Goal: Task Accomplishment & Management: Manage account settings

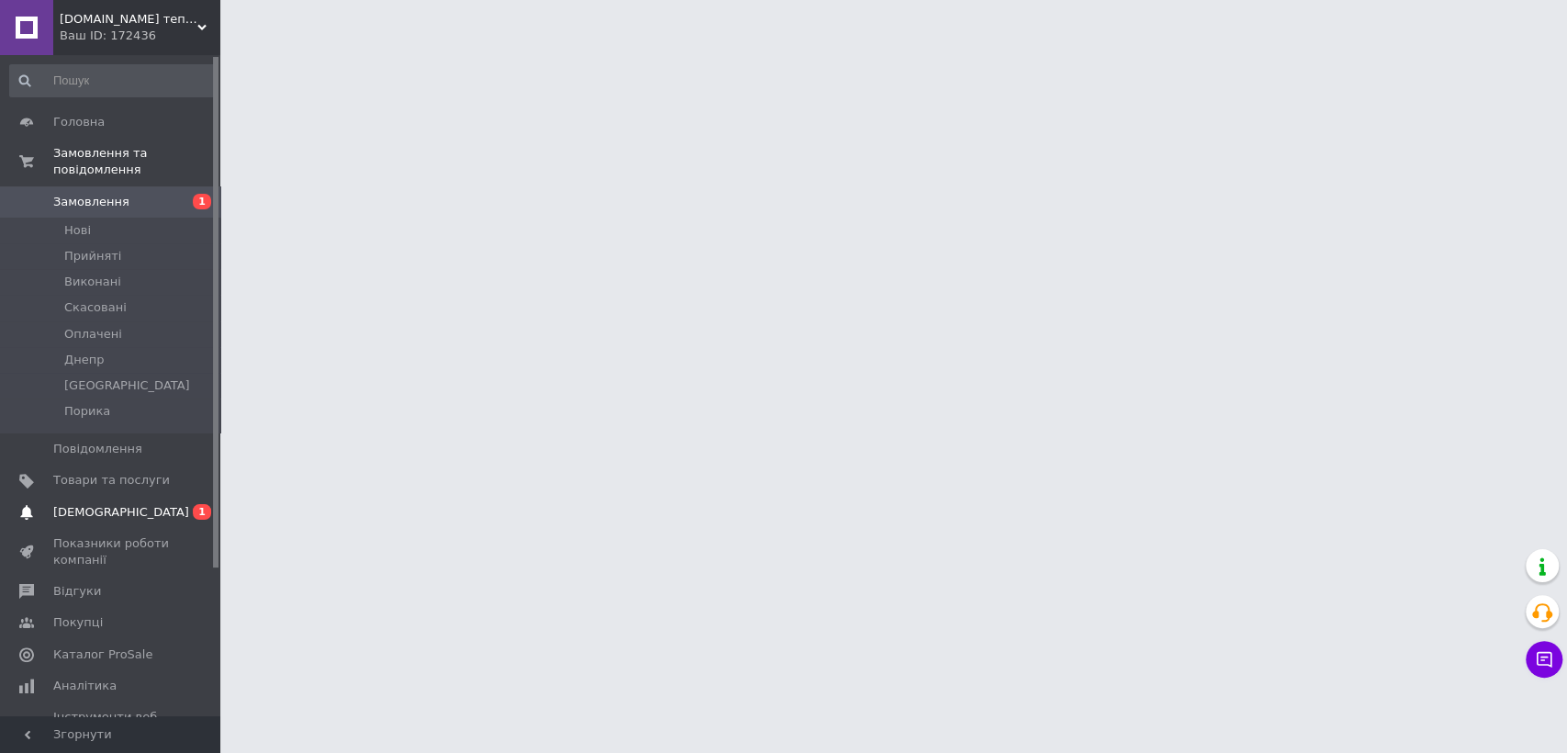
click at [75, 504] on span "[DEMOGRAPHIC_DATA]" at bounding box center [121, 512] width 136 height 17
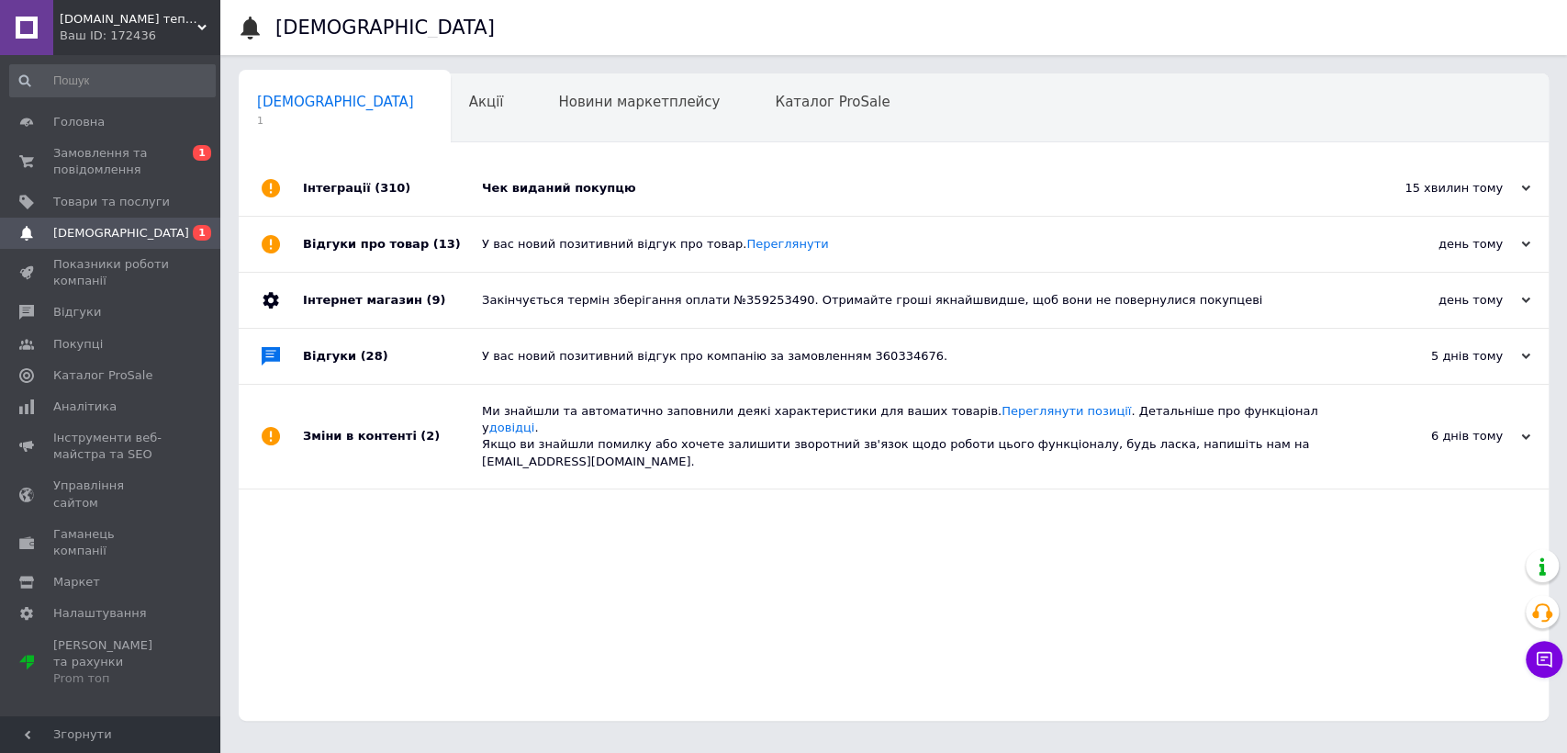
click at [777, 178] on div "Чек виданий покупцю" at bounding box center [914, 188] width 865 height 55
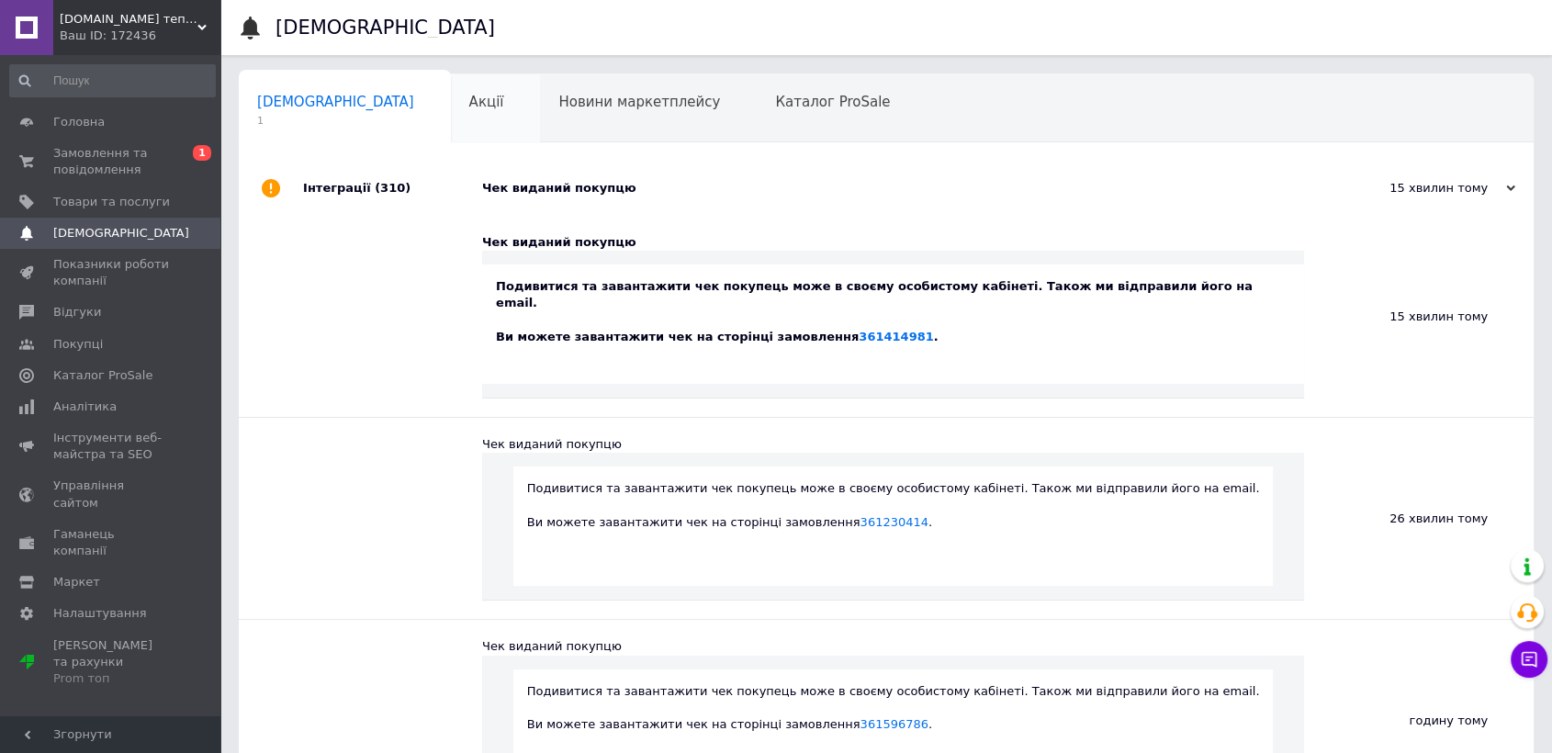
click at [451, 140] on div "Акції 0" at bounding box center [496, 109] width 90 height 70
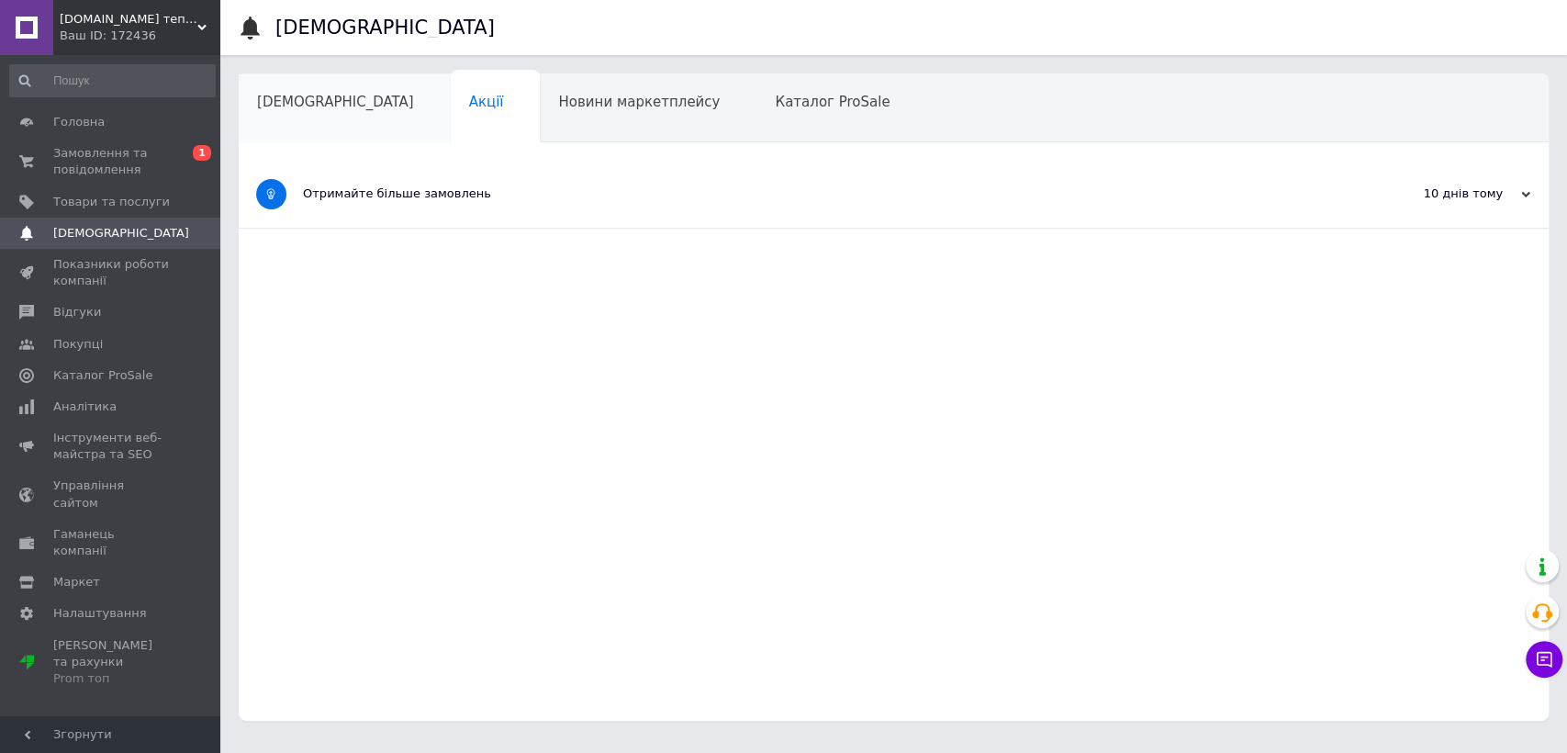
click at [294, 125] on div "[DEMOGRAPHIC_DATA]" at bounding box center [345, 109] width 212 height 70
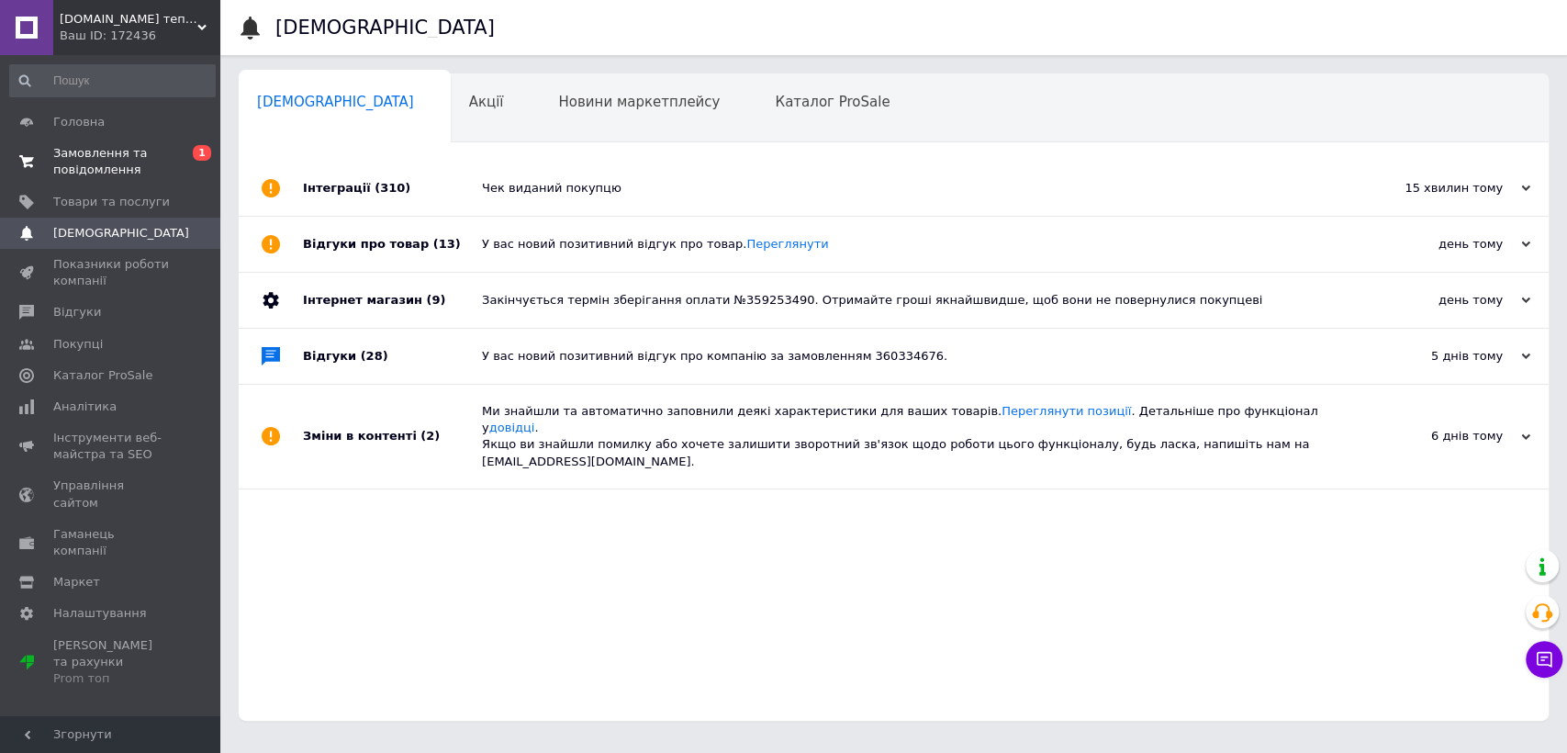
click at [80, 149] on span "Замовлення та повідомлення" at bounding box center [111, 161] width 117 height 33
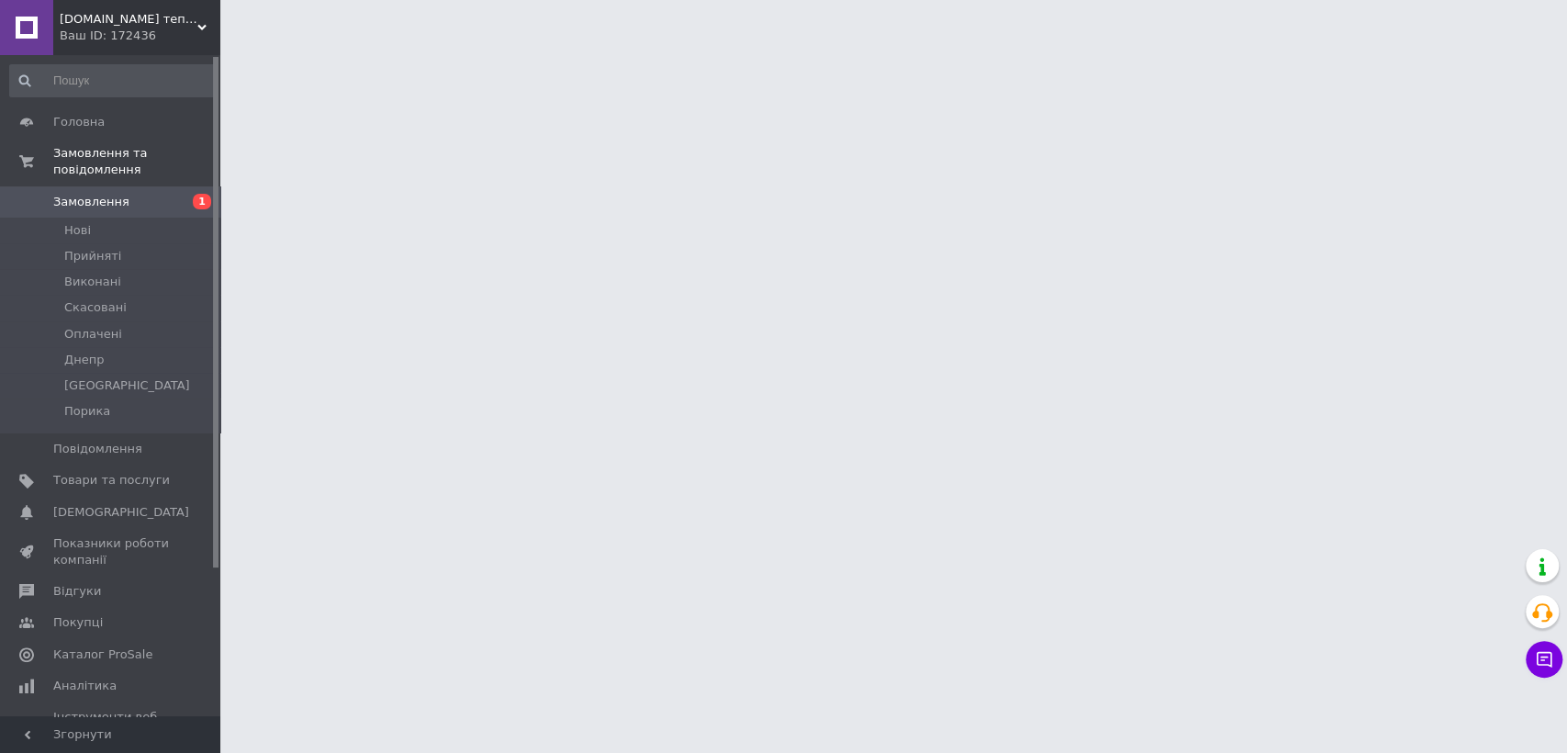
click at [68, 194] on span "Замовлення" at bounding box center [91, 202] width 76 height 17
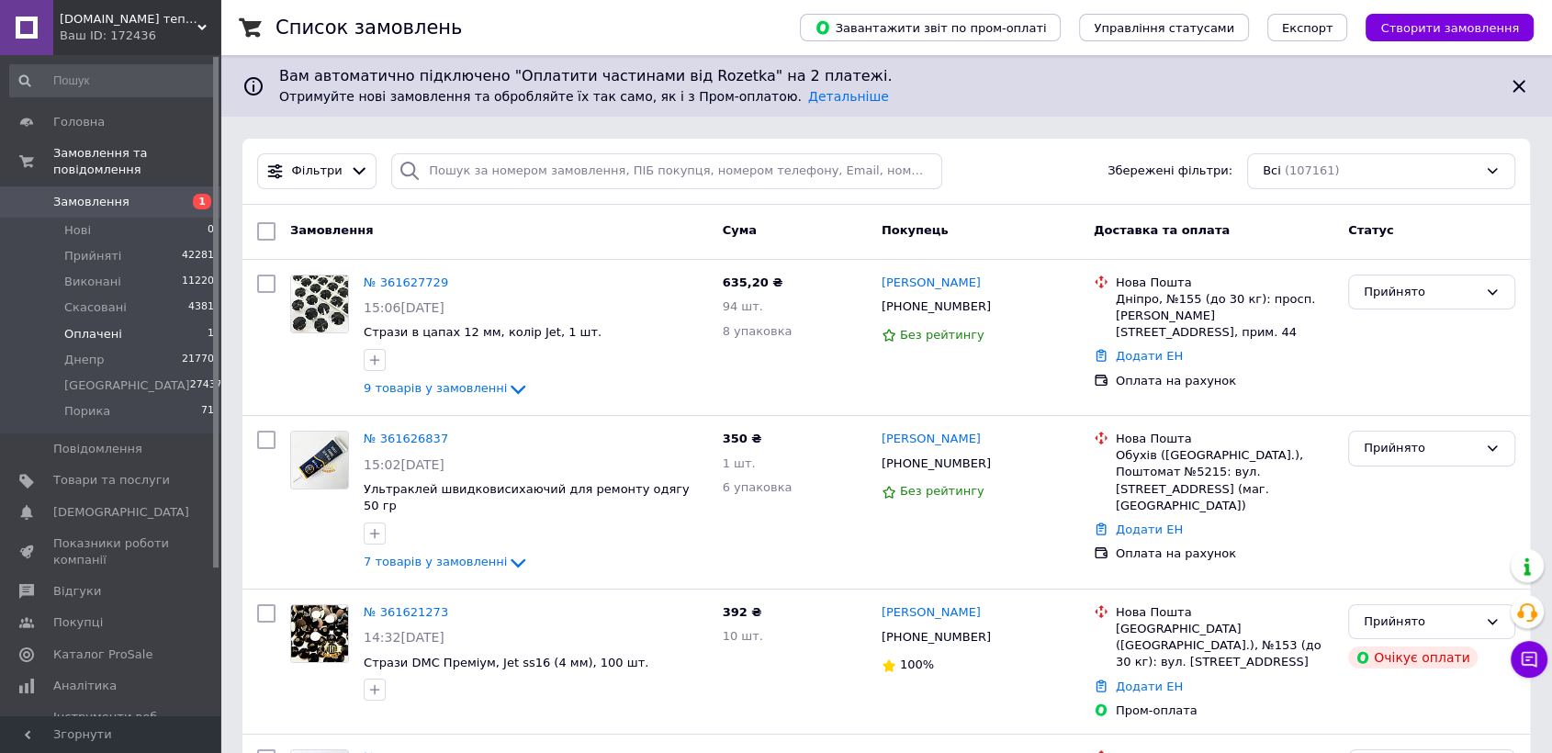
click at [107, 326] on span "Оплачені" at bounding box center [93, 334] width 58 height 17
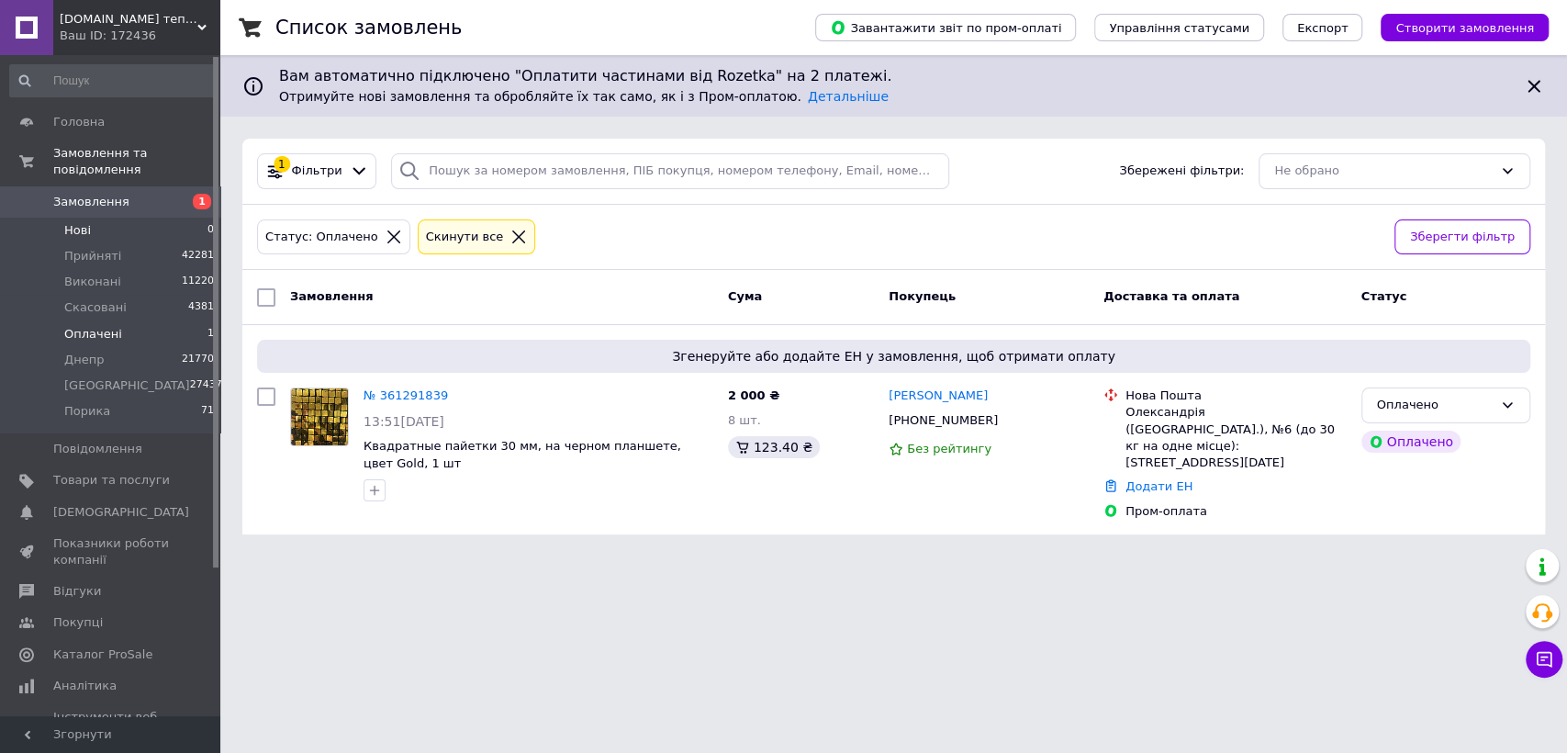
click at [106, 218] on li "Нові 0" at bounding box center [112, 231] width 225 height 26
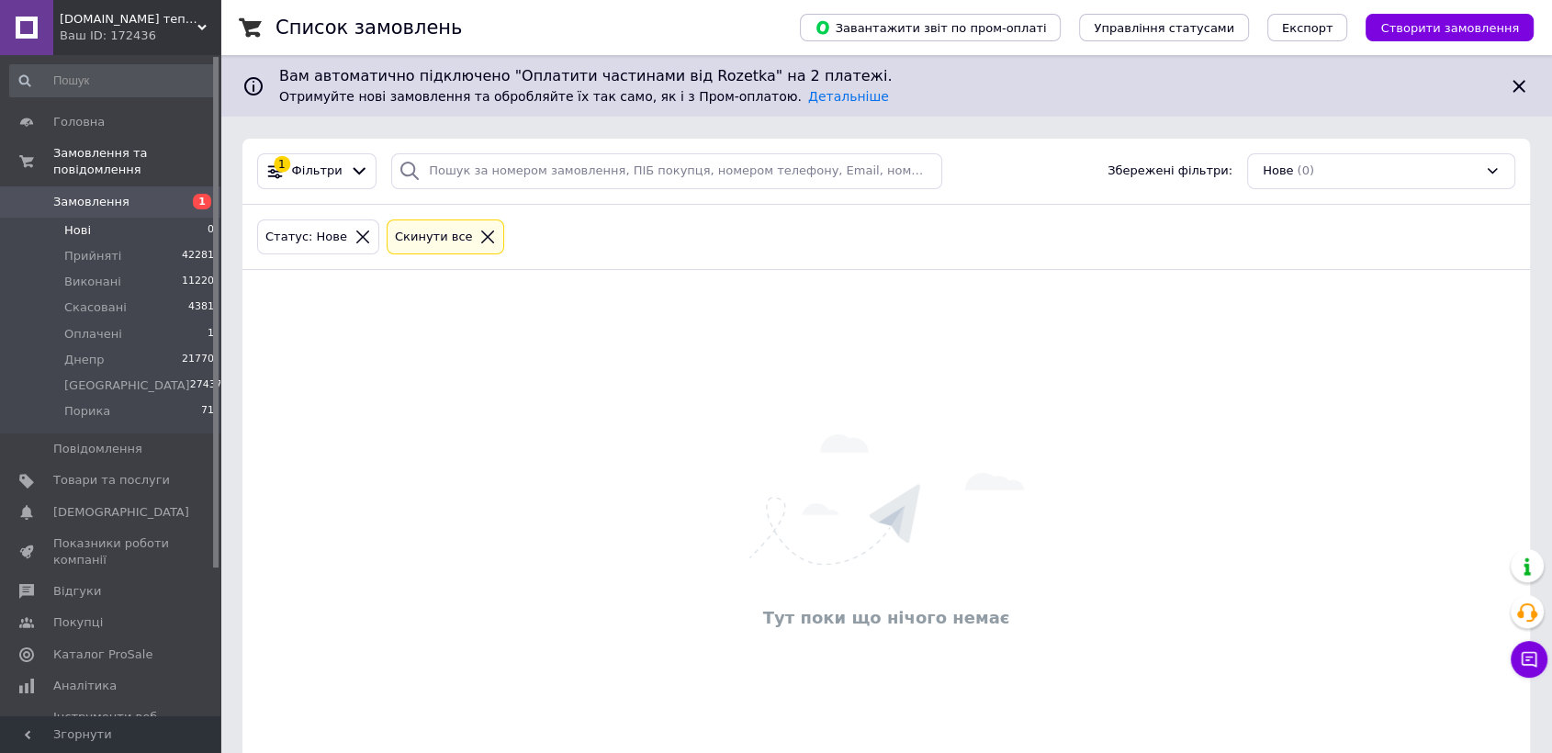
click at [101, 194] on span "Замовлення" at bounding box center [91, 202] width 76 height 17
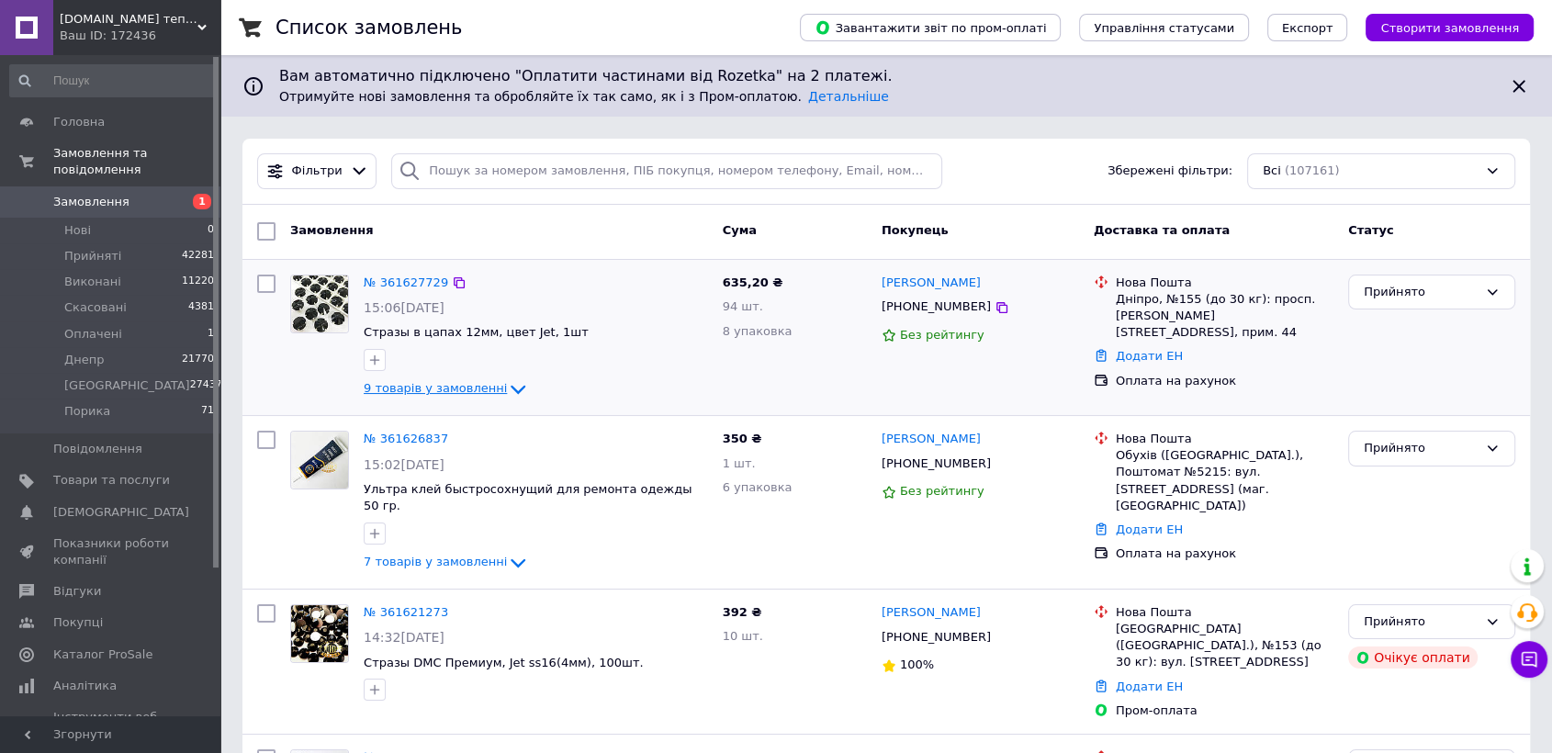
click at [397, 386] on span "9 товарів у замовленні" at bounding box center [435, 389] width 143 height 14
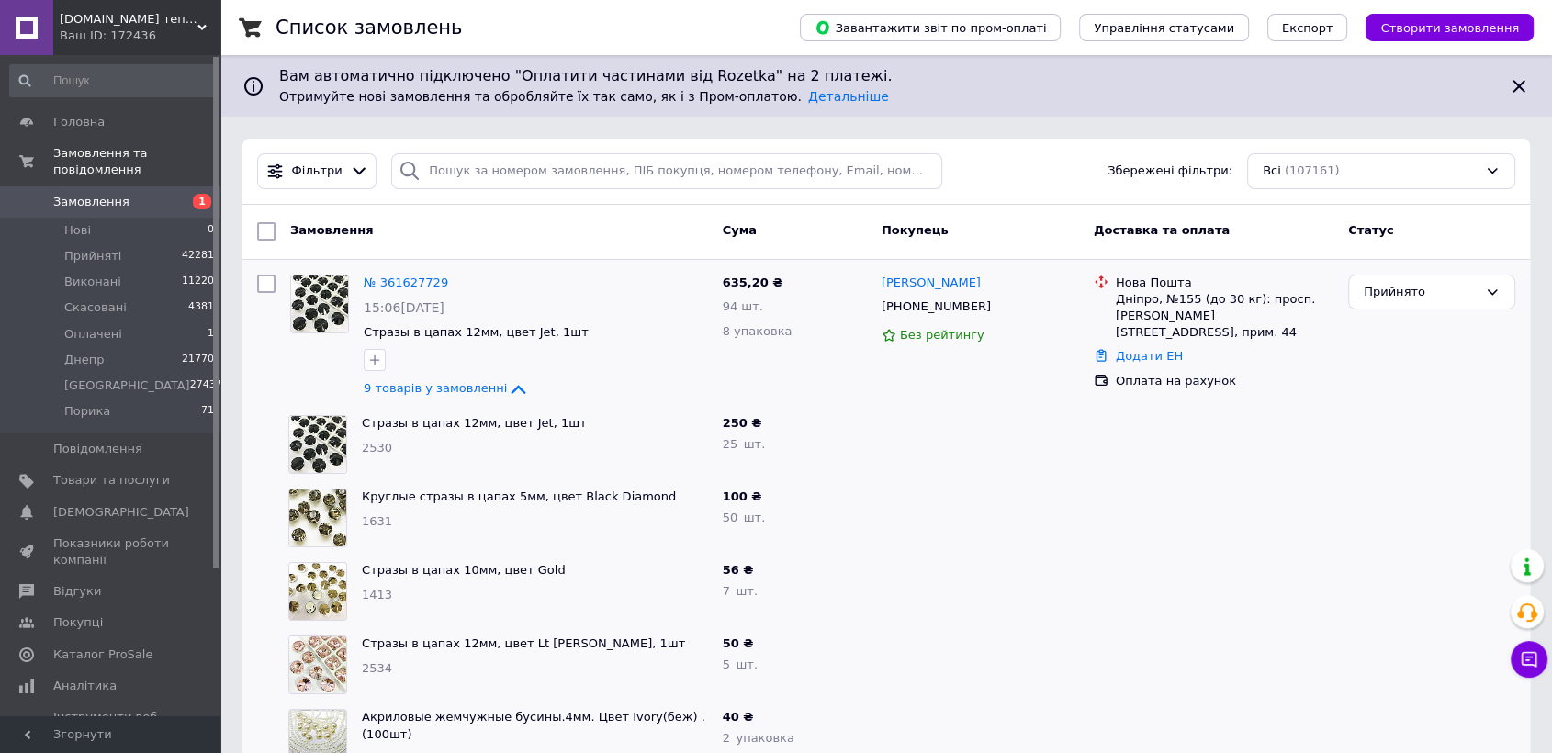
click at [119, 194] on span "Замовлення" at bounding box center [111, 202] width 117 height 17
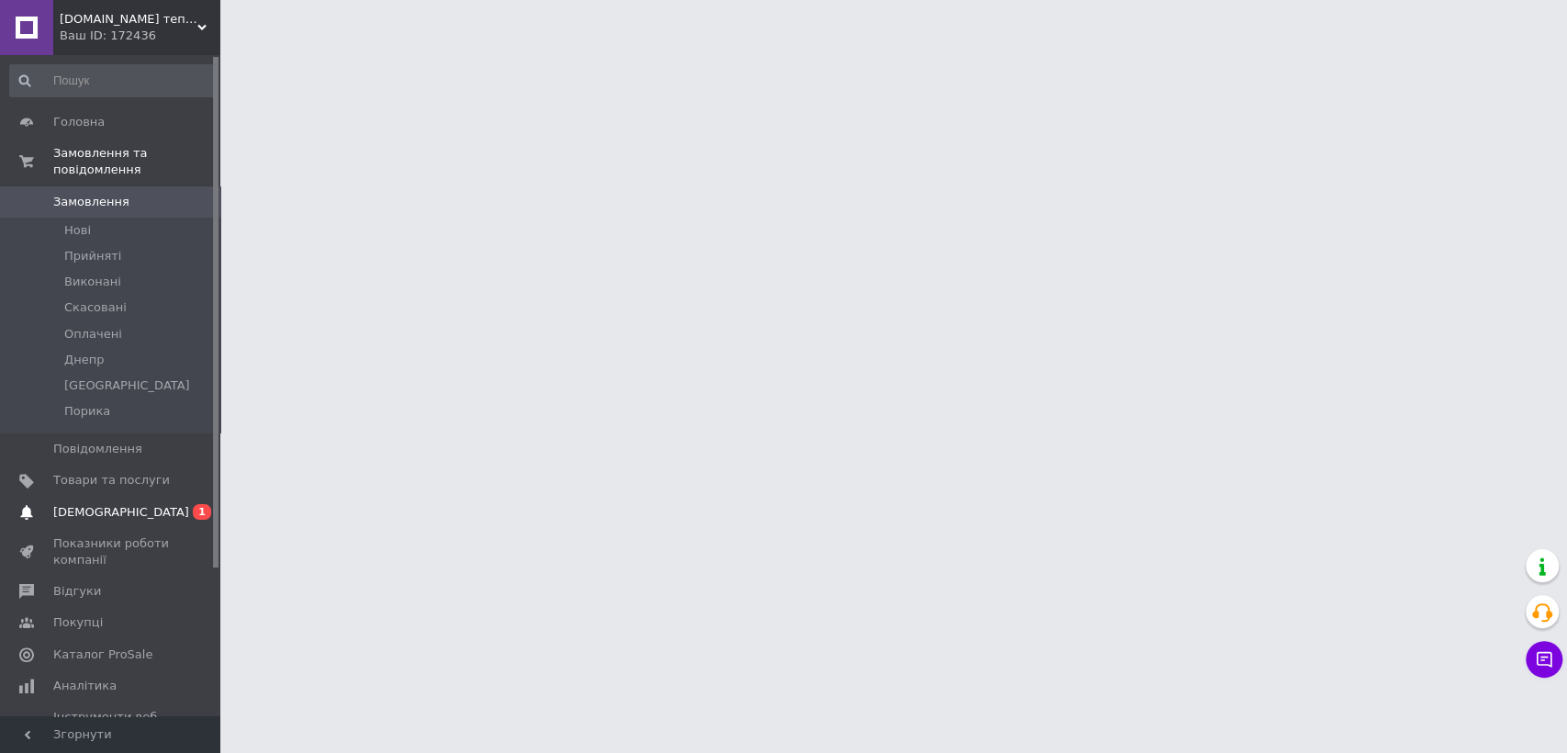
click at [120, 504] on span "[DEMOGRAPHIC_DATA]" at bounding box center [111, 512] width 117 height 17
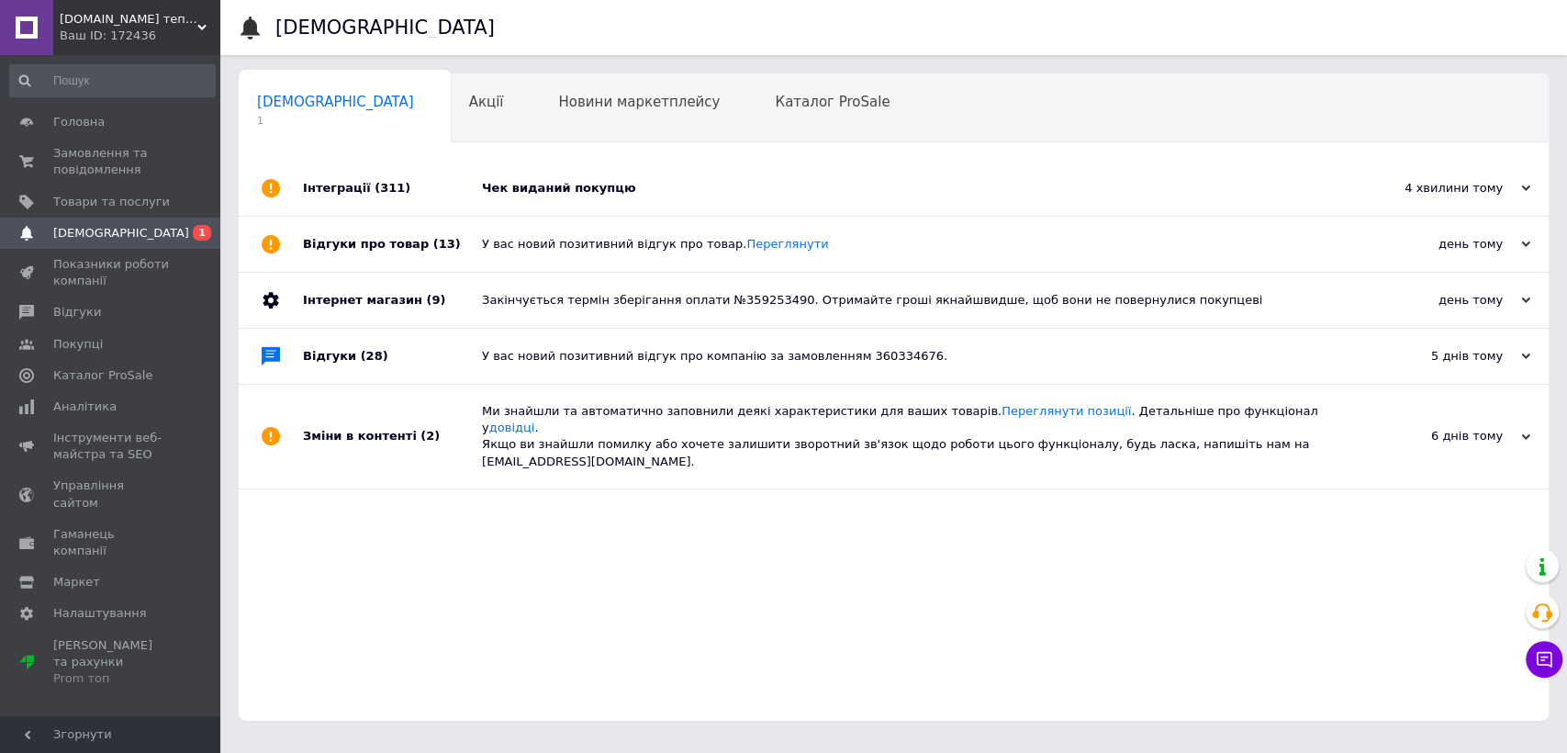
click at [640, 186] on div "Чек виданий покупцю" at bounding box center [914, 188] width 865 height 17
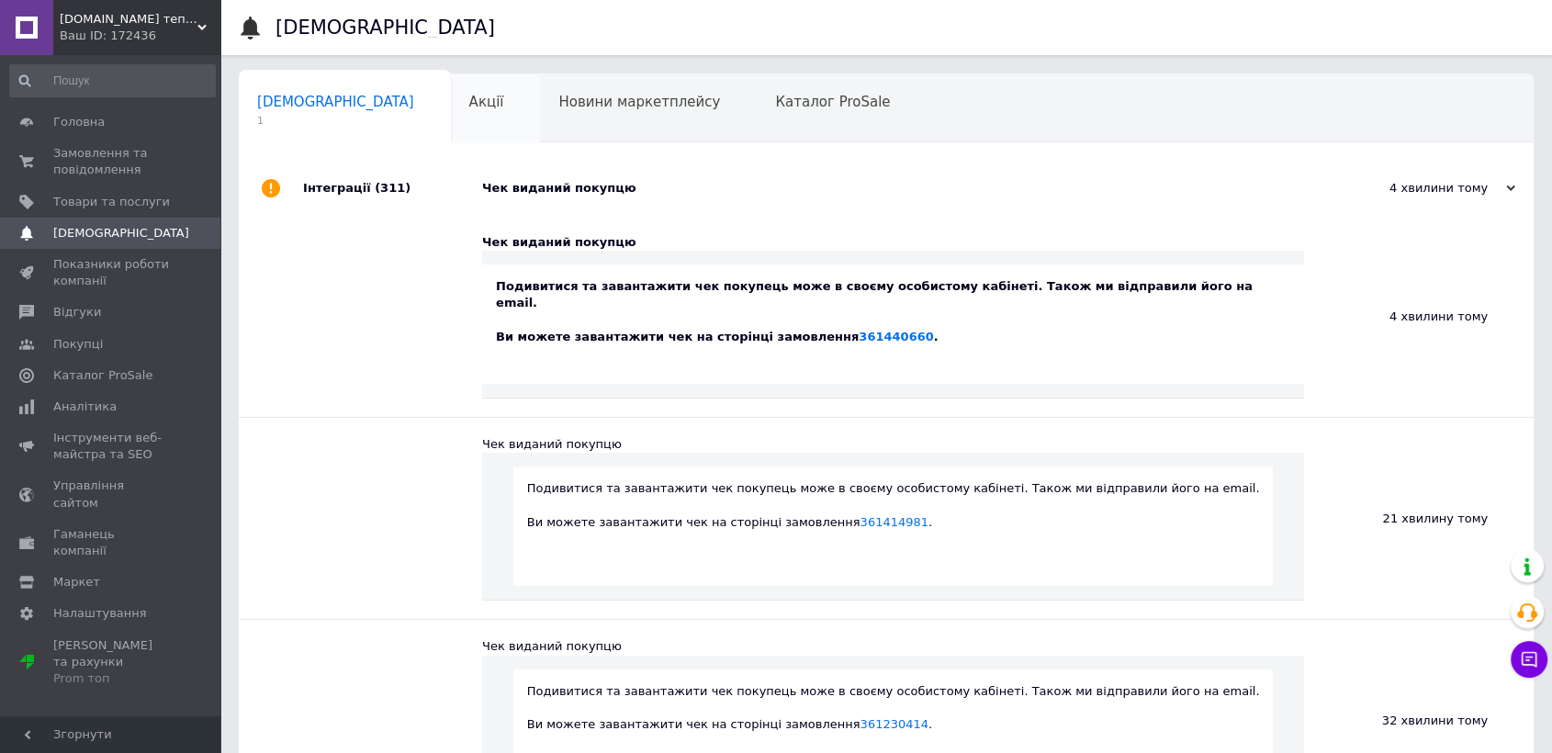
click at [451, 113] on div "Акції 0" at bounding box center [496, 109] width 90 height 70
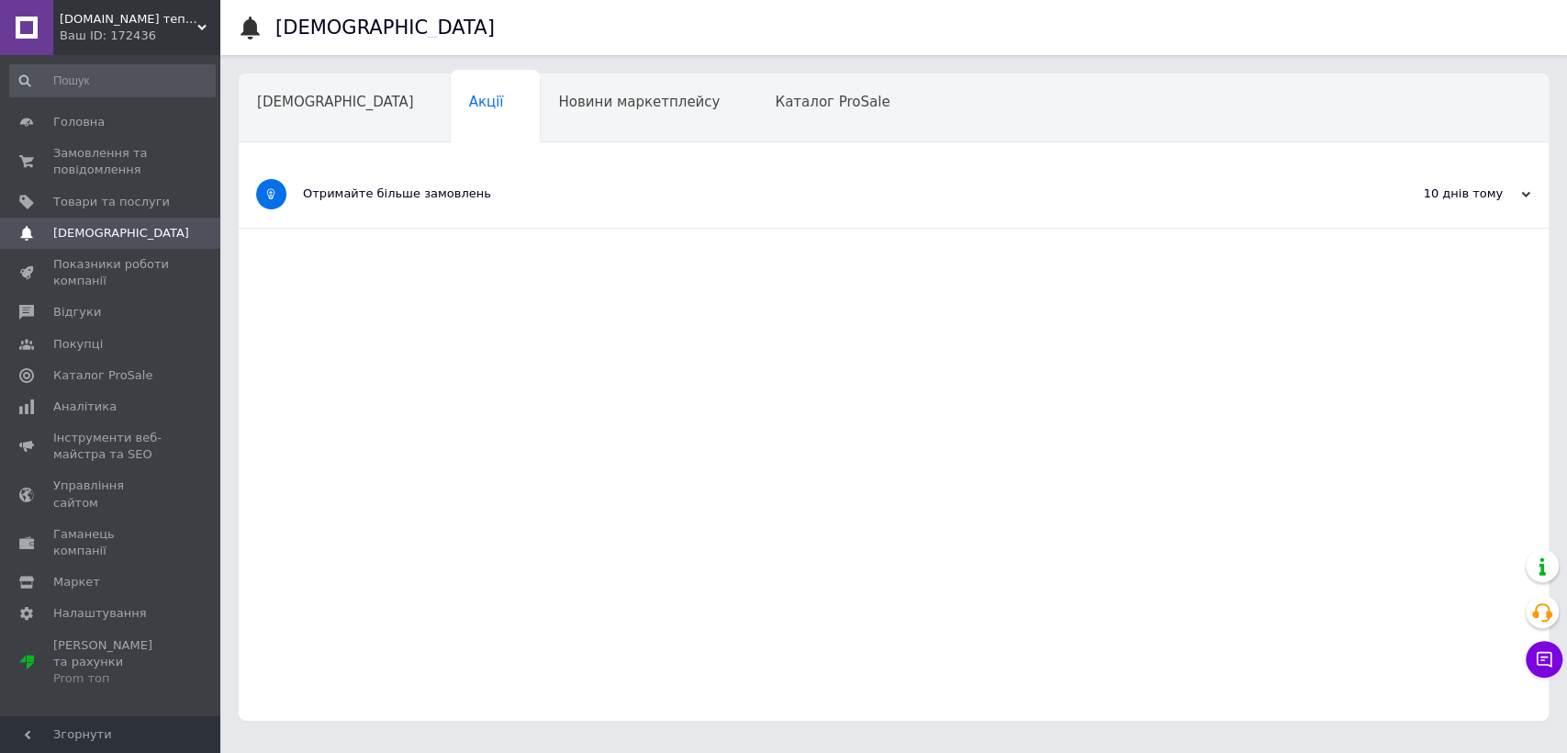
click at [270, 167] on div at bounding box center [271, 194] width 64 height 67
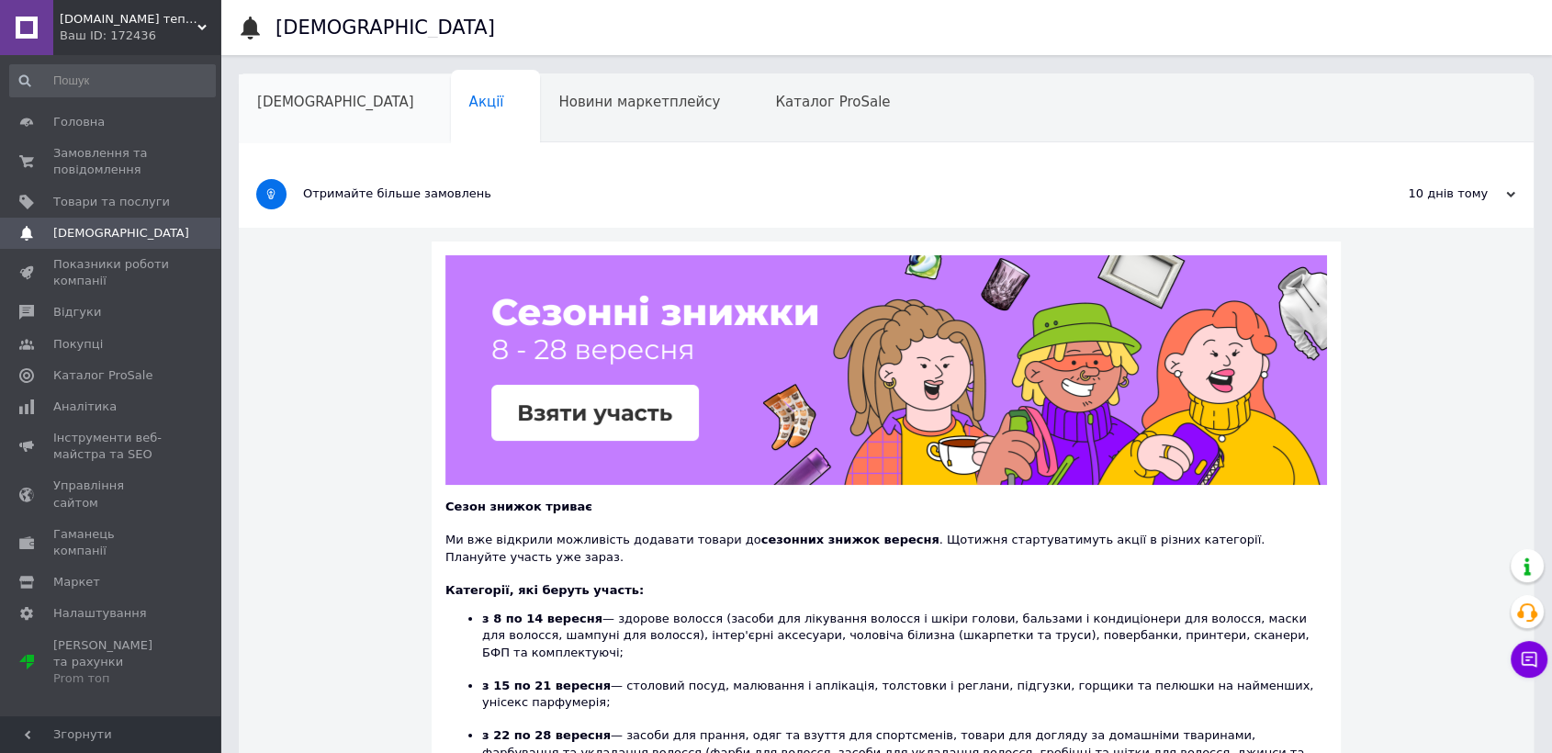
click at [272, 124] on div "[DEMOGRAPHIC_DATA]" at bounding box center [345, 109] width 212 height 70
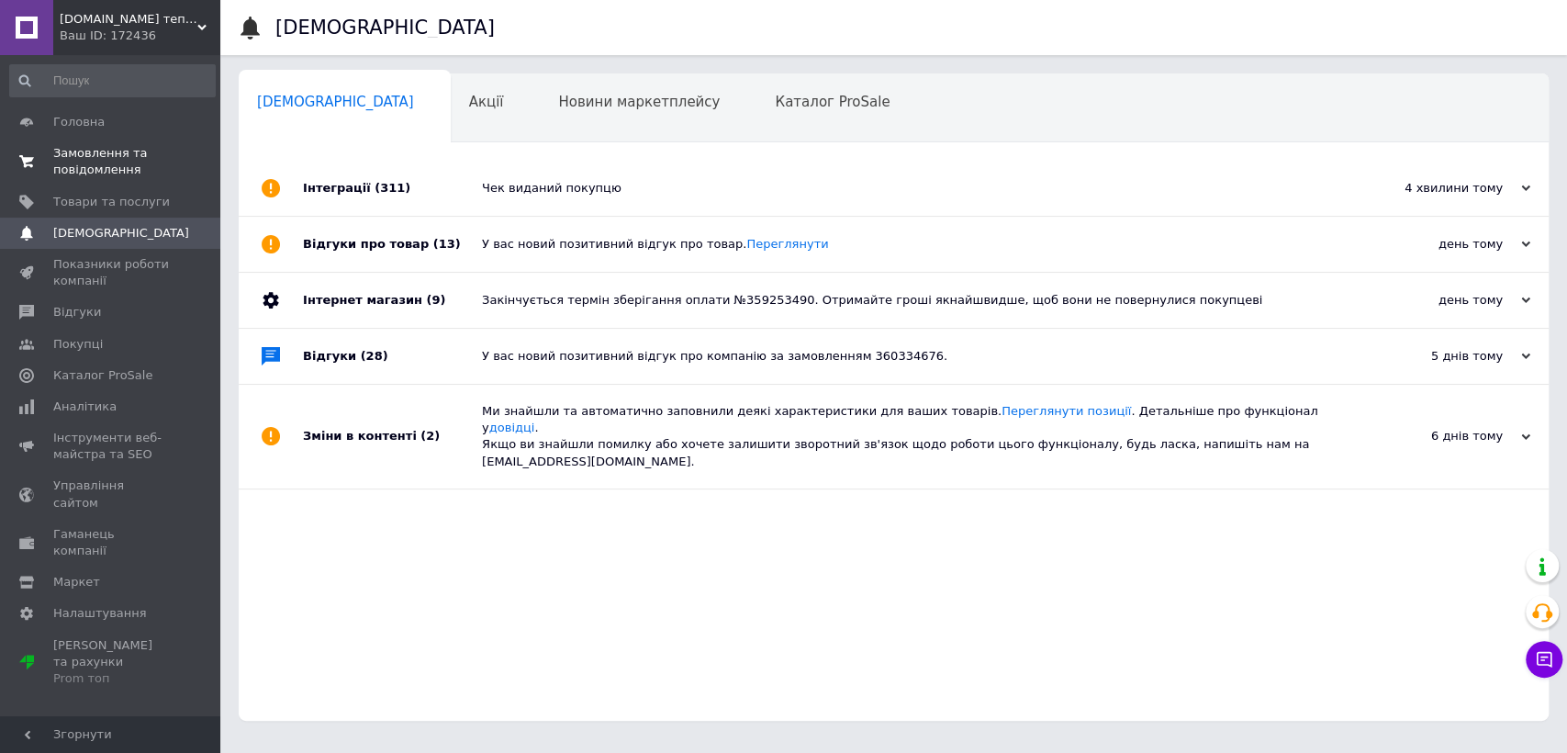
click at [92, 149] on span "Замовлення та повідомлення" at bounding box center [111, 161] width 117 height 33
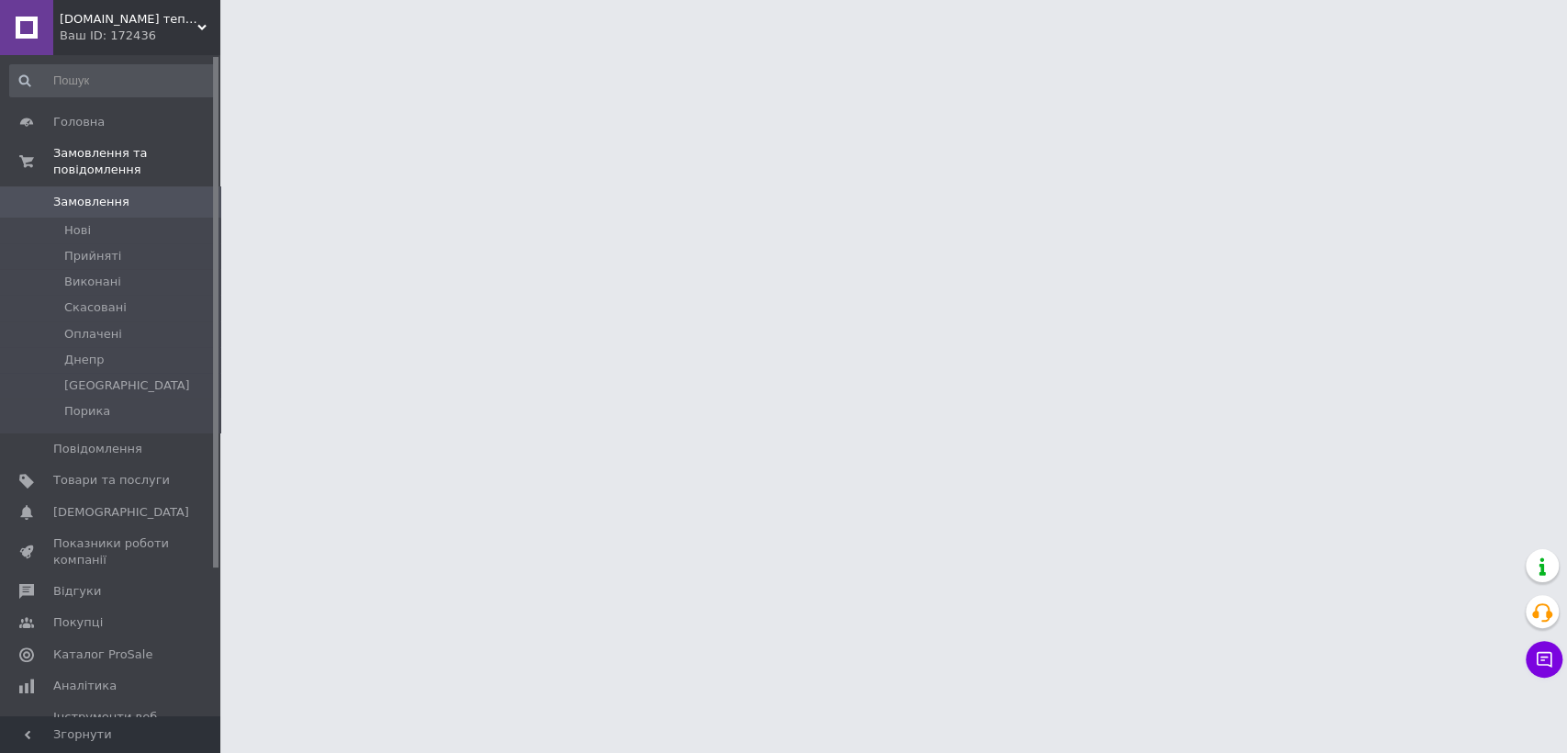
click at [91, 186] on link "Замовлення 0" at bounding box center [112, 201] width 225 height 31
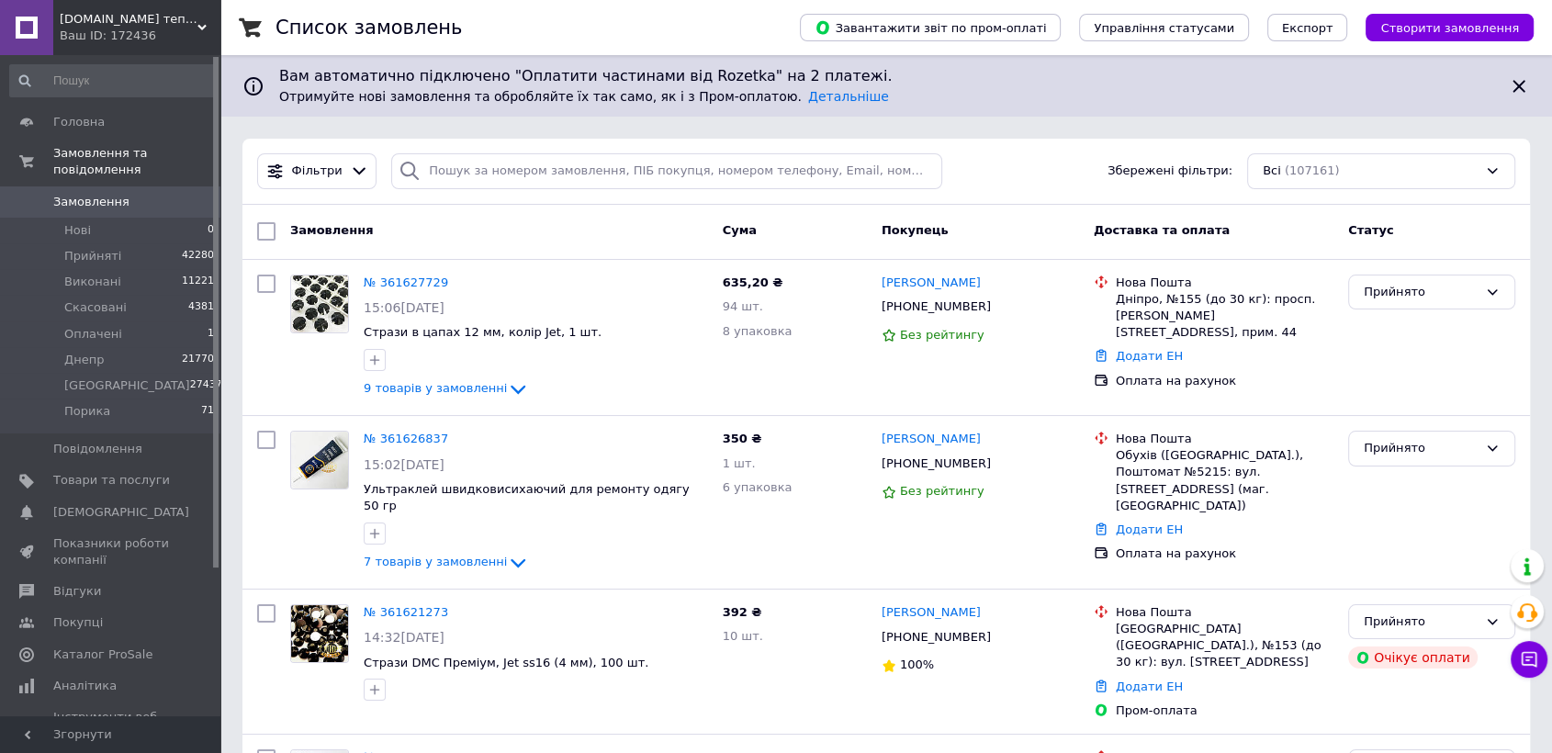
click at [109, 8] on div "Swarovski.prom.ua тепер Strazyglamora.com.ua Ваш ID: 172436" at bounding box center [136, 27] width 167 height 55
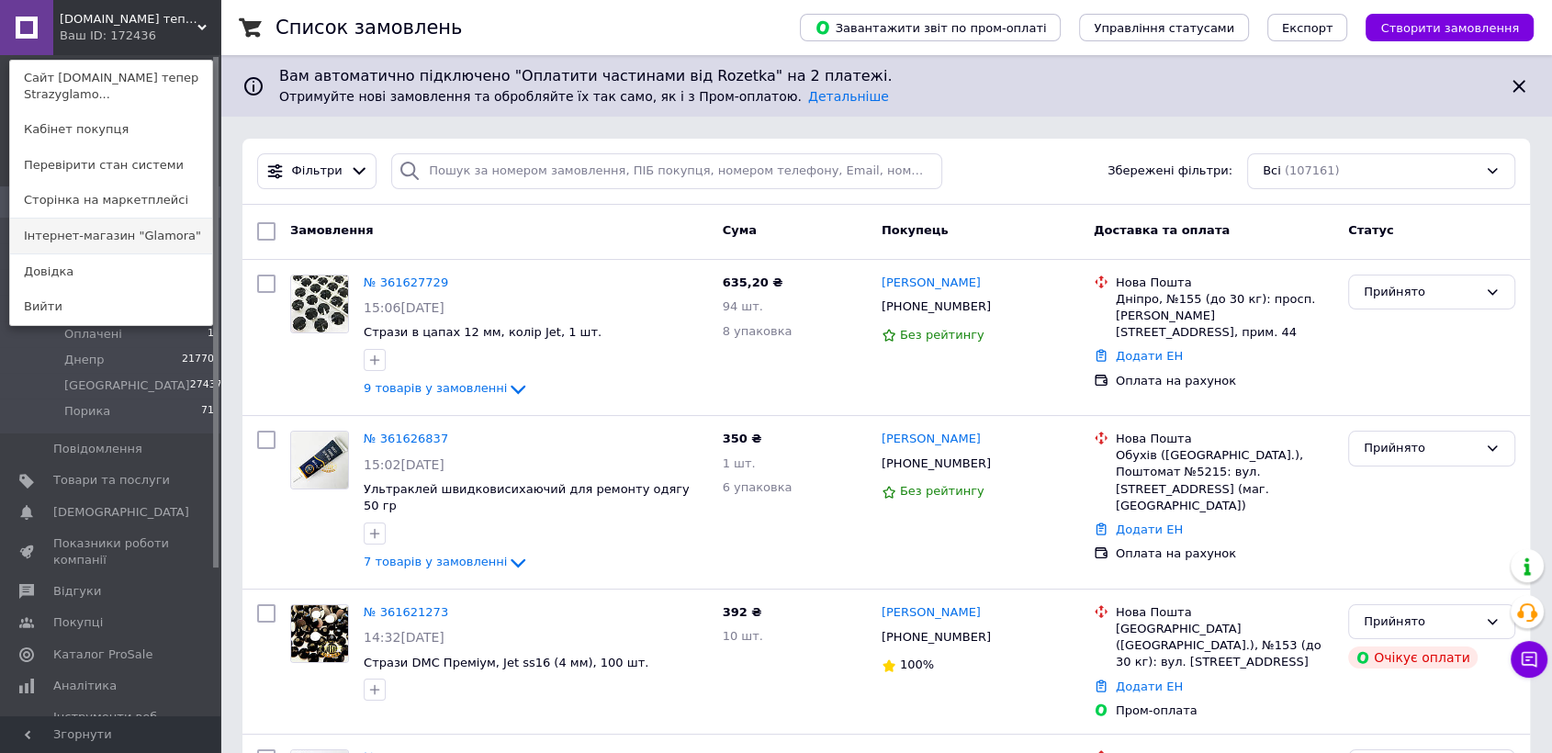
click at [92, 237] on link "Інтернет-магазин "Glamora"" at bounding box center [111, 236] width 202 height 35
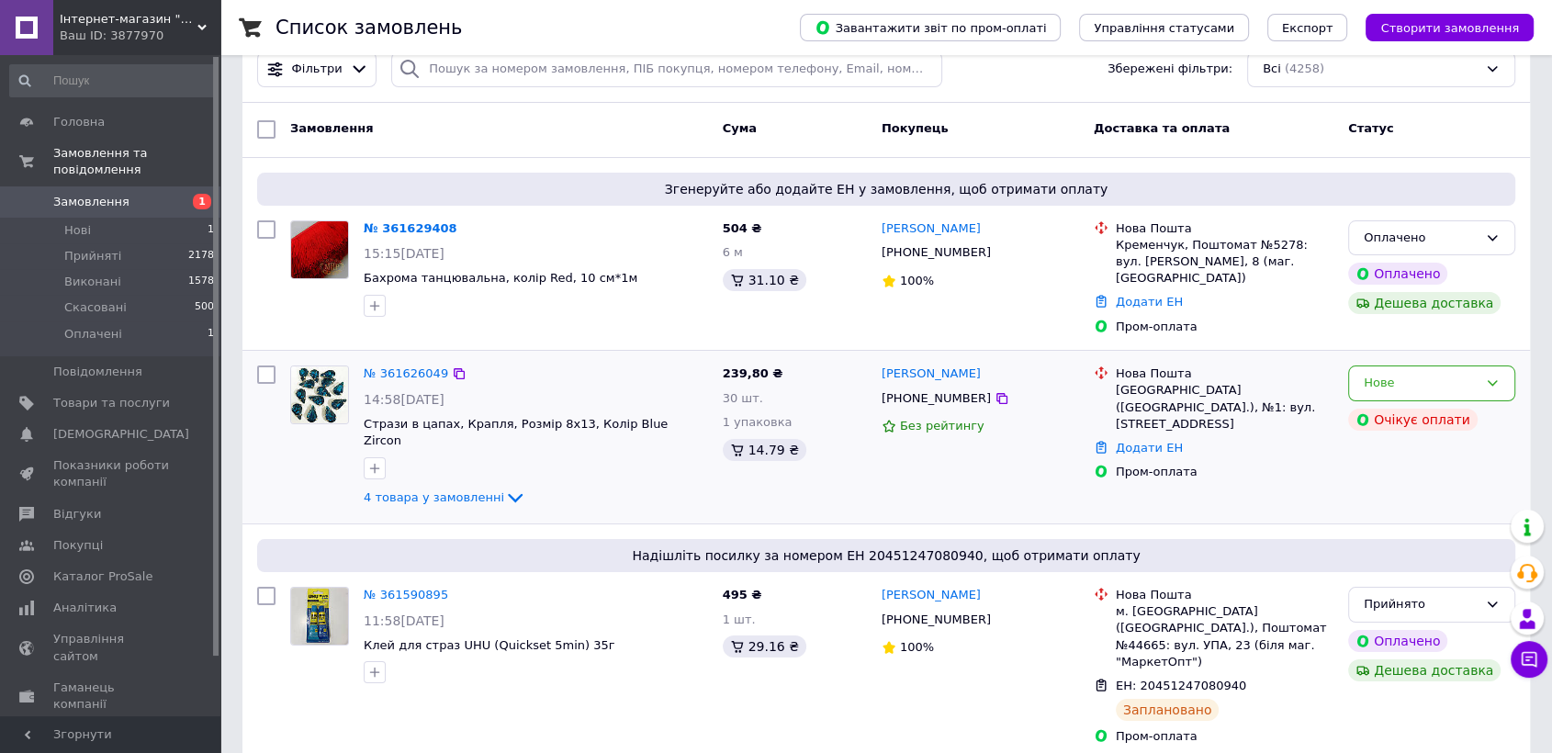
scroll to position [204, 0]
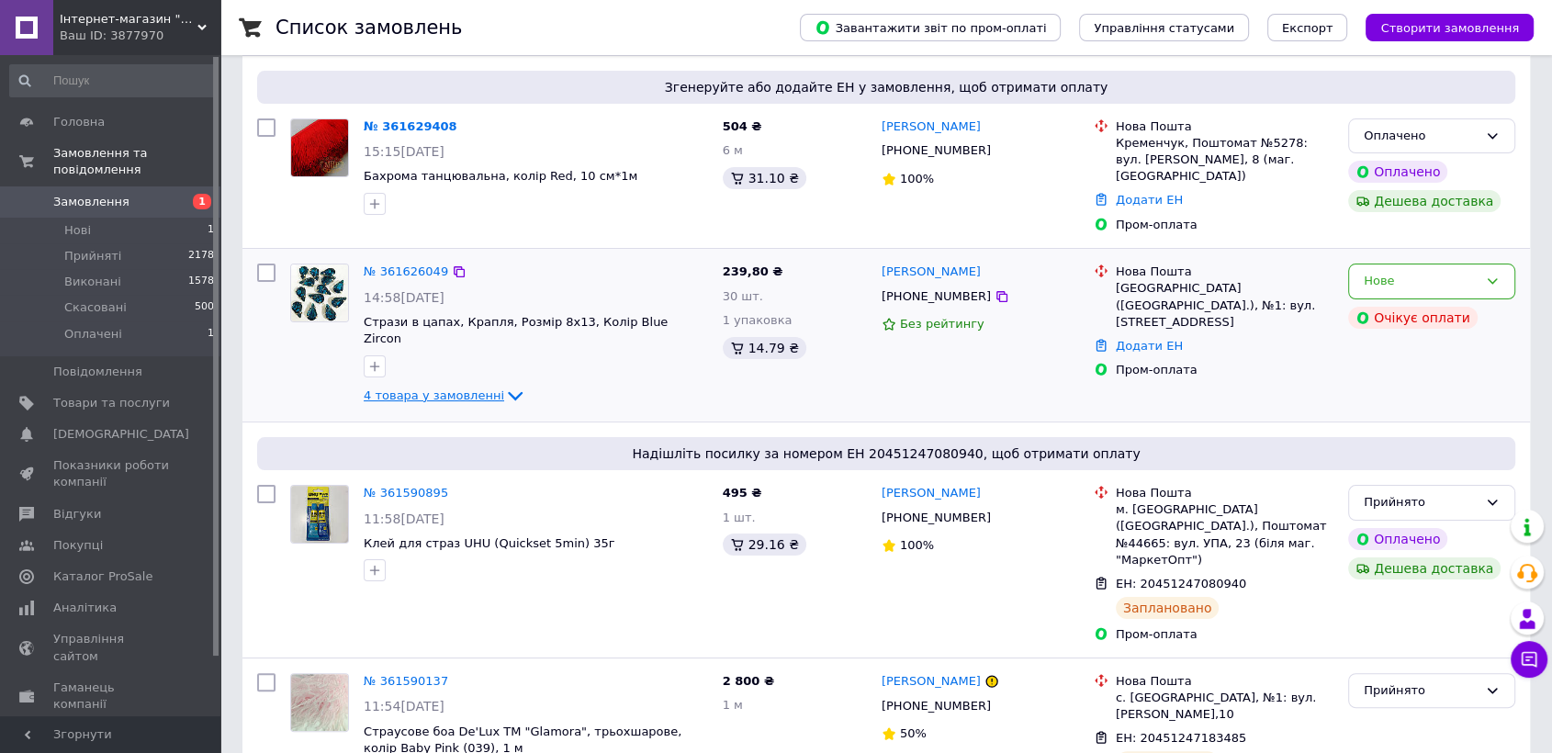
click at [402, 388] on span "4 товара у замовленні" at bounding box center [434, 395] width 140 height 14
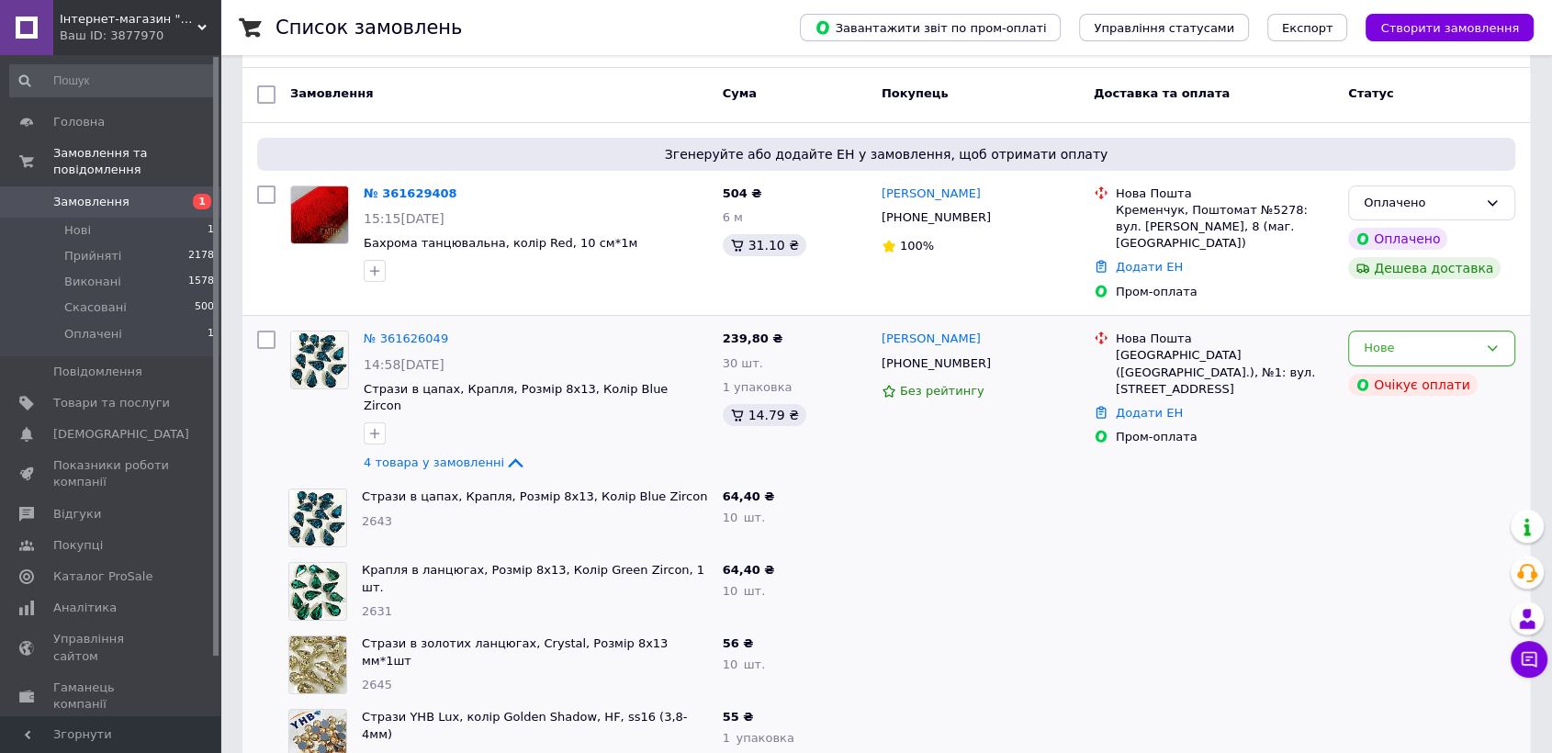
scroll to position [102, 0]
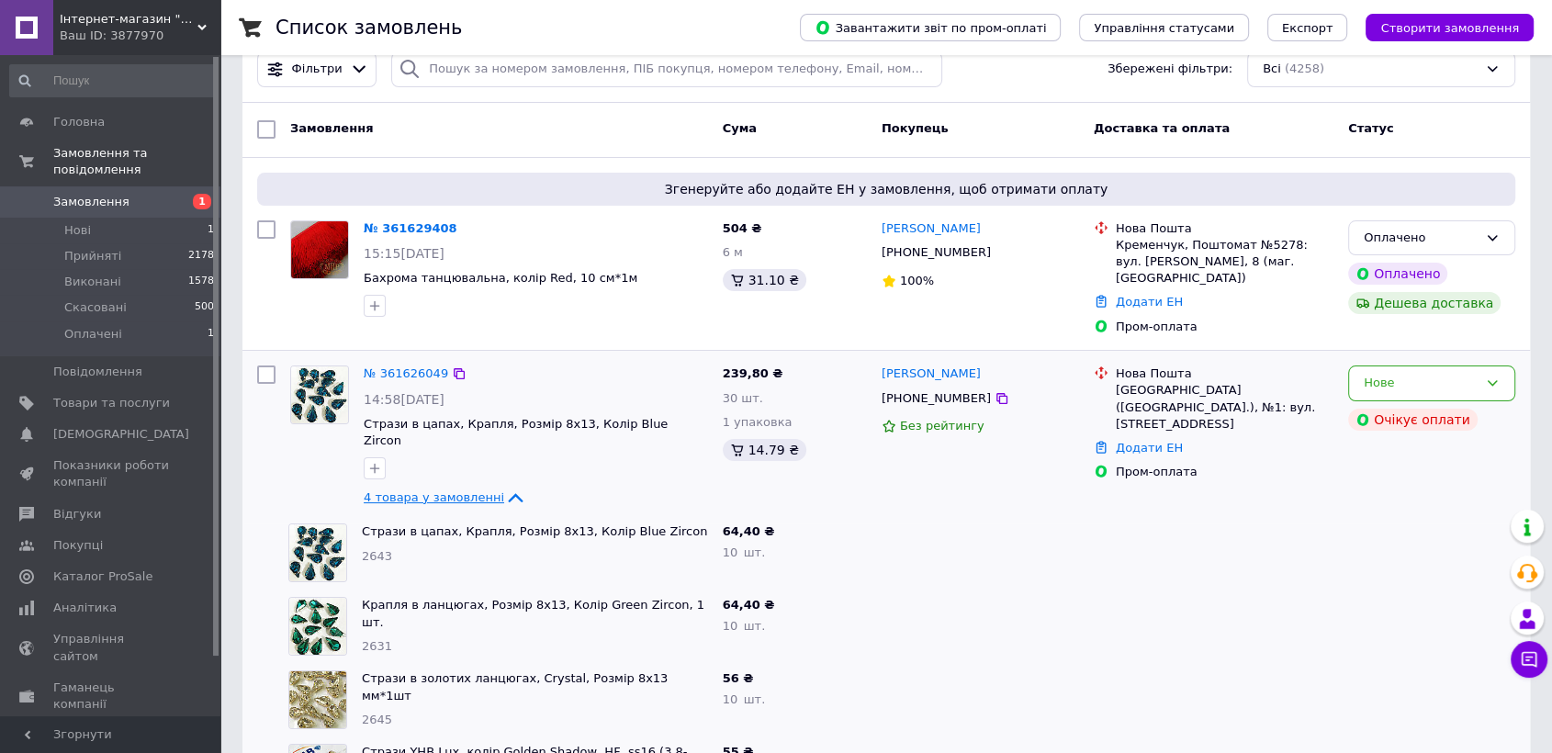
click at [504, 487] on icon at bounding box center [515, 498] width 22 height 22
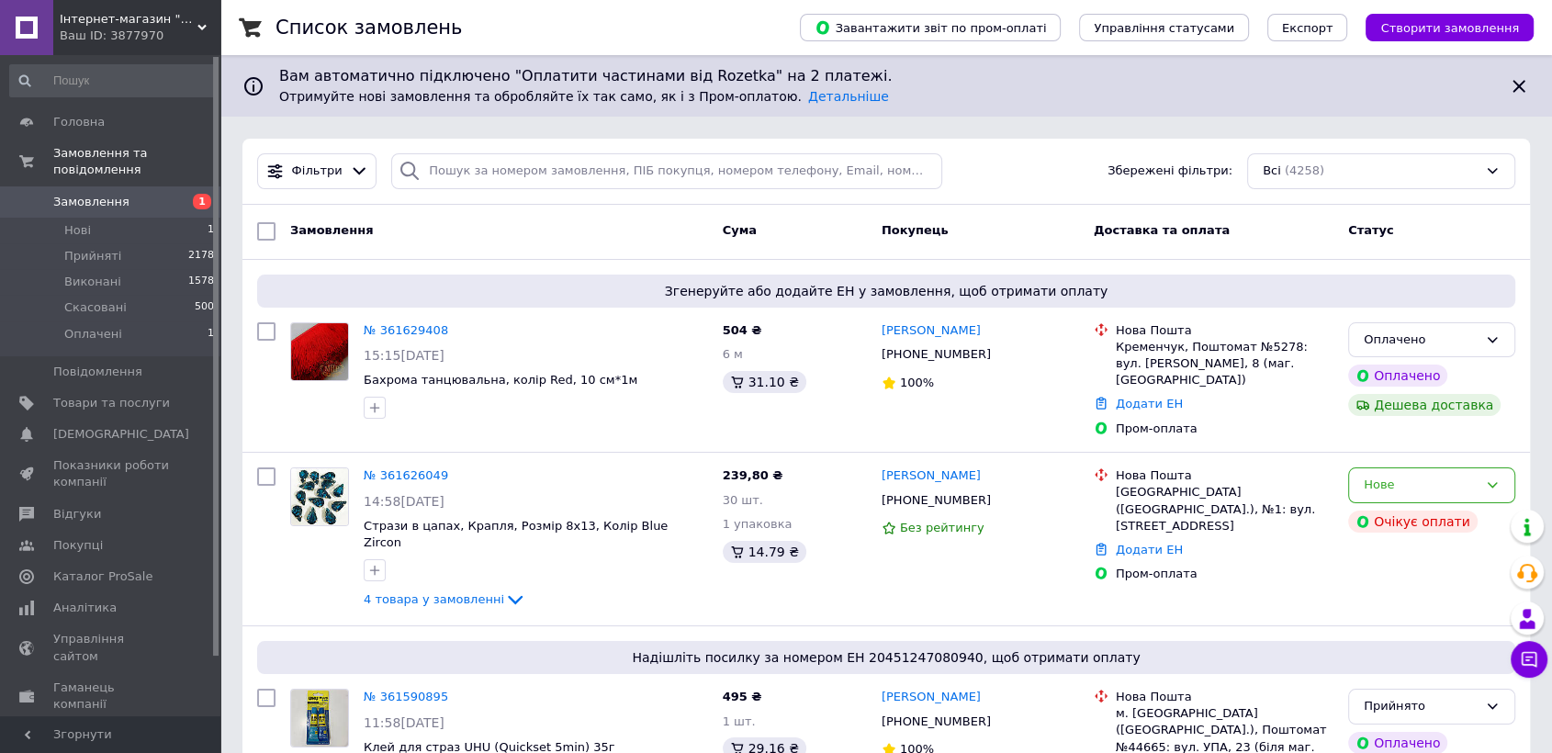
click at [97, 194] on span "Замовлення" at bounding box center [91, 202] width 76 height 17
click at [151, 426] on span "[DEMOGRAPHIC_DATA]" at bounding box center [111, 434] width 117 height 17
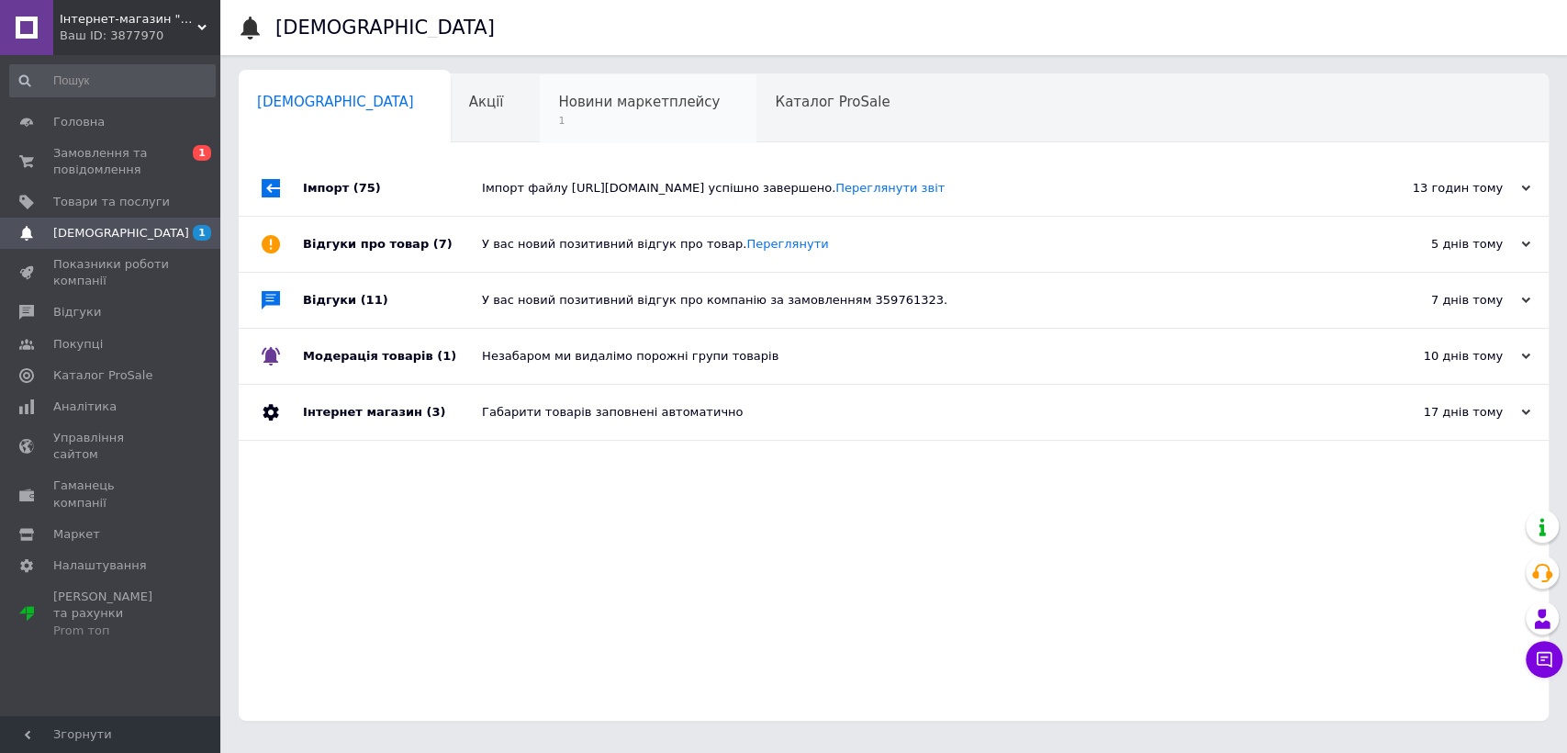
click at [547, 131] on div "Новини маркетплейсу 1" at bounding box center [648, 109] width 217 height 70
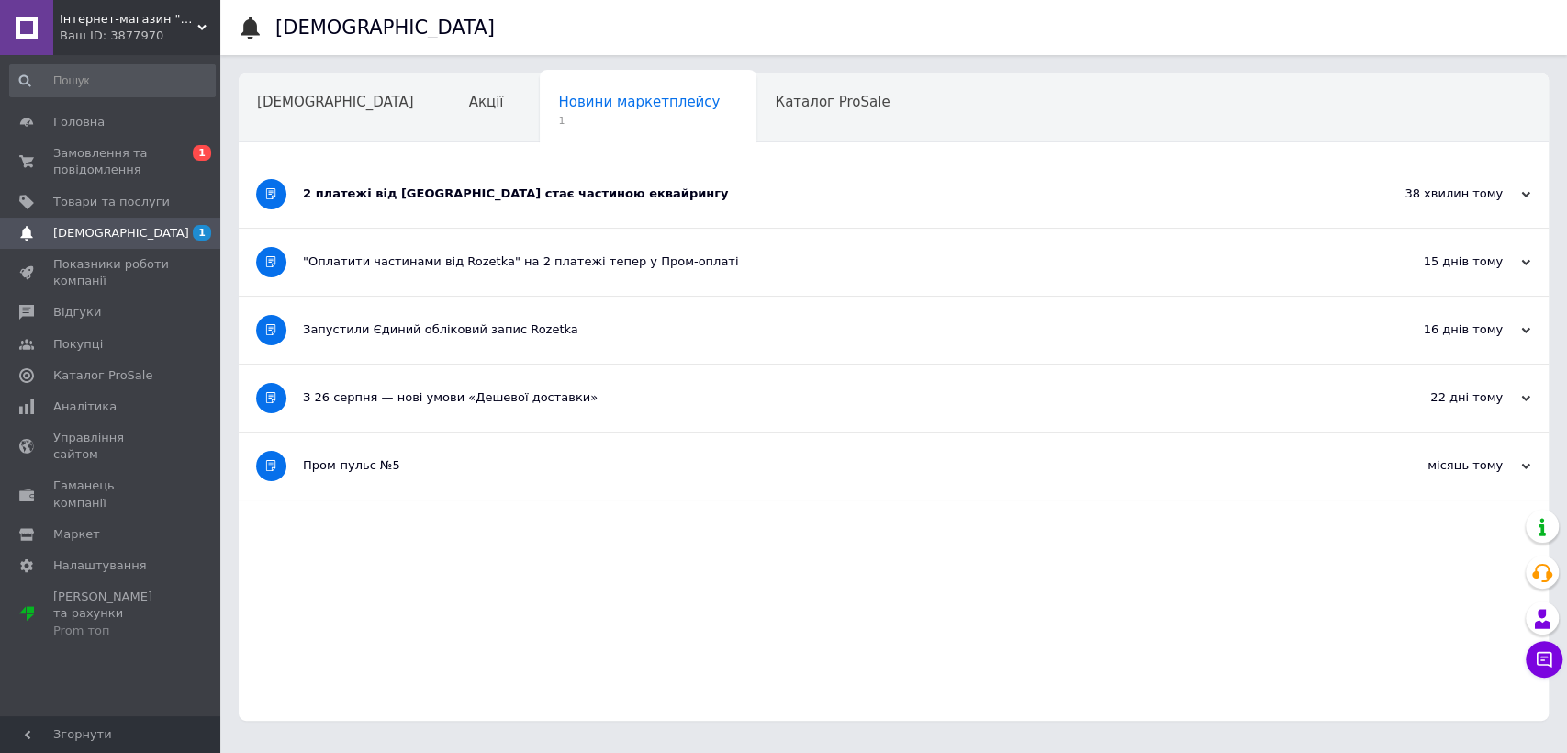
click at [444, 224] on div "2 платежі від Rozetka стає частиною еквайрингу" at bounding box center [825, 194] width 1044 height 67
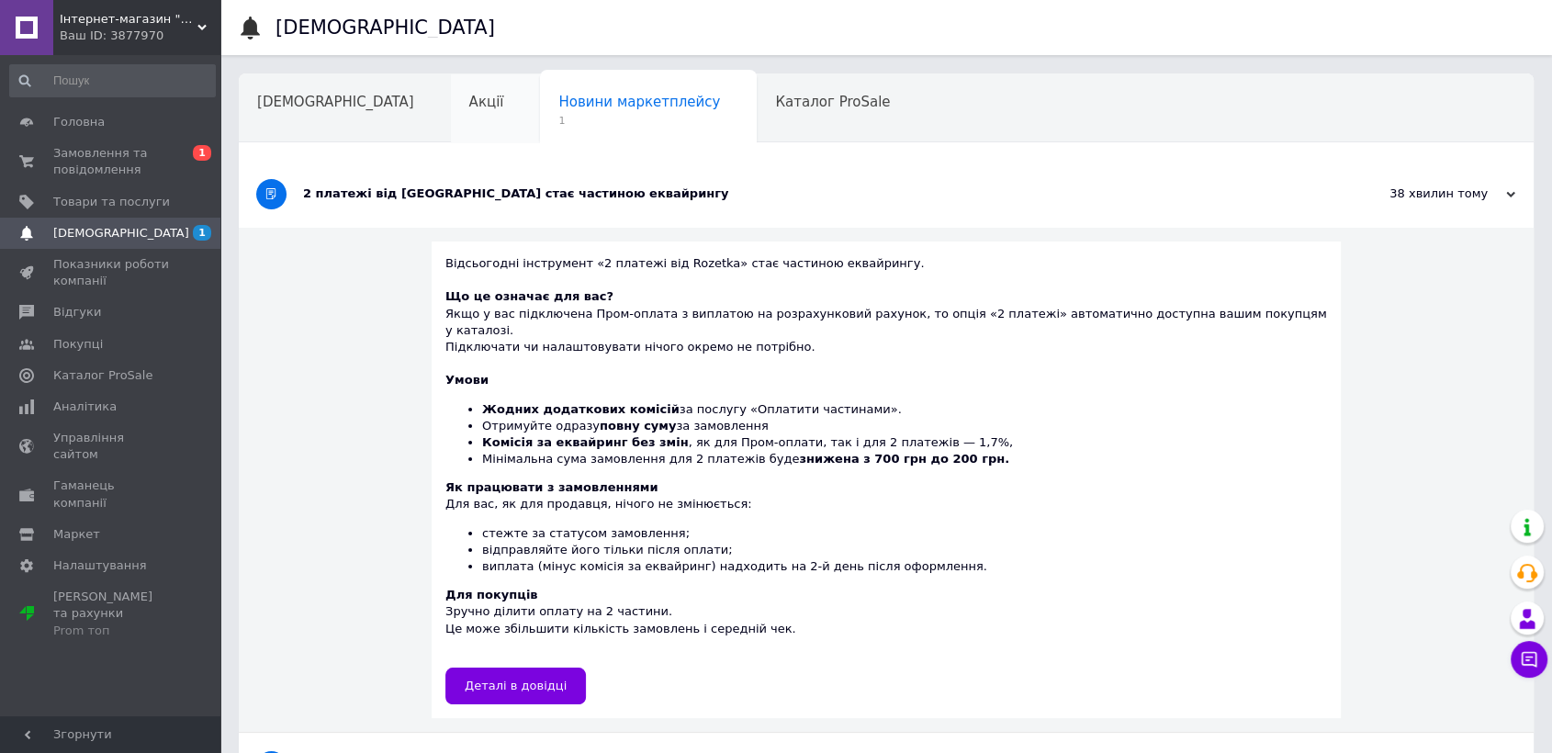
click at [451, 107] on div "Акції" at bounding box center [496, 109] width 90 height 70
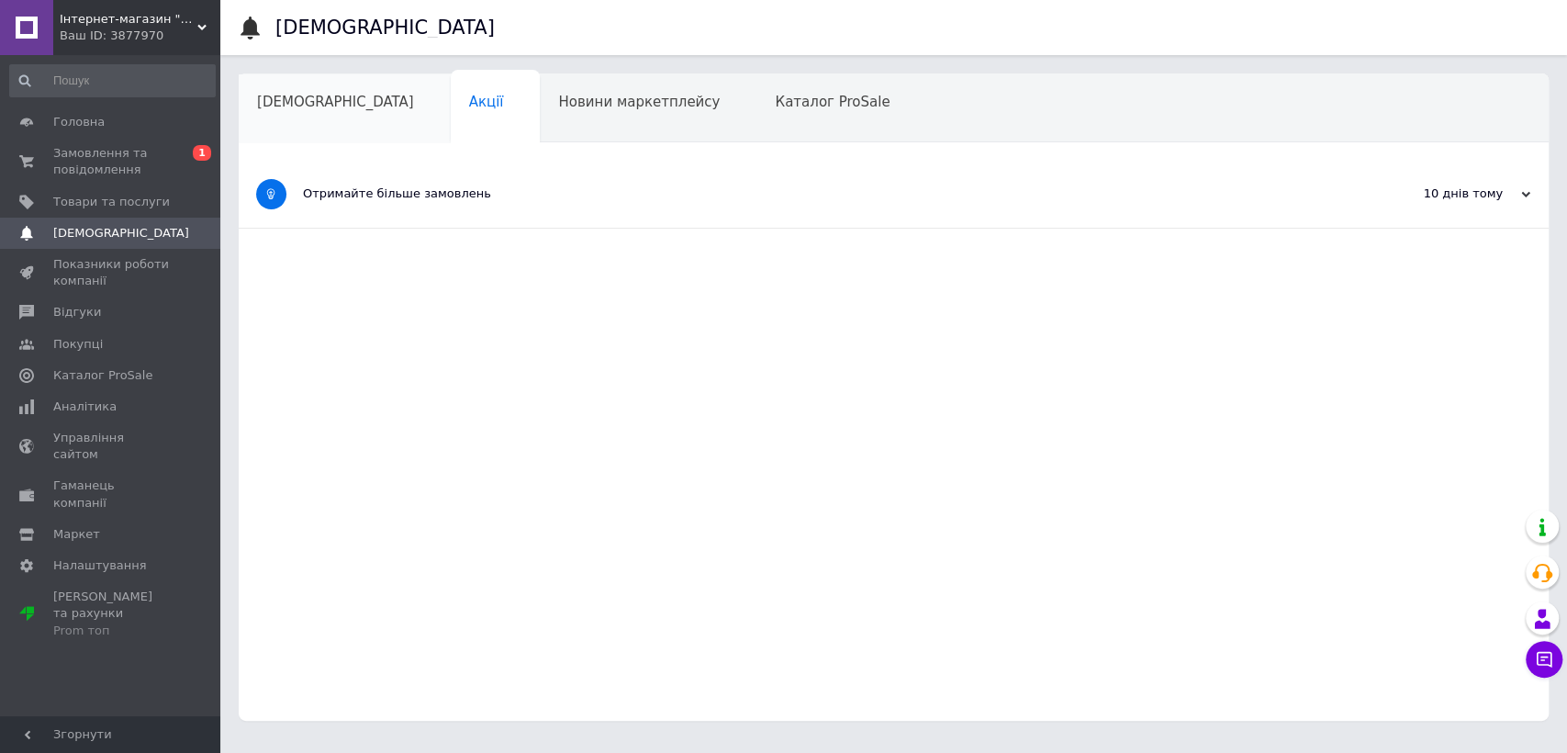
click at [306, 112] on div "[DEMOGRAPHIC_DATA]" at bounding box center [345, 109] width 212 height 70
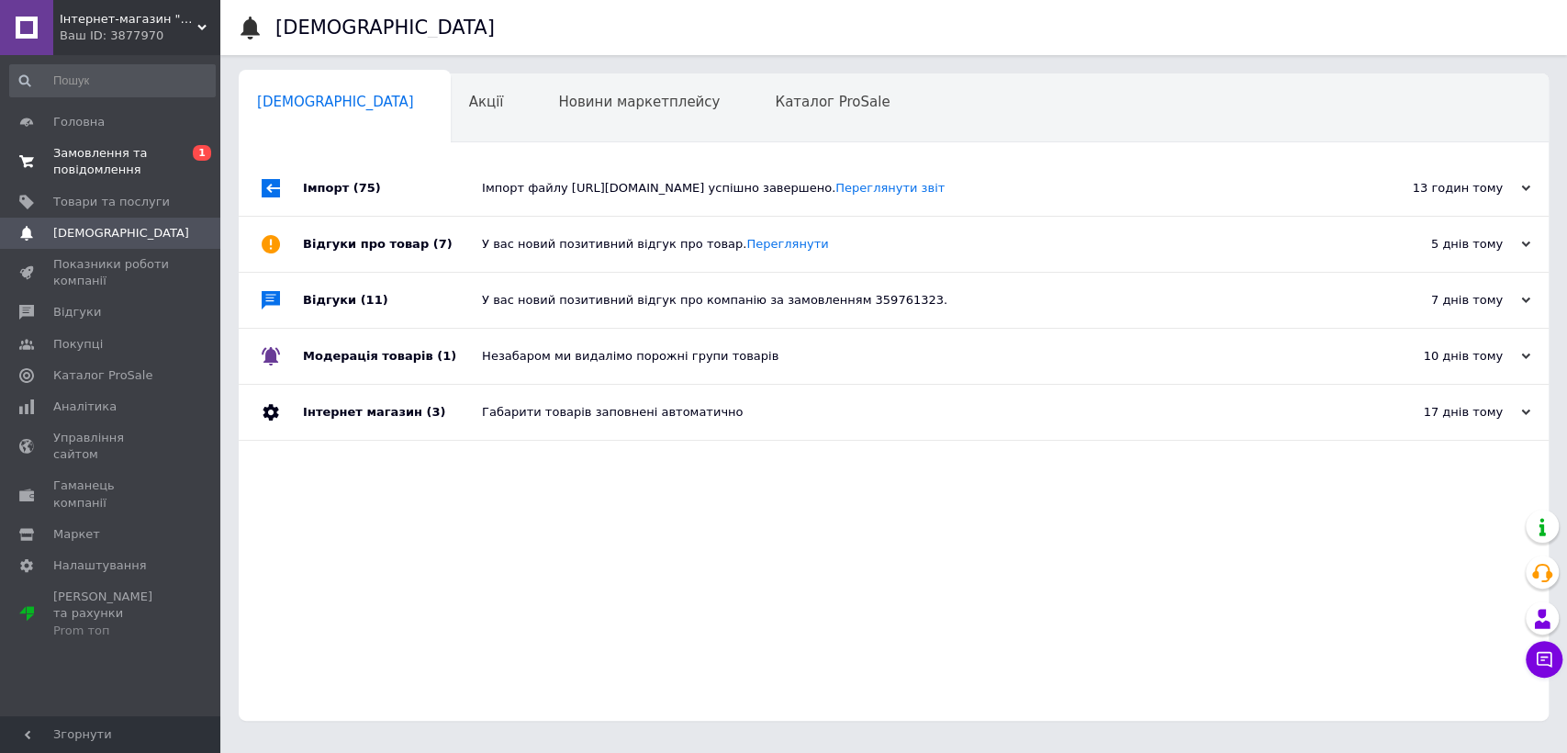
click at [140, 156] on span "Замовлення та повідомлення" at bounding box center [111, 161] width 117 height 33
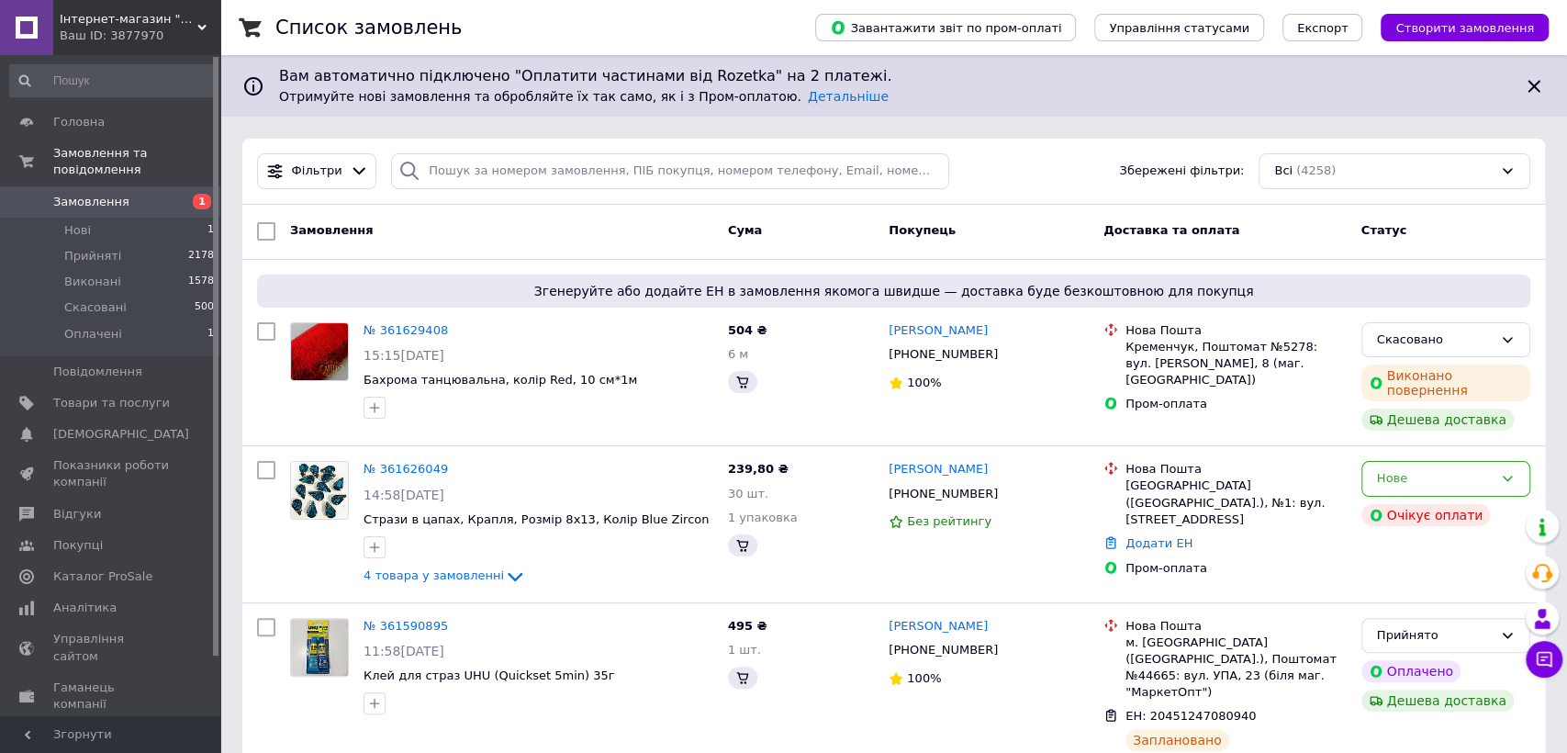
click at [116, 194] on span "Замовлення" at bounding box center [91, 202] width 76 height 17
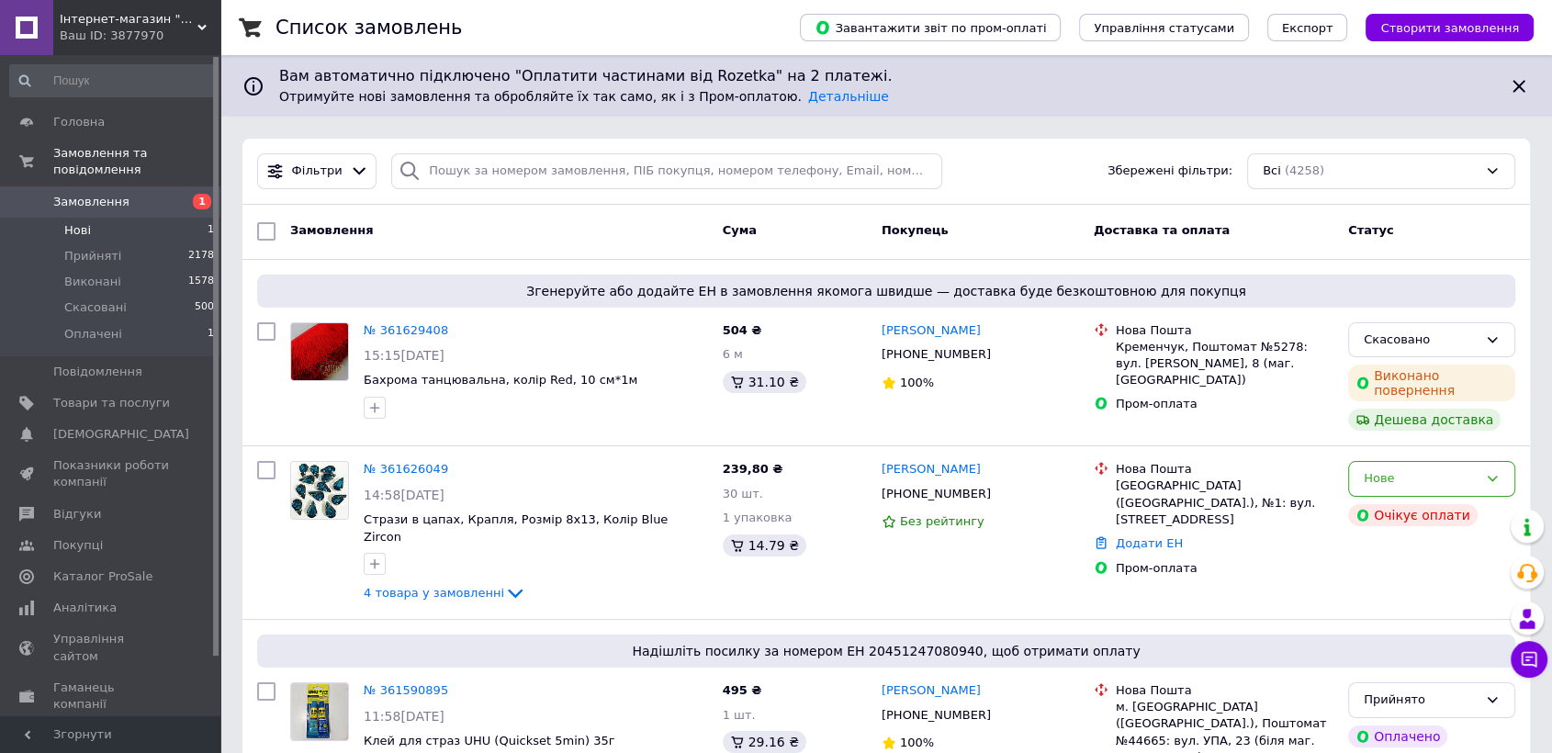
click at [133, 218] on li "Нові 1" at bounding box center [112, 231] width 225 height 26
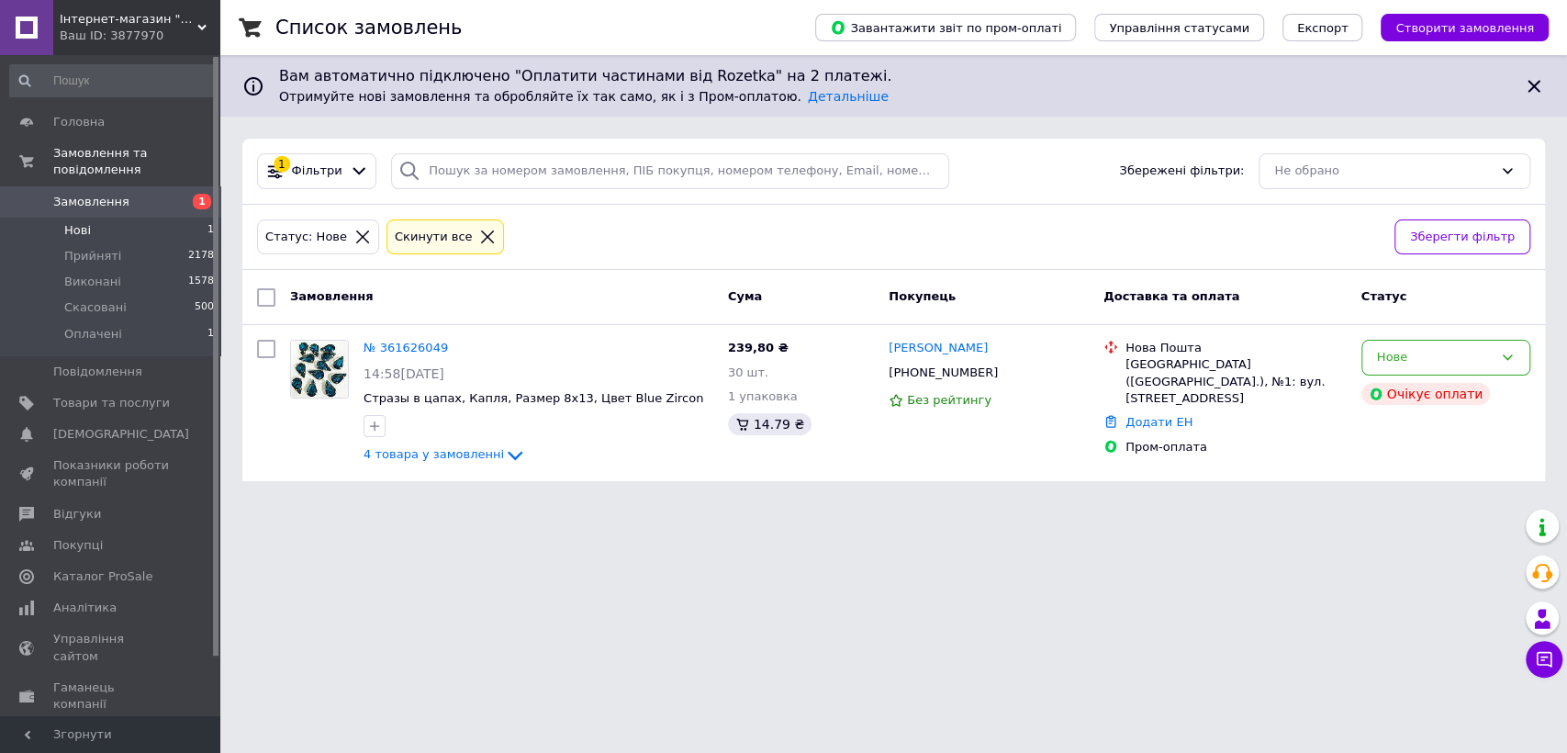
click at [132, 194] on span "Замовлення" at bounding box center [111, 202] width 117 height 17
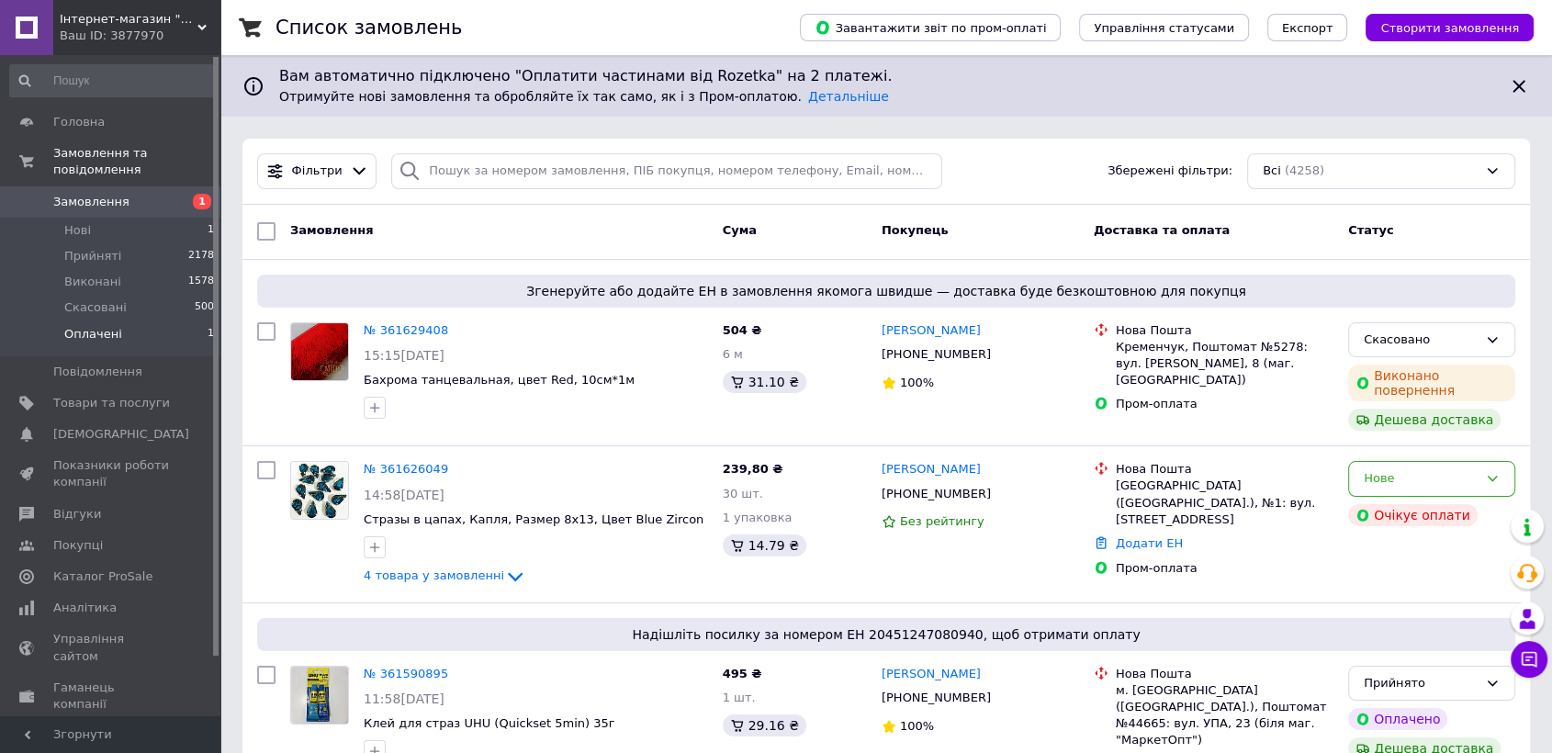
click at [108, 326] on span "Оплачені" at bounding box center [93, 334] width 58 height 17
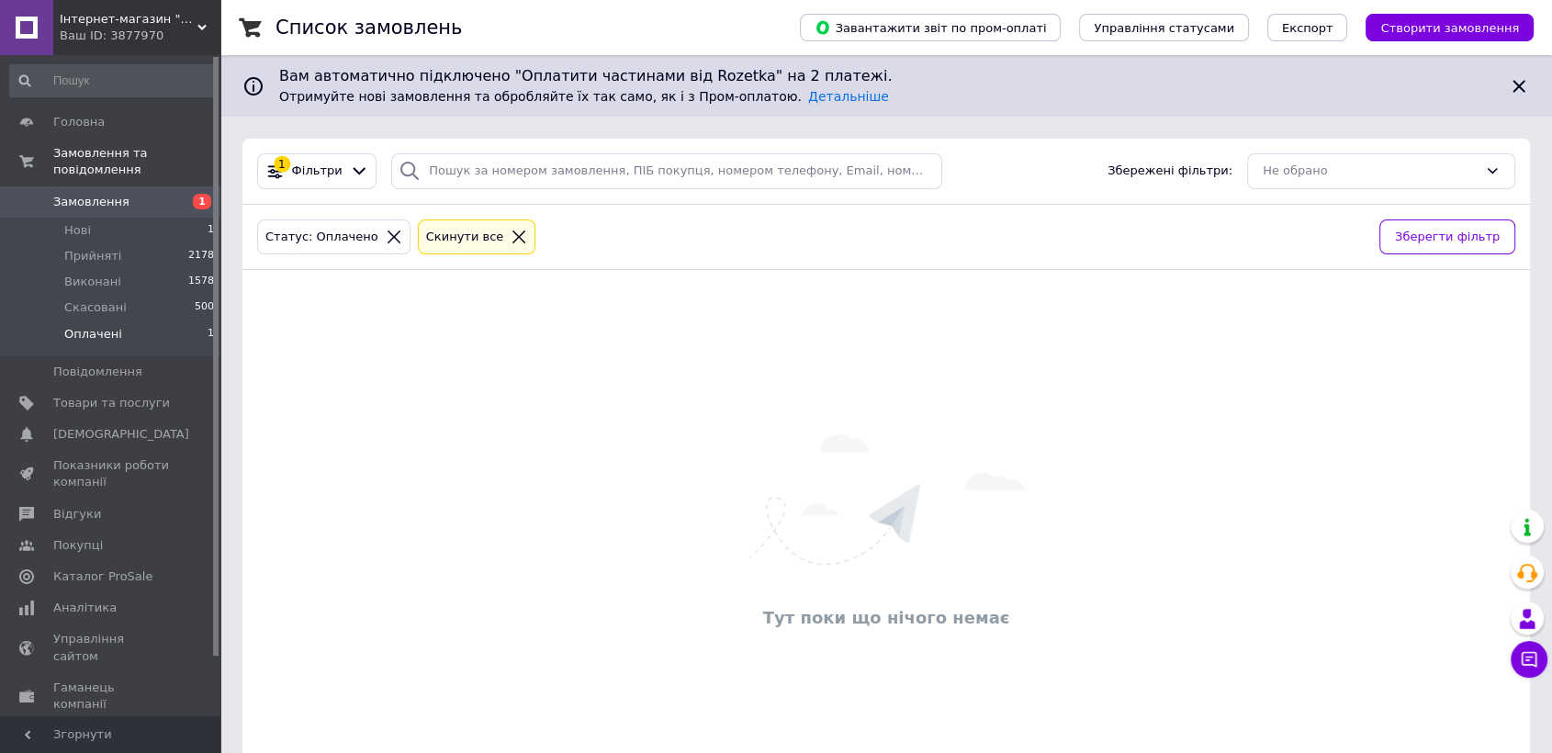
click at [116, 194] on span "Замовлення" at bounding box center [91, 202] width 76 height 17
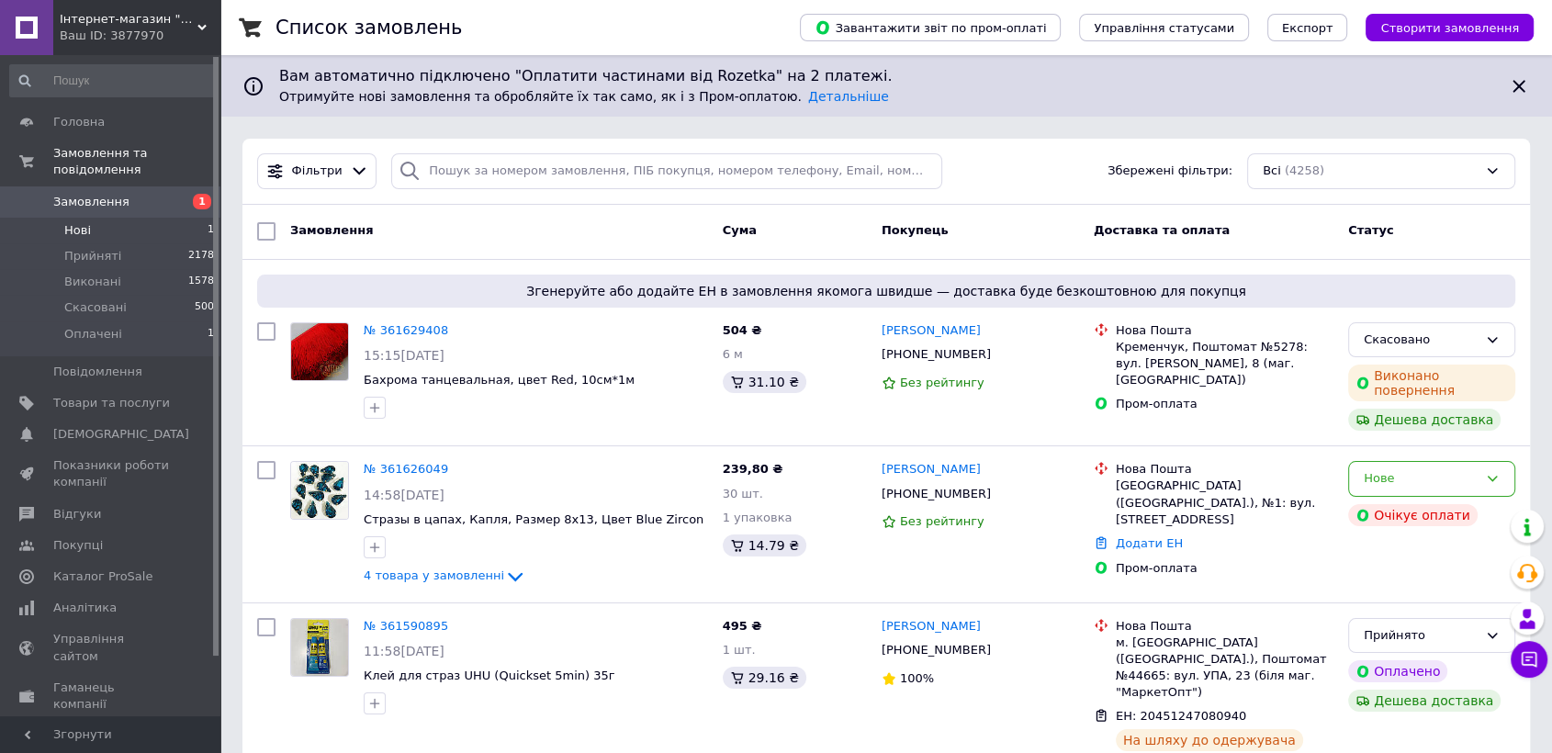
click at [69, 222] on span "Нові" at bounding box center [77, 230] width 27 height 17
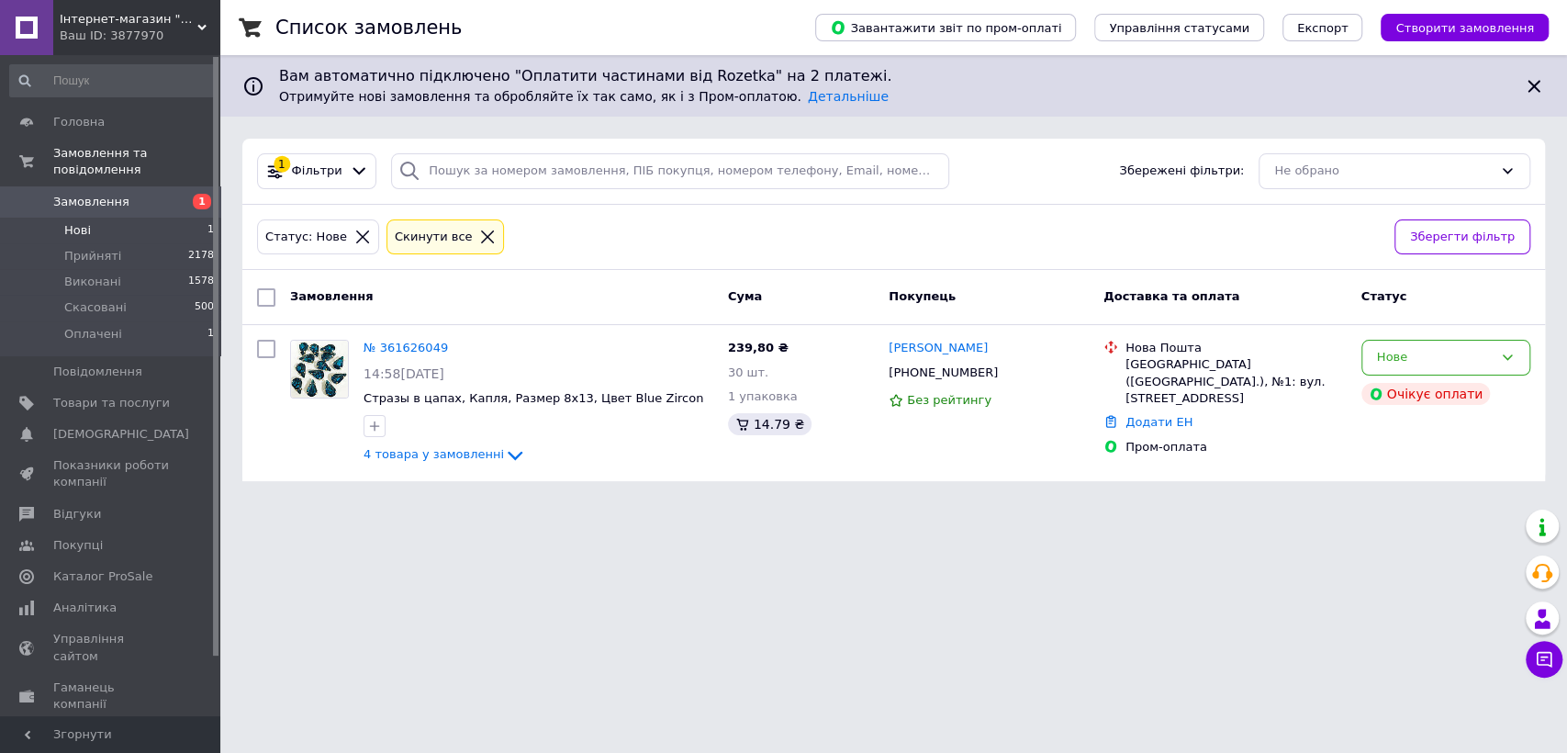
click at [74, 194] on span "Замовлення" at bounding box center [91, 202] width 76 height 17
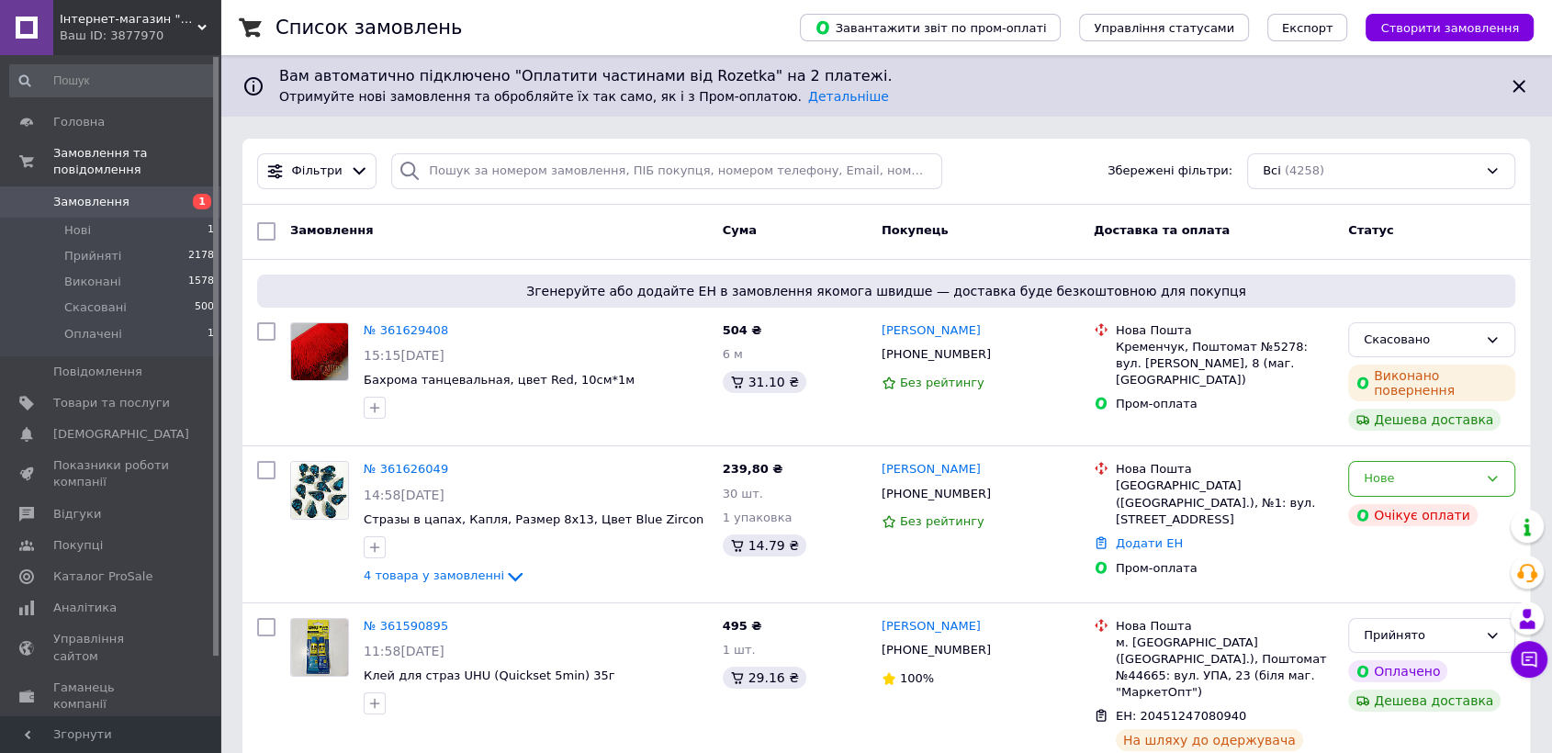
click at [94, 25] on span "Інтернет-магазин "Glamora"" at bounding box center [129, 19] width 138 height 17
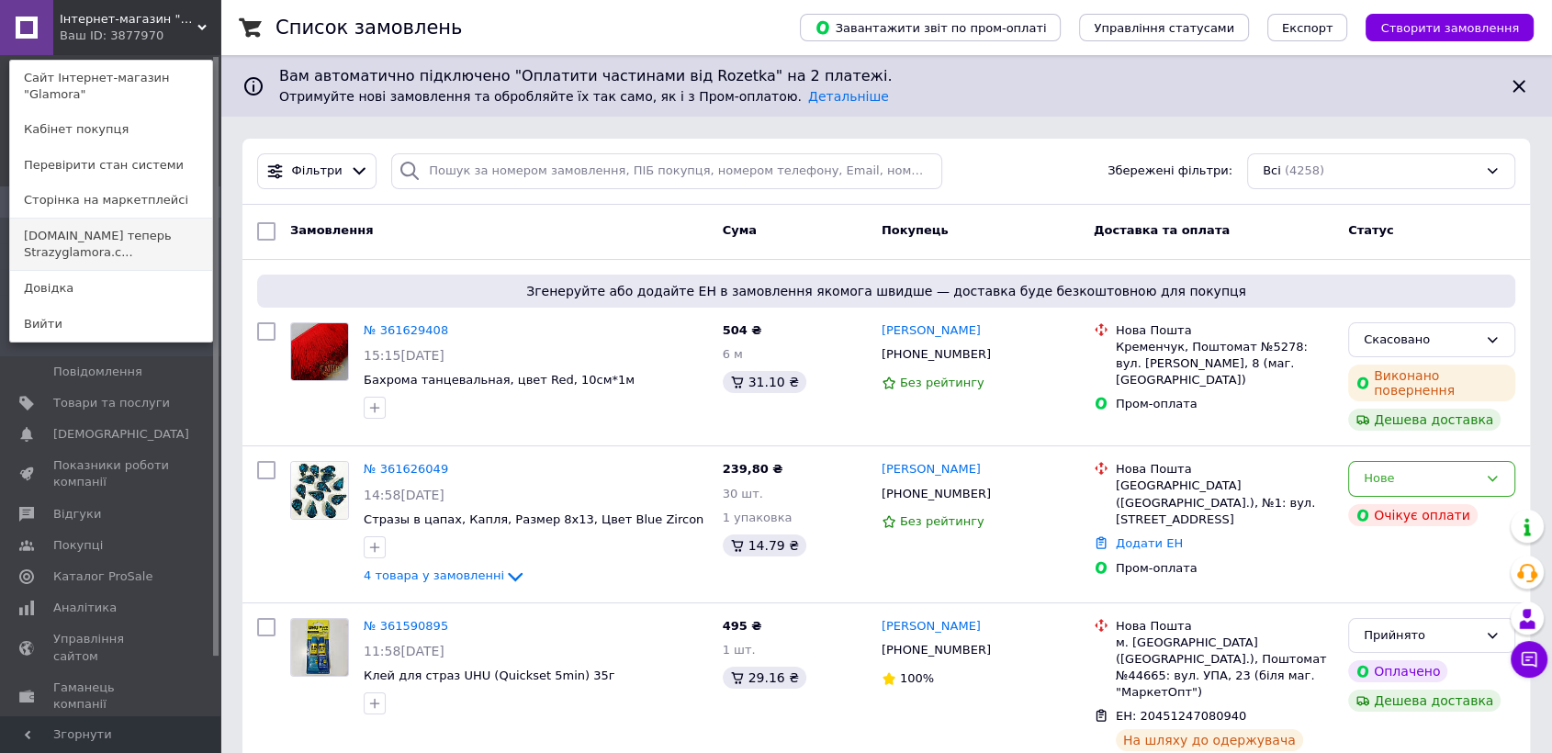
click at [108, 223] on link "Swarovski.prom.ua теперь Strazyglamora.c..." at bounding box center [111, 244] width 202 height 51
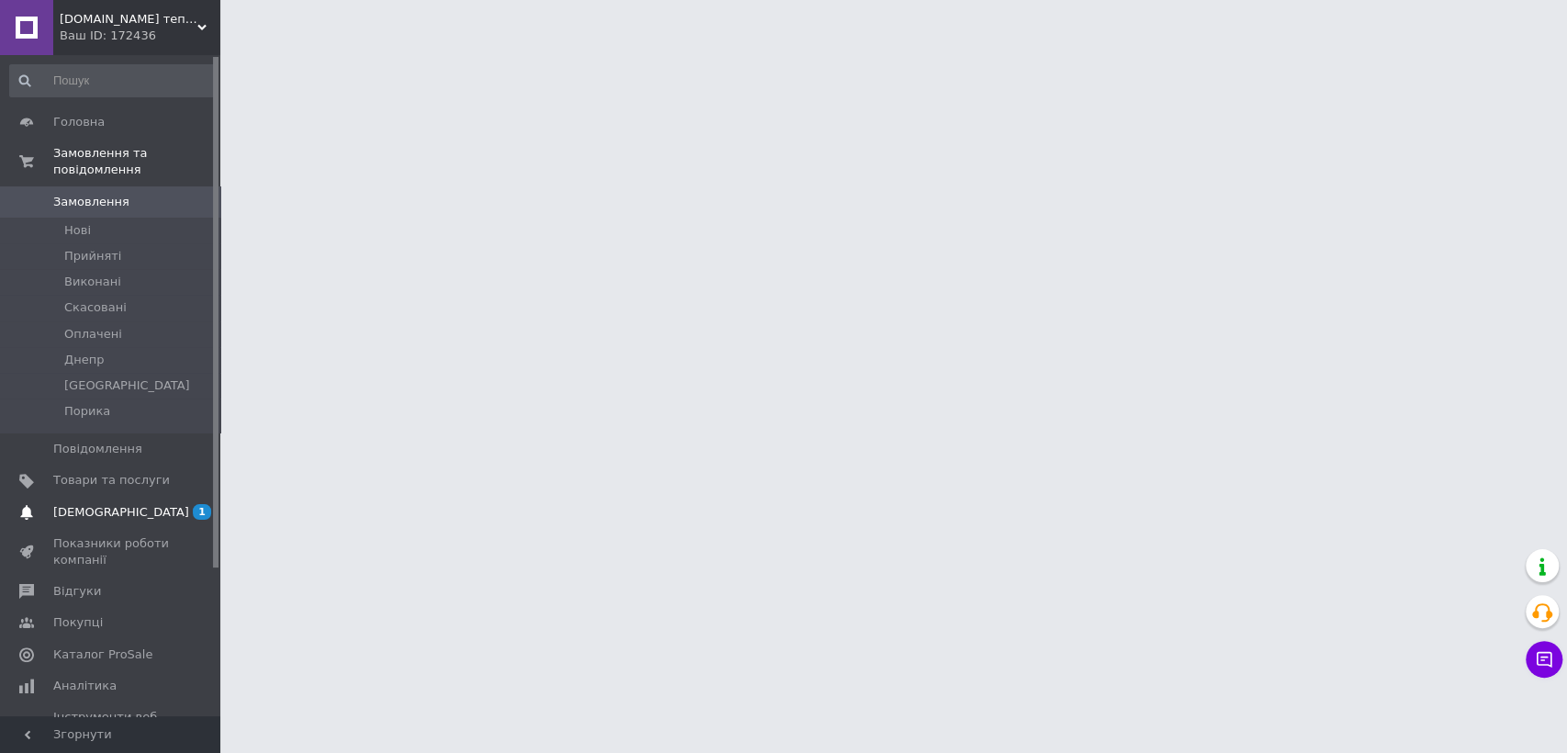
click at [108, 504] on span "[DEMOGRAPHIC_DATA]" at bounding box center [121, 512] width 136 height 17
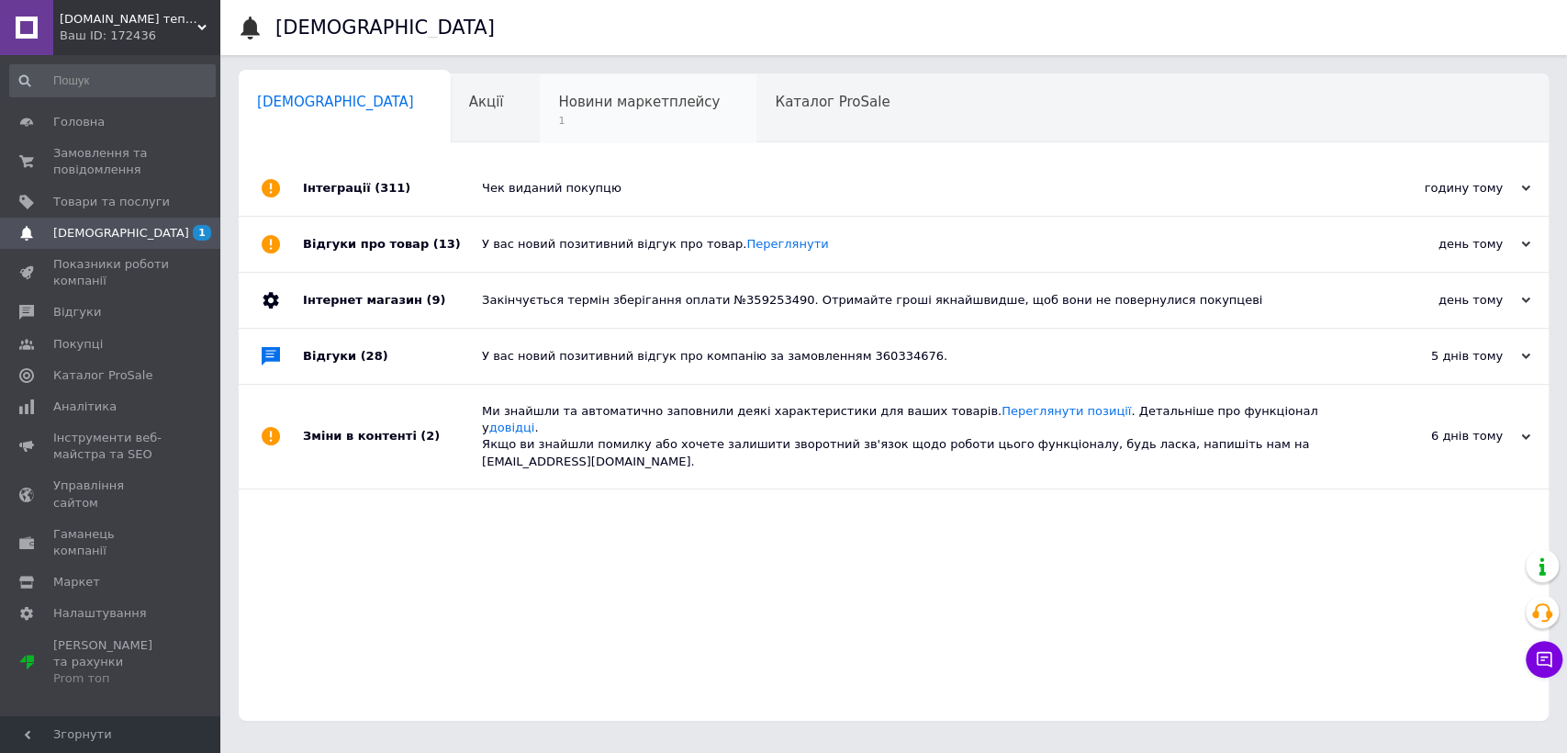
click at [558, 100] on span "Новини маркетплейсу" at bounding box center [639, 102] width 162 height 17
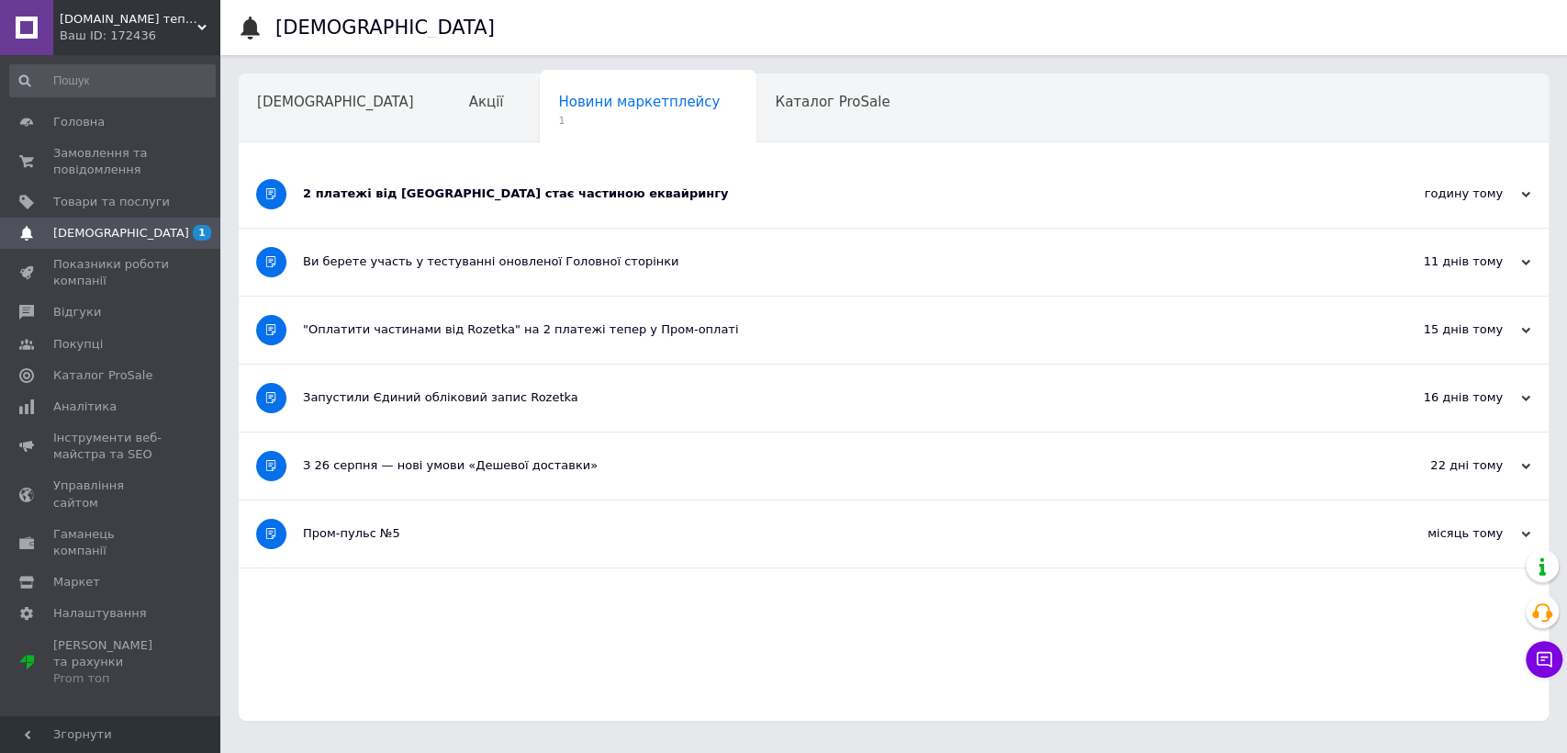
click at [713, 210] on div "2 платежі від Rozetka стає частиною еквайрингу" at bounding box center [825, 194] width 1044 height 67
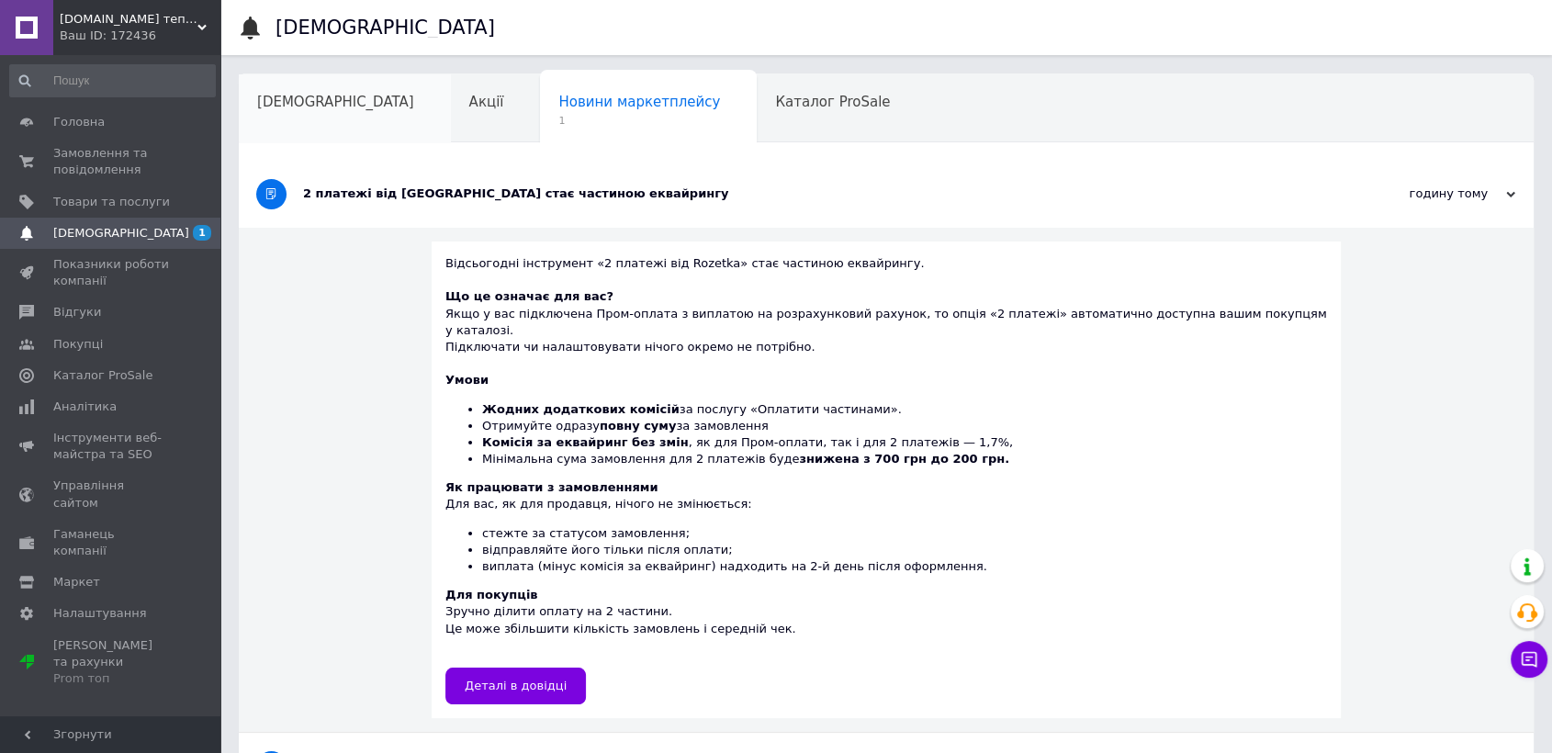
click at [301, 105] on span "[DEMOGRAPHIC_DATA]" at bounding box center [335, 102] width 157 height 17
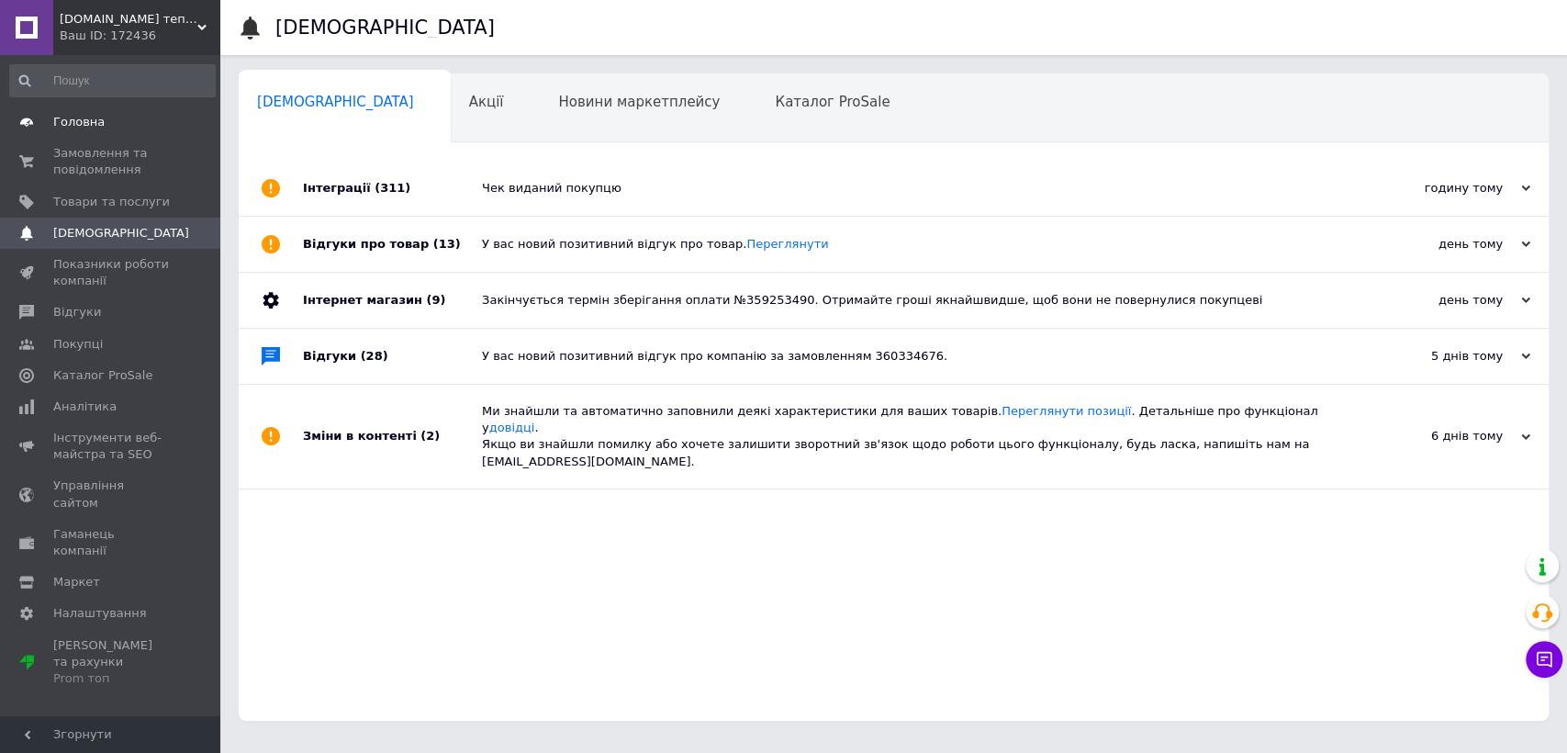
click at [111, 123] on span "Головна" at bounding box center [111, 122] width 117 height 17
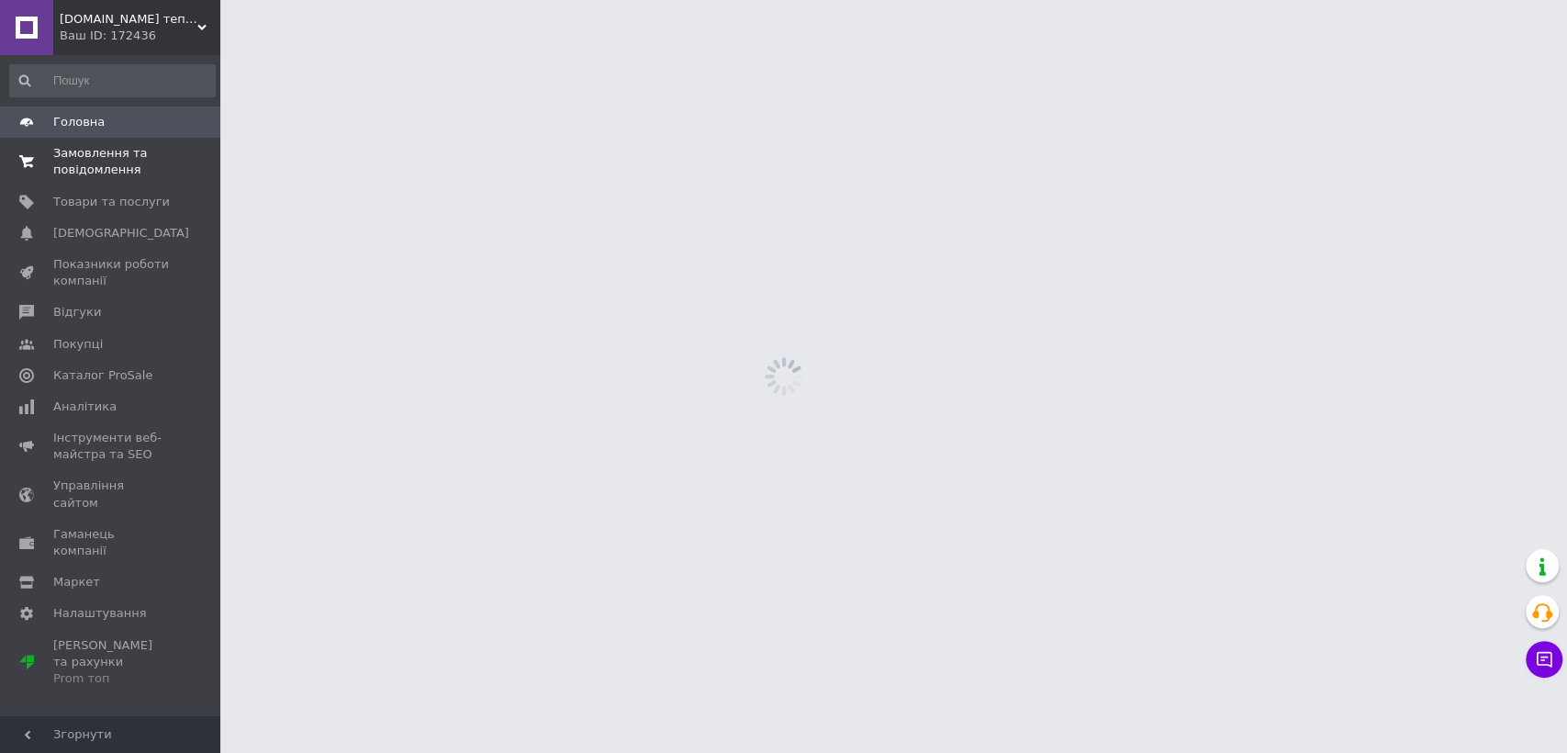
click at [104, 173] on span "Замовлення та повідомлення" at bounding box center [111, 161] width 117 height 33
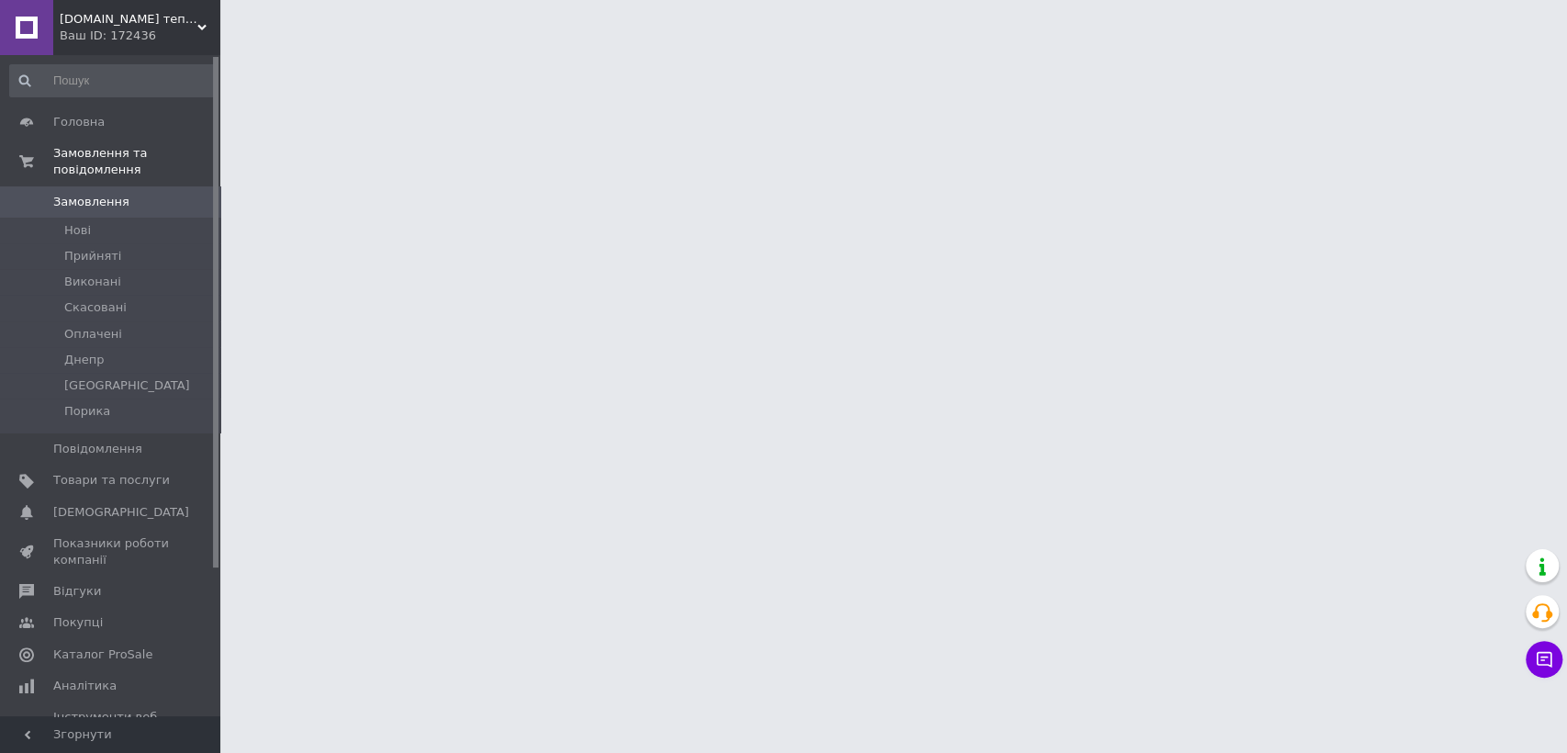
click at [101, 194] on span "Замовлення" at bounding box center [91, 202] width 76 height 17
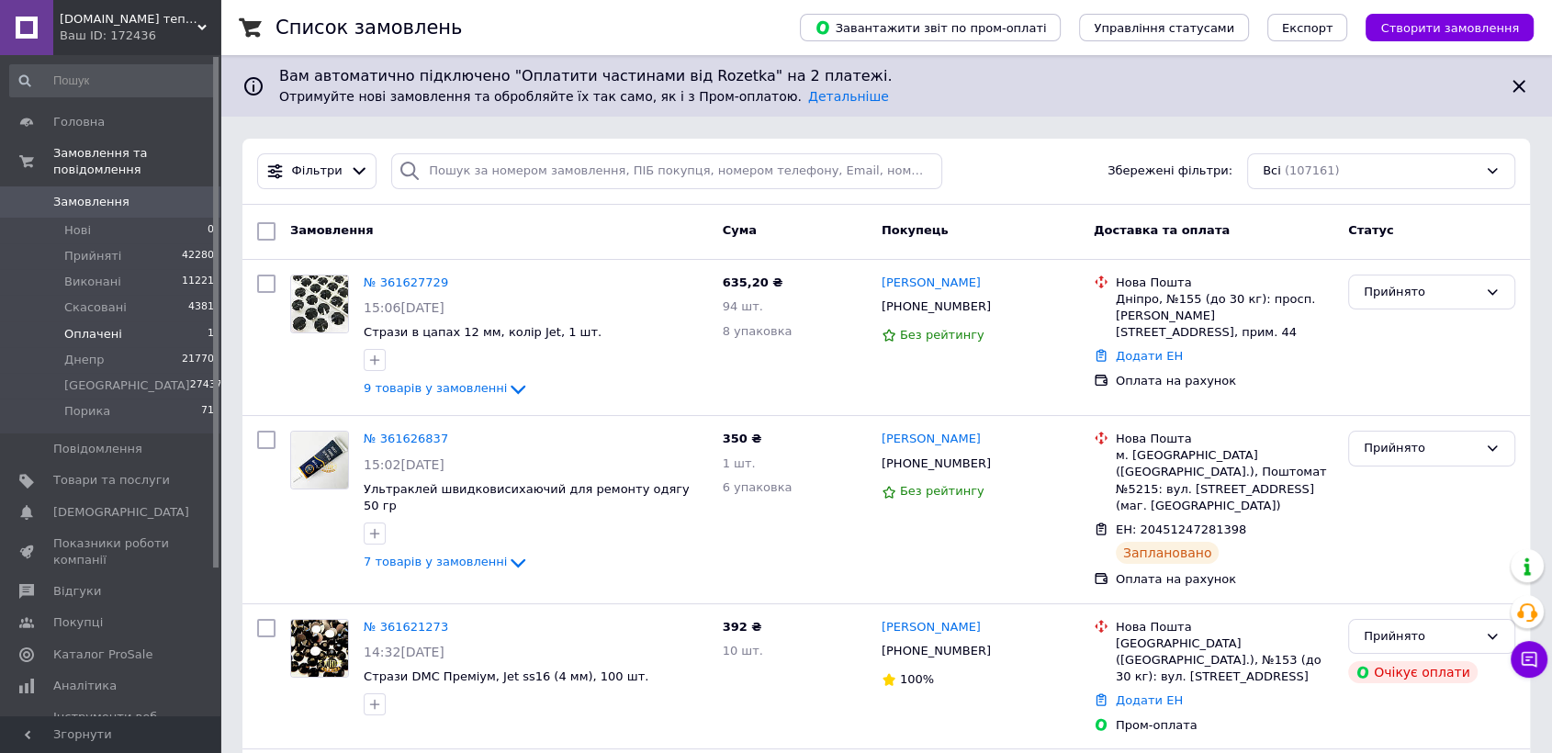
click at [97, 326] on span "Оплачені" at bounding box center [93, 334] width 58 height 17
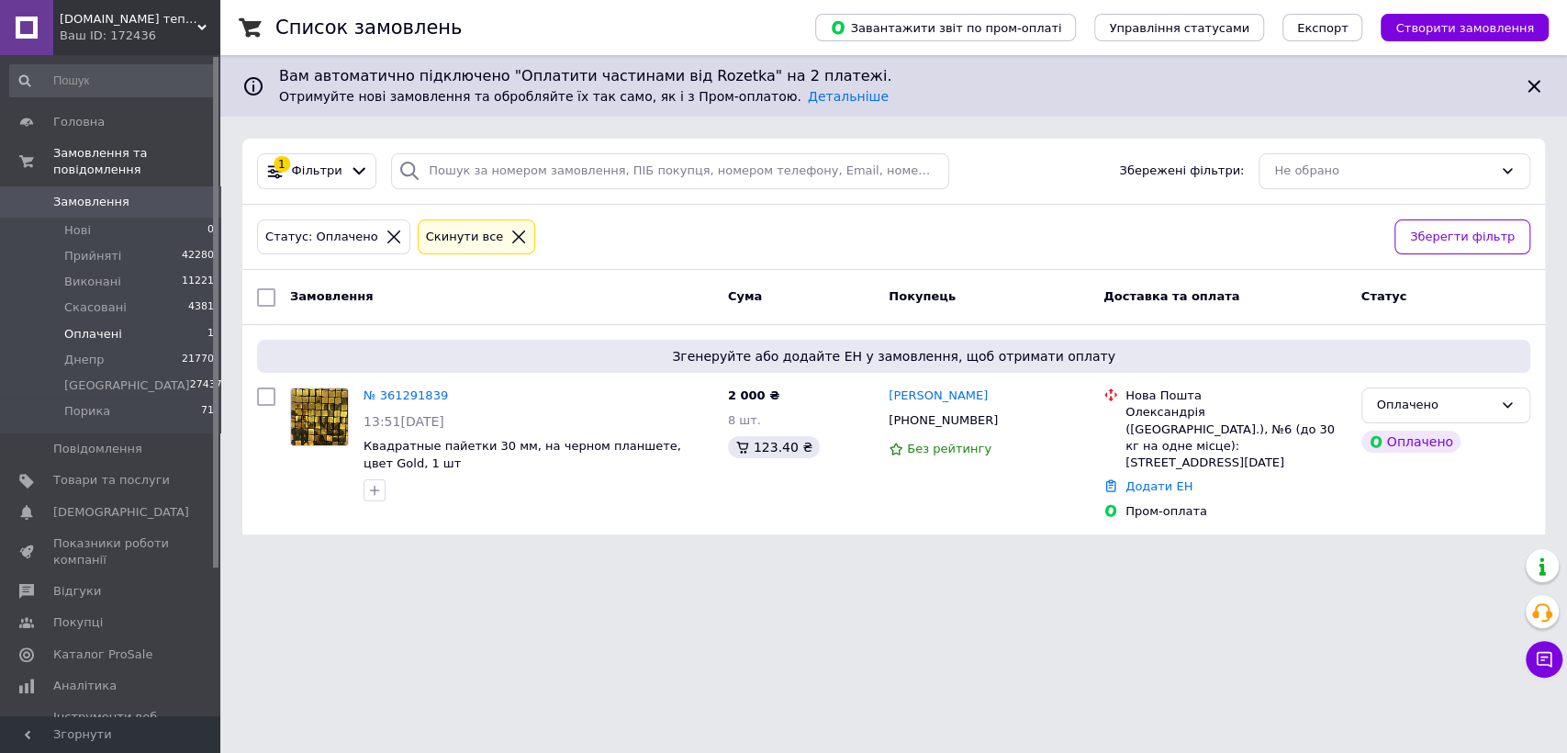
click at [85, 194] on span "Замовлення" at bounding box center [91, 202] width 76 height 17
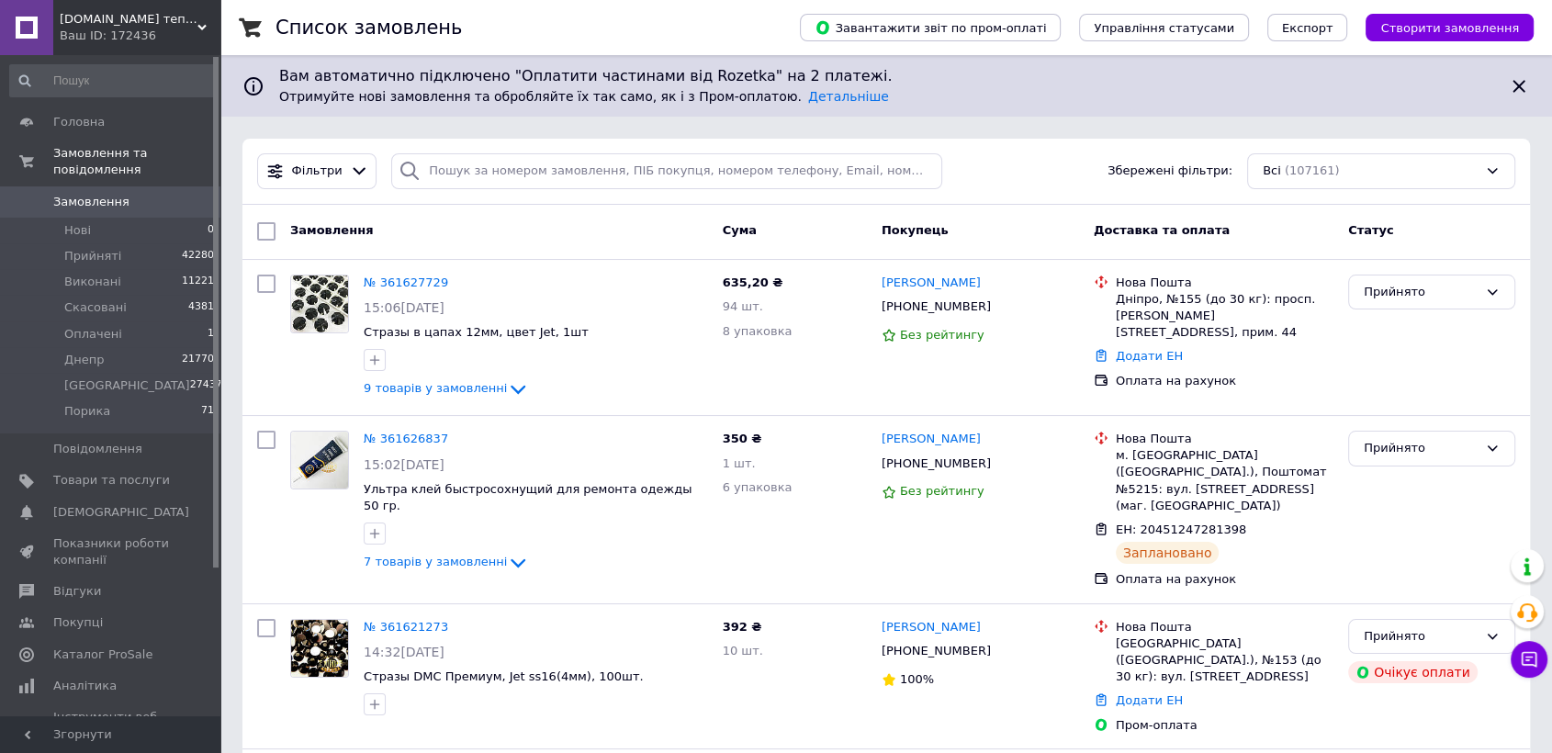
click at [143, 198] on link "Замовлення 0" at bounding box center [112, 201] width 225 height 31
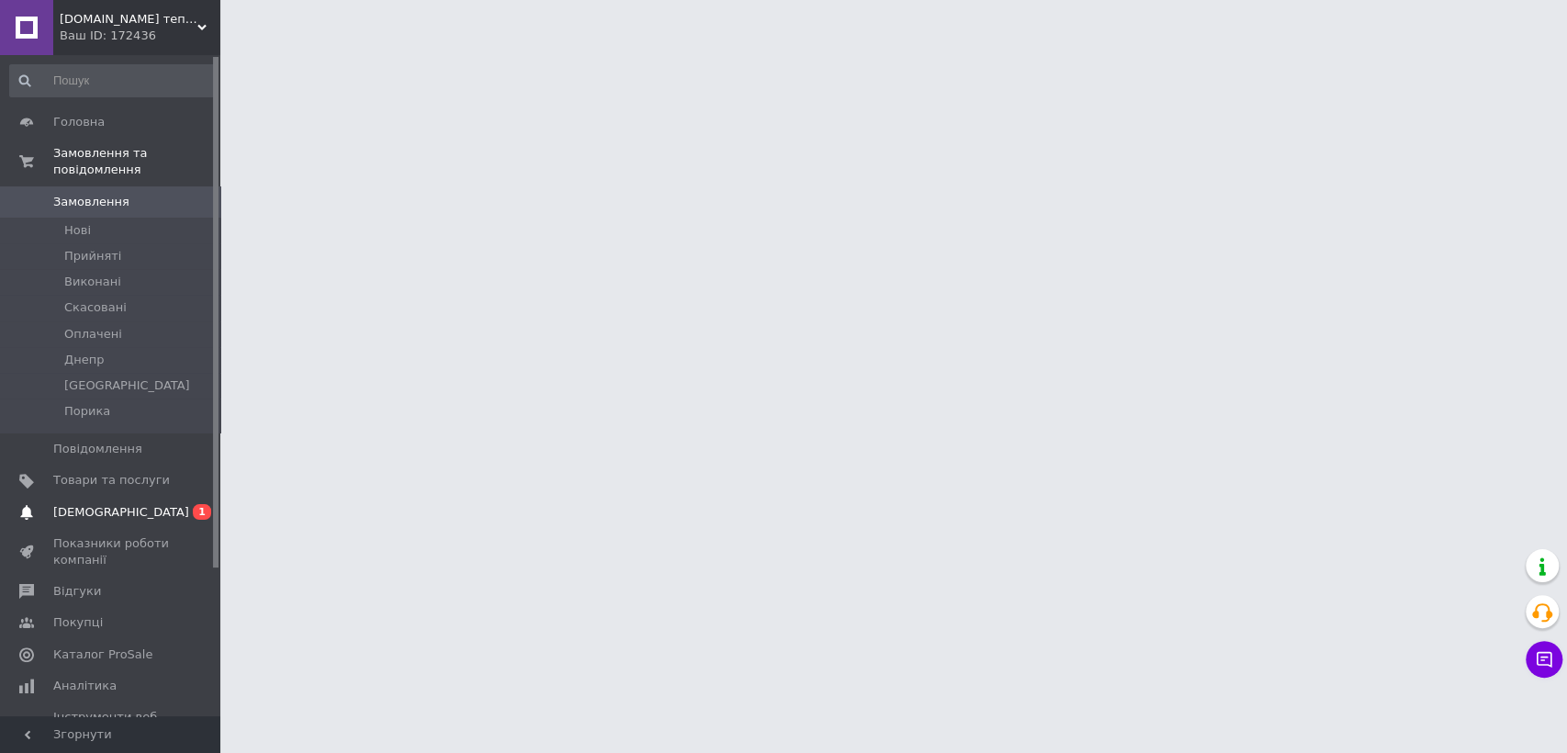
click at [103, 504] on span "[DEMOGRAPHIC_DATA]" at bounding box center [121, 512] width 136 height 17
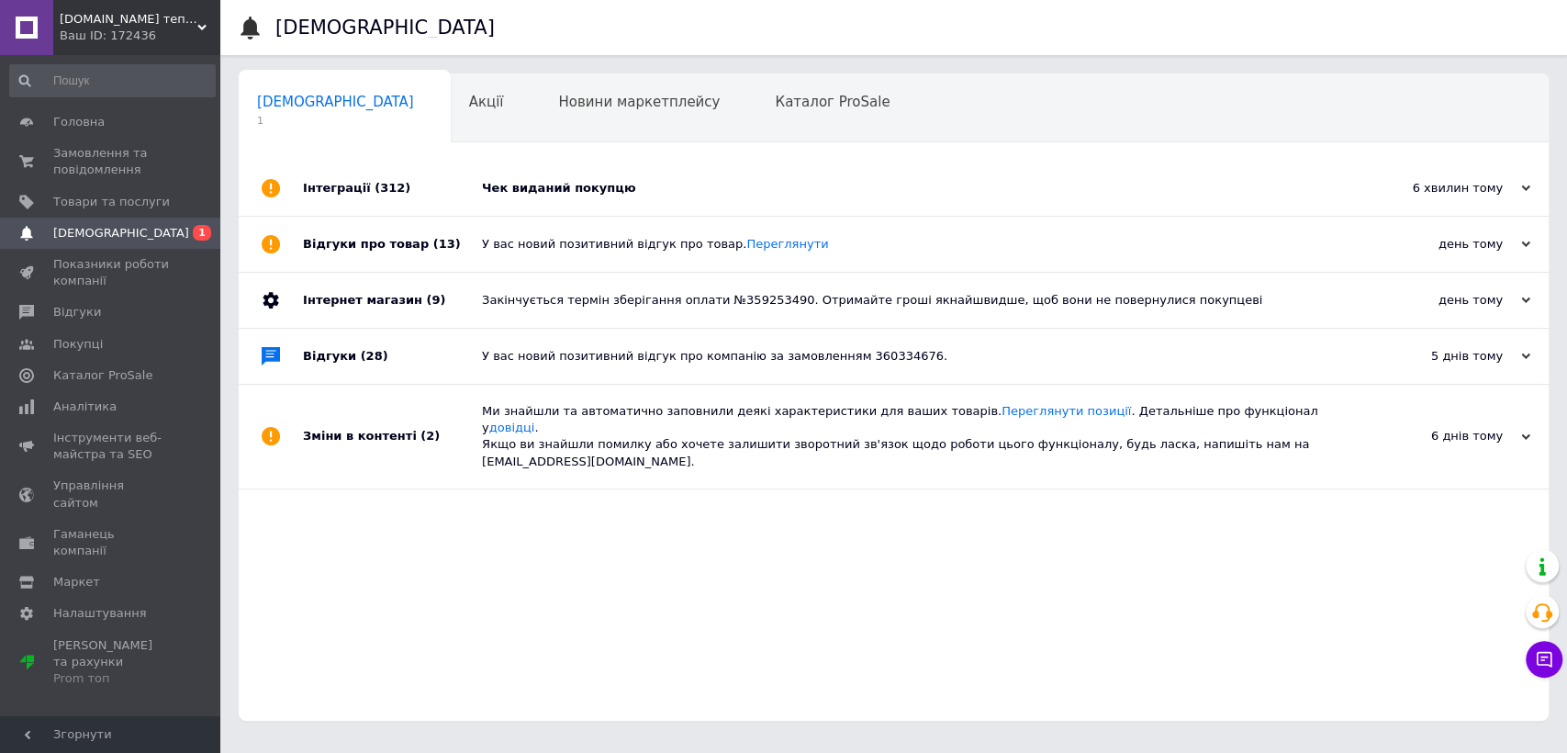
click at [788, 198] on div "Чек виданий покупцю" at bounding box center [914, 188] width 865 height 55
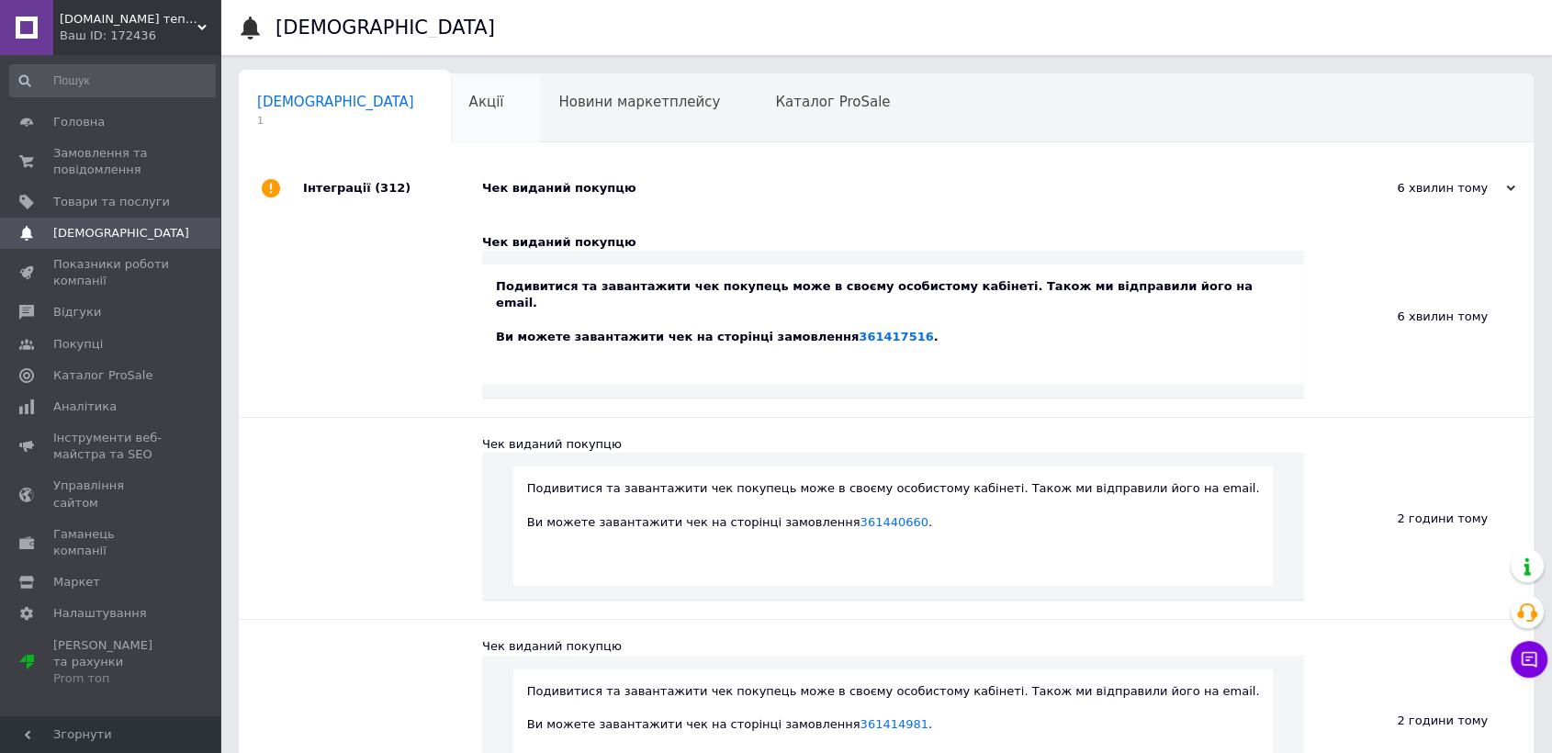
click at [451, 98] on div "Акції 0" at bounding box center [496, 109] width 90 height 70
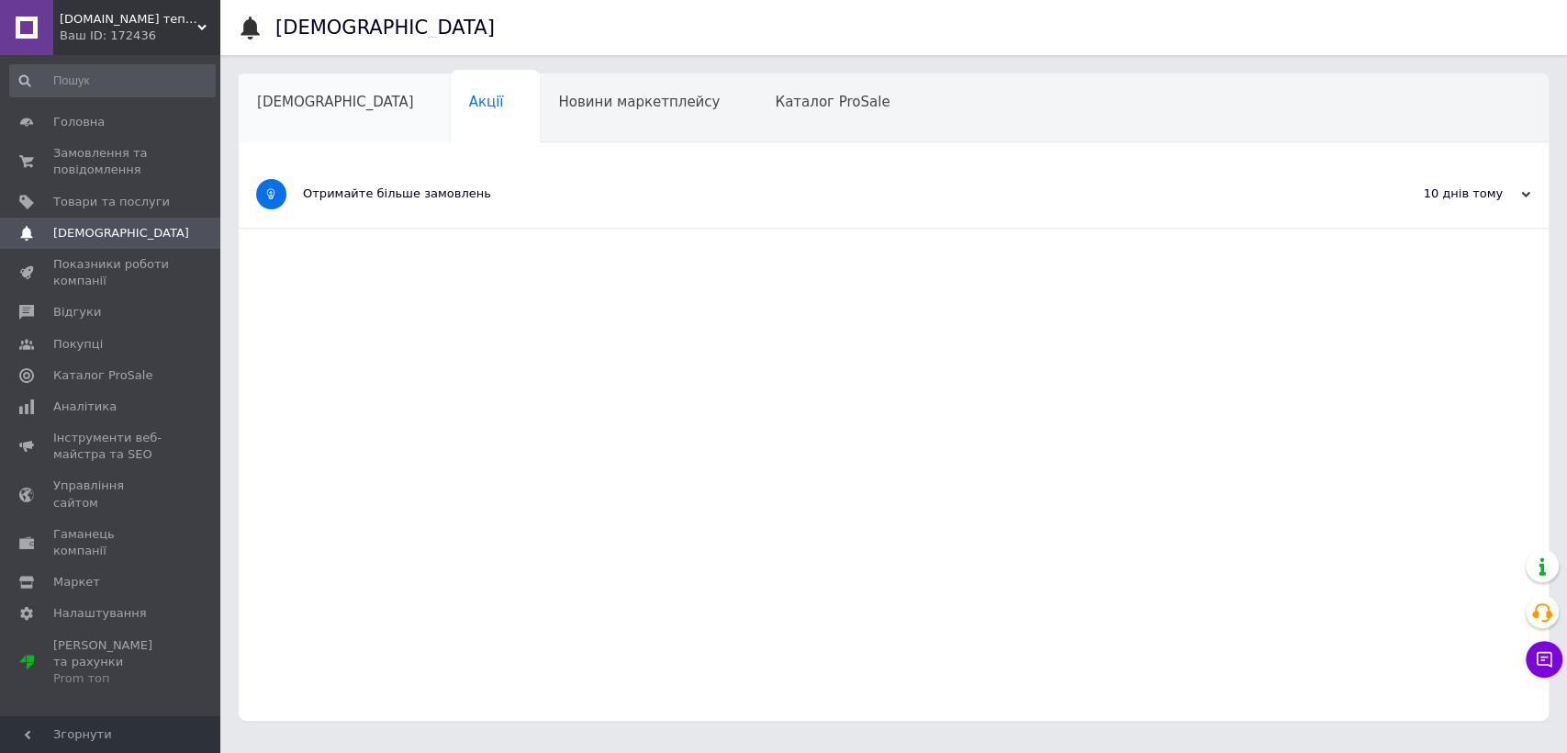
click at [331, 115] on div "[DEMOGRAPHIC_DATA]" at bounding box center [345, 109] width 212 height 70
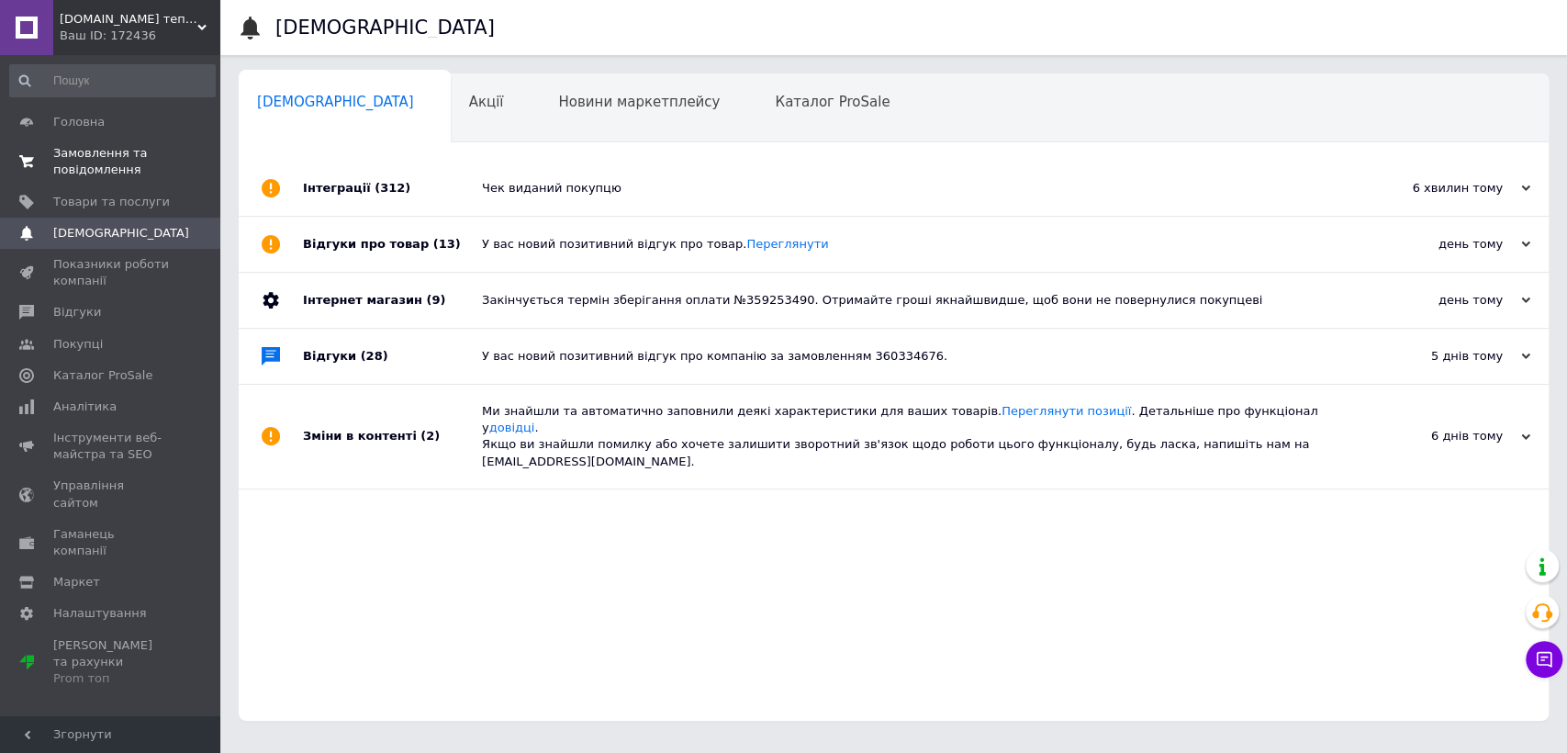
click at [83, 151] on span "Замовлення та повідомлення" at bounding box center [111, 161] width 117 height 33
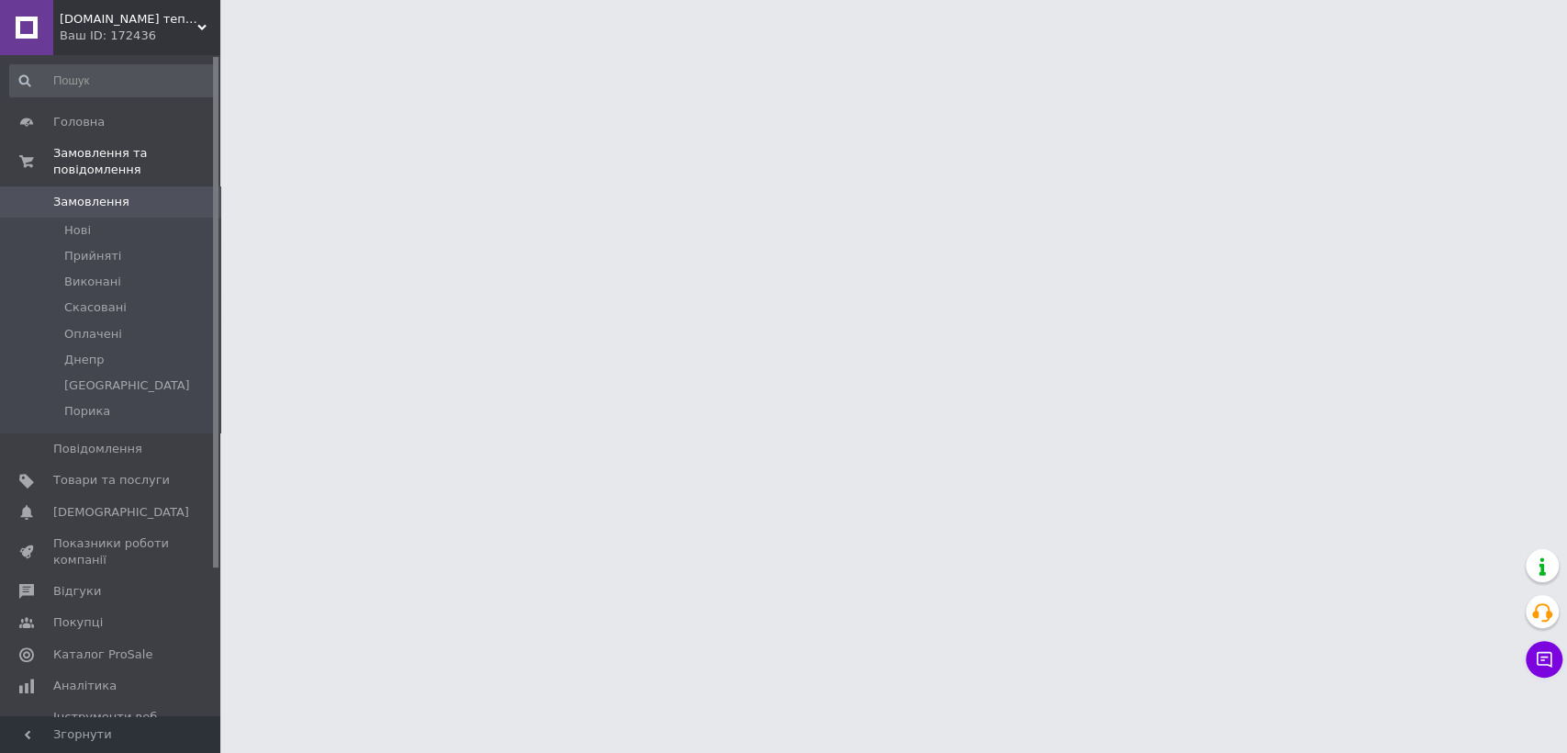
click at [99, 194] on span "Замовлення" at bounding box center [91, 202] width 76 height 17
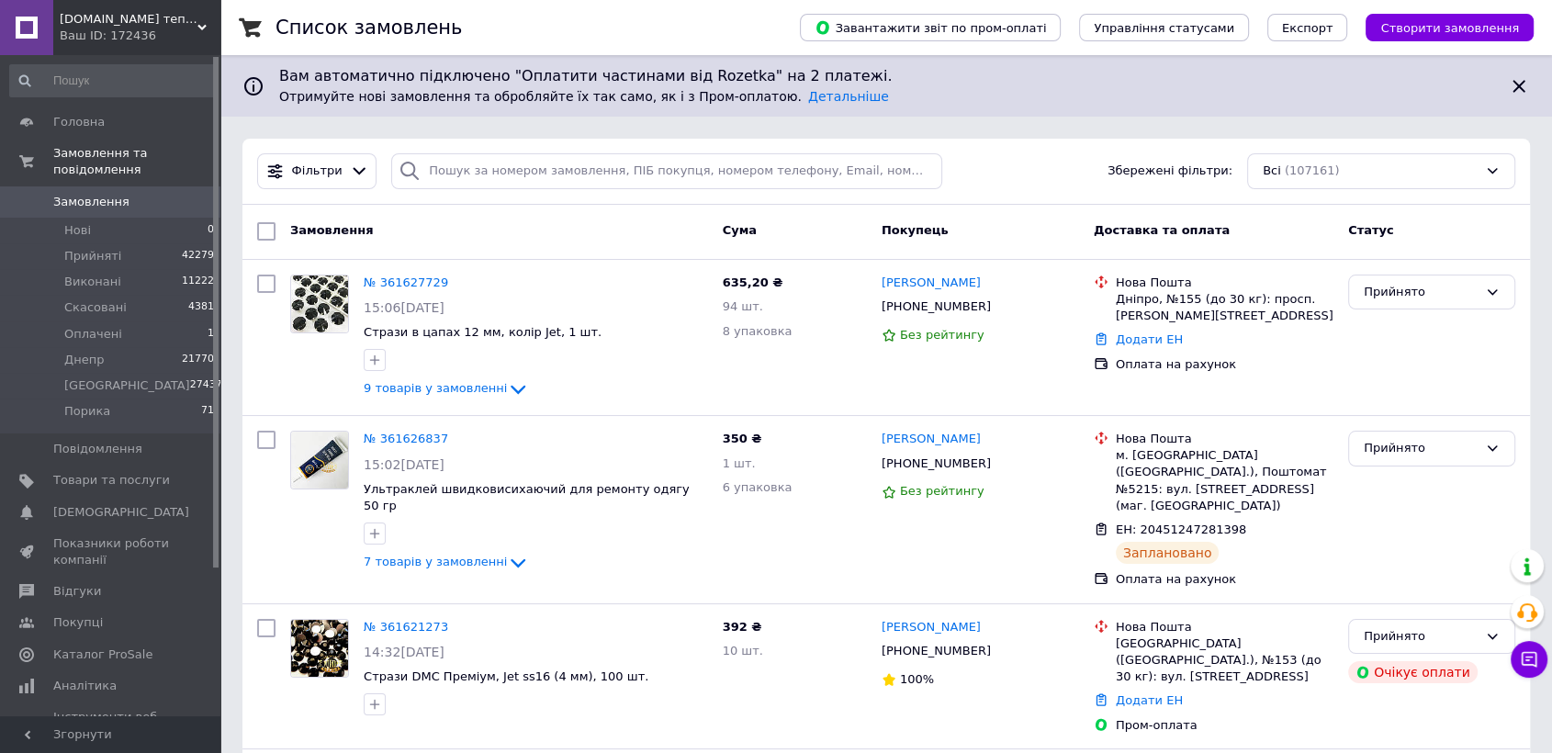
click at [159, 194] on span "Замовлення" at bounding box center [111, 202] width 117 height 17
click at [140, 194] on span "Замовлення" at bounding box center [111, 202] width 117 height 17
click at [97, 326] on span "Оплачені" at bounding box center [93, 334] width 58 height 17
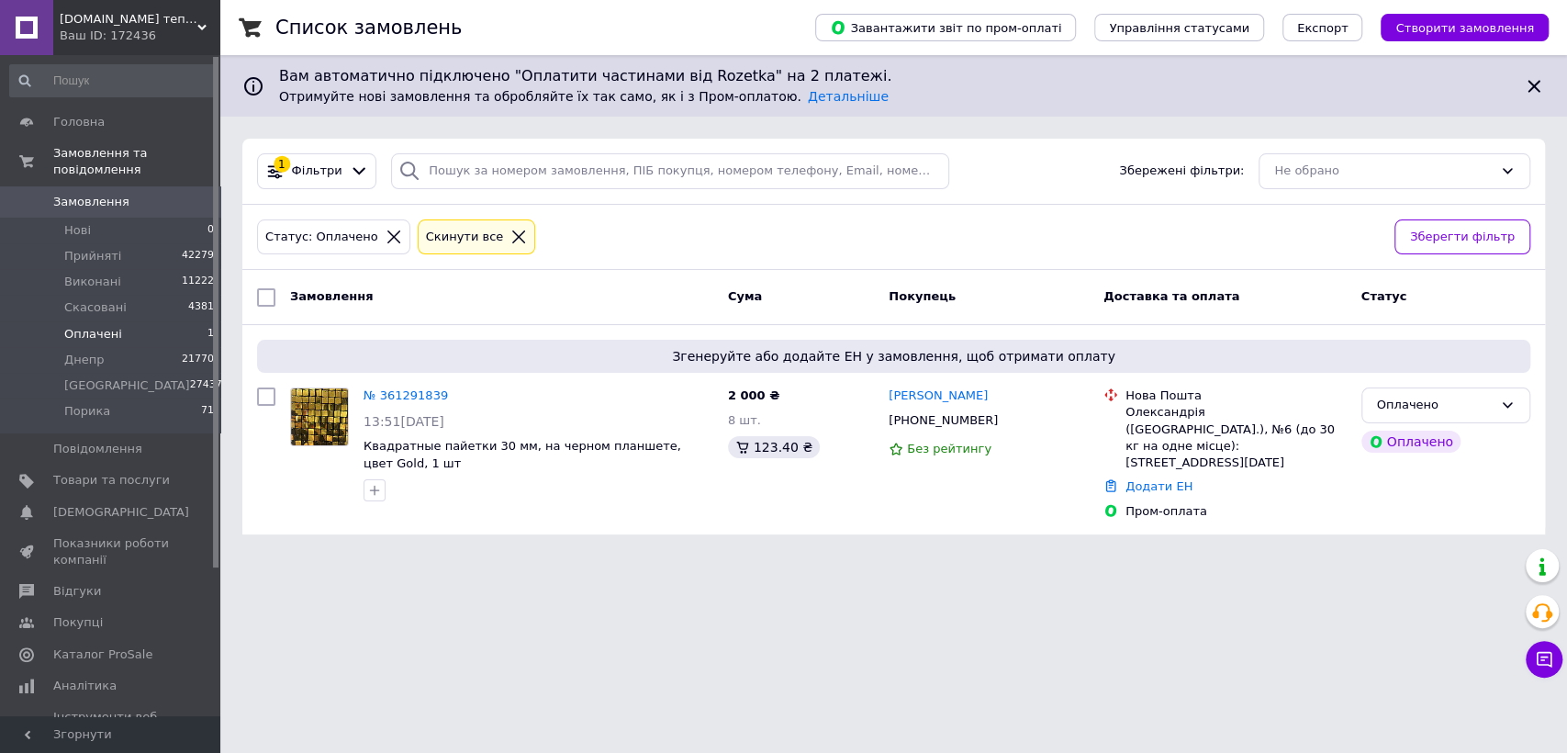
click at [155, 194] on span "Замовлення" at bounding box center [111, 202] width 117 height 17
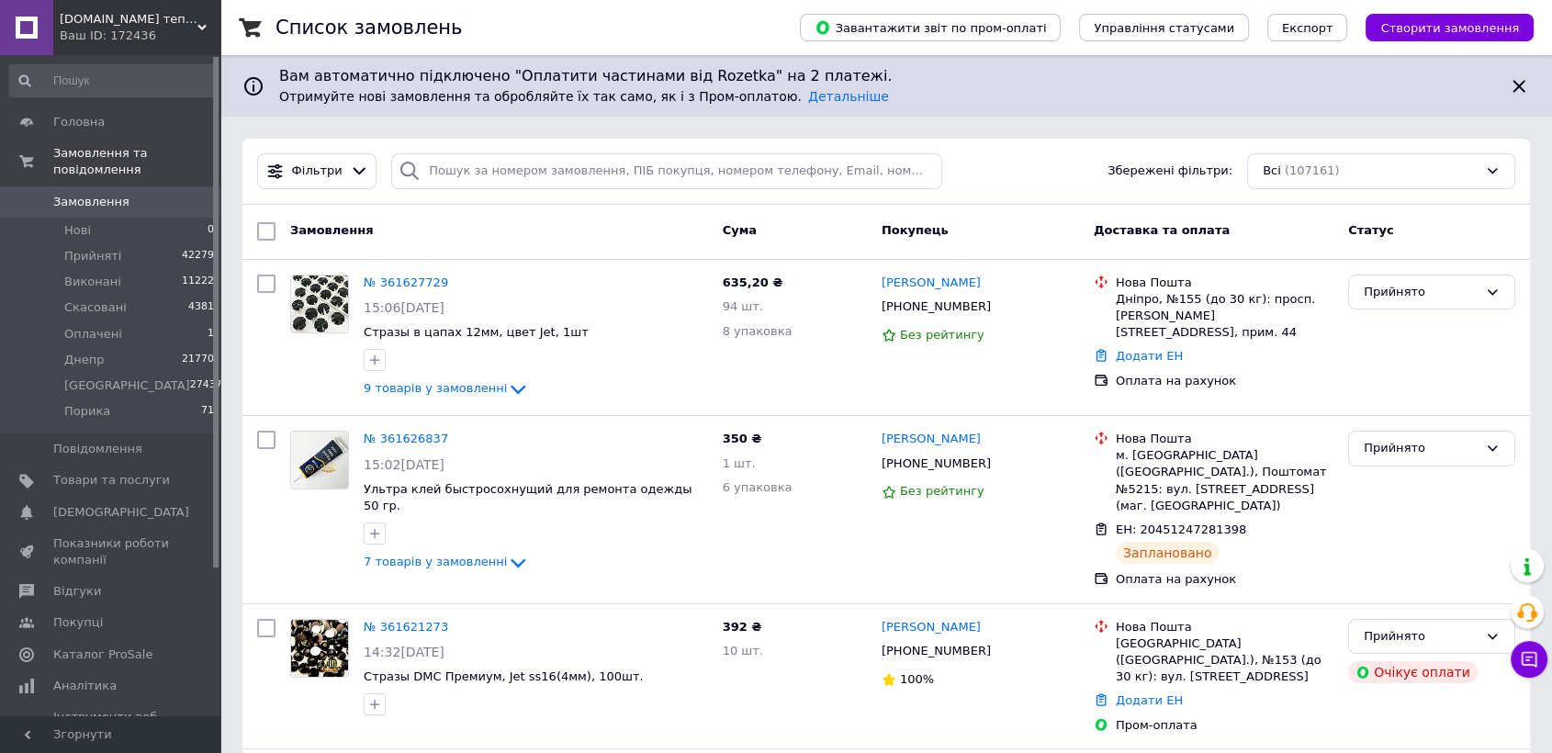
click at [148, 194] on span "Замовлення" at bounding box center [111, 202] width 117 height 17
click at [127, 321] on li "Оплачені 1" at bounding box center [112, 334] width 225 height 26
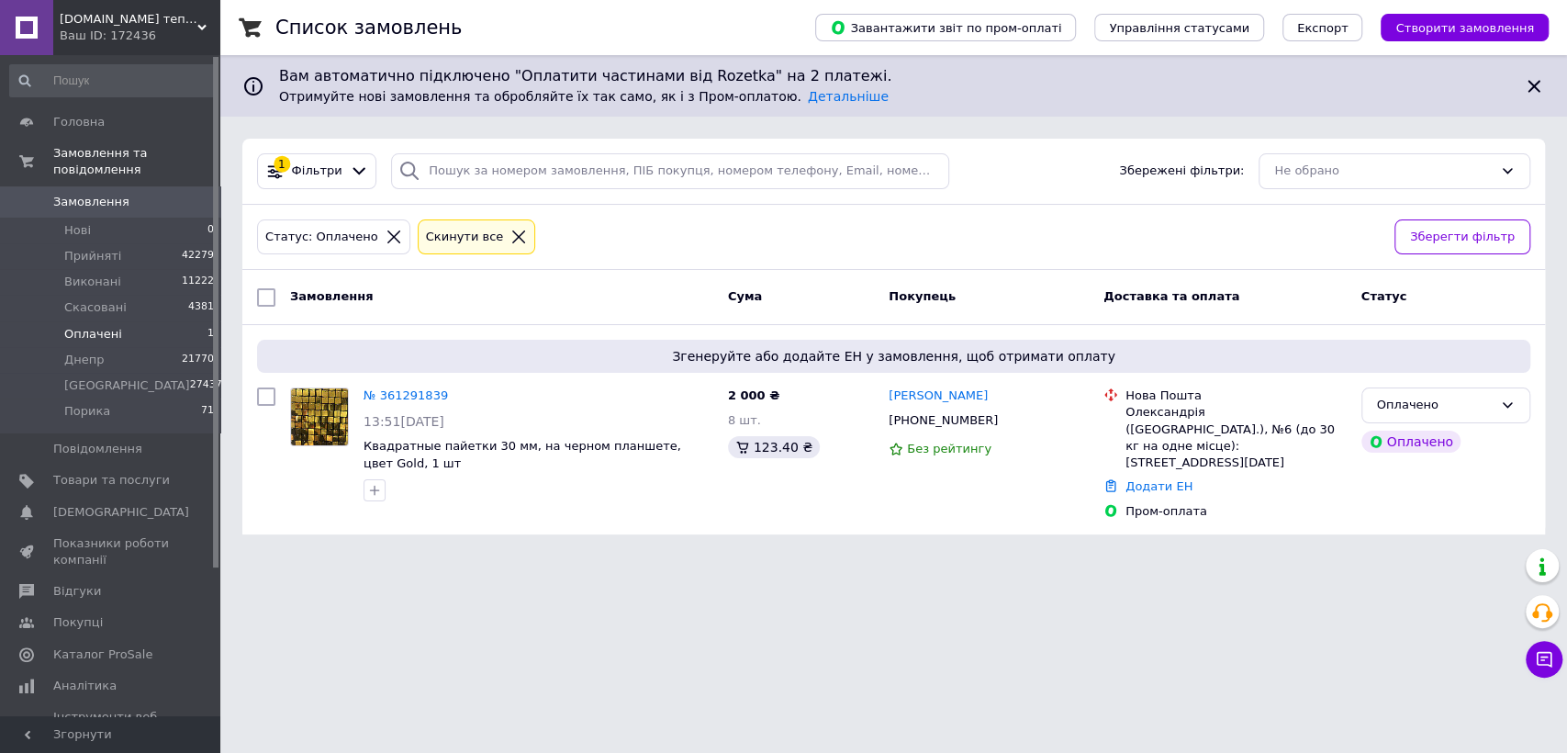
click at [157, 194] on span "Замовлення" at bounding box center [111, 202] width 117 height 17
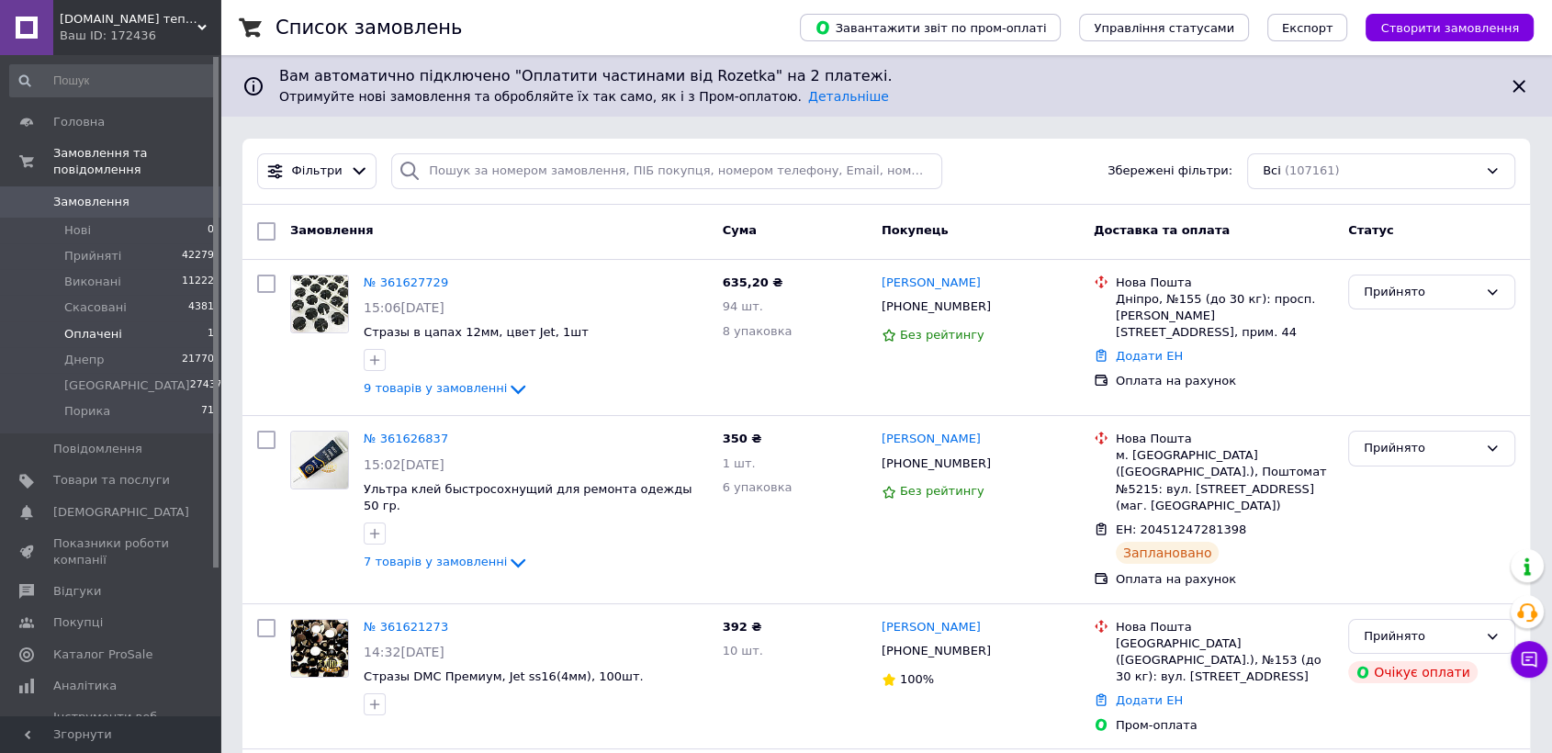
click at [130, 321] on li "Оплачені 1" at bounding box center [112, 334] width 225 height 26
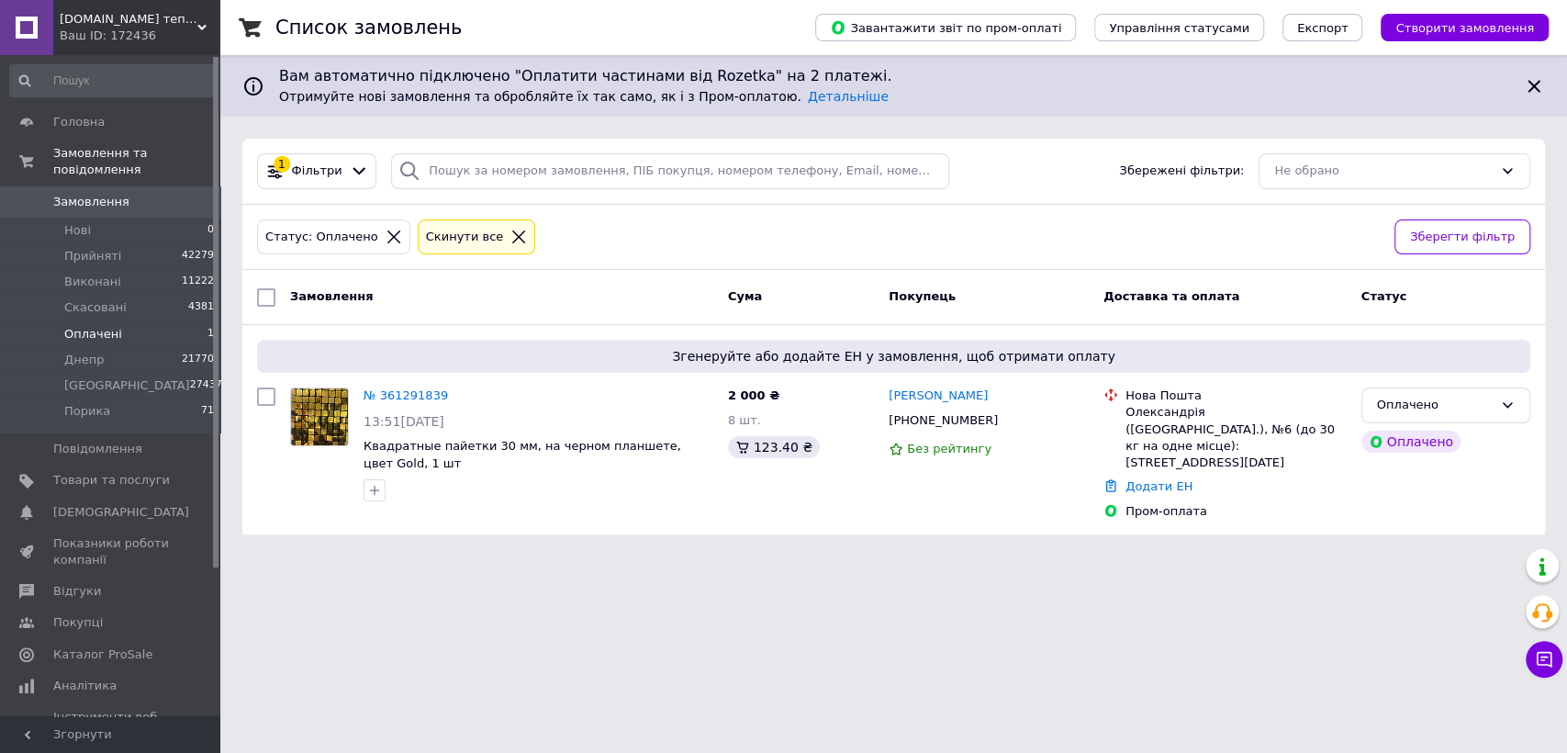
click at [132, 194] on span "Замовлення" at bounding box center [111, 202] width 117 height 17
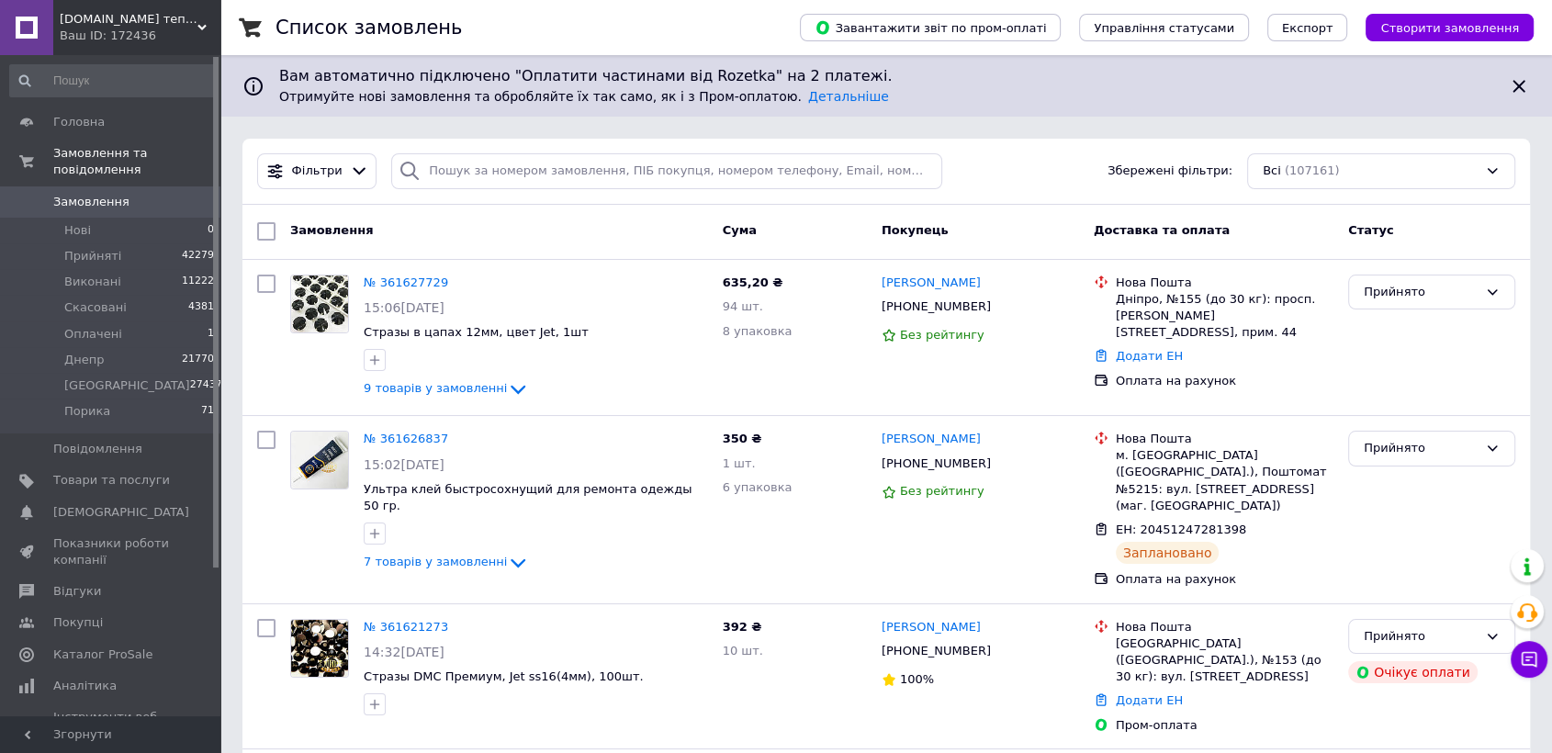
click at [126, 194] on span "Замовлення" at bounding box center [111, 202] width 117 height 17
click at [129, 194] on span "Замовлення" at bounding box center [111, 202] width 117 height 17
click at [140, 321] on li "Оплачені 1" at bounding box center [112, 334] width 225 height 26
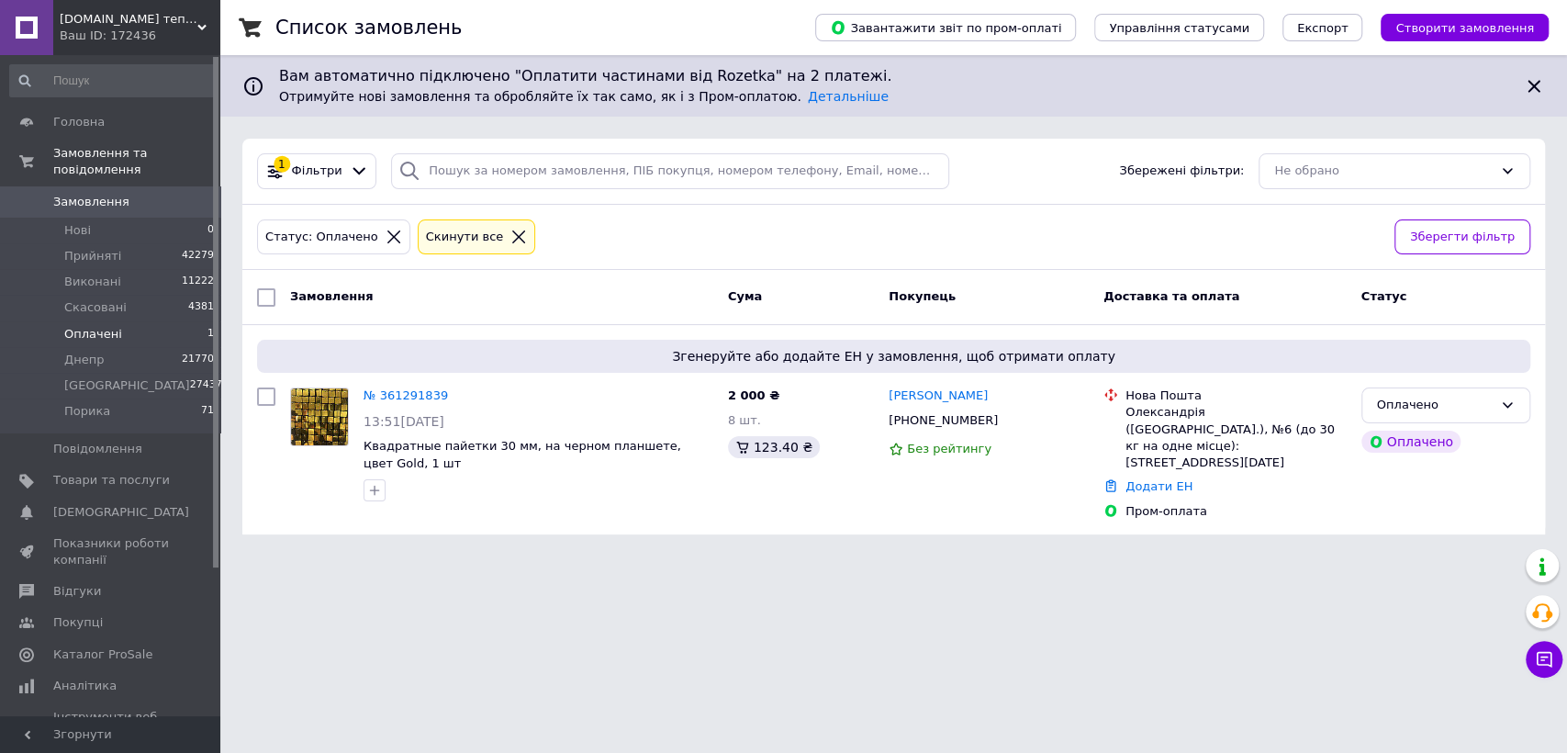
click at [154, 194] on span "Замовлення" at bounding box center [111, 202] width 117 height 17
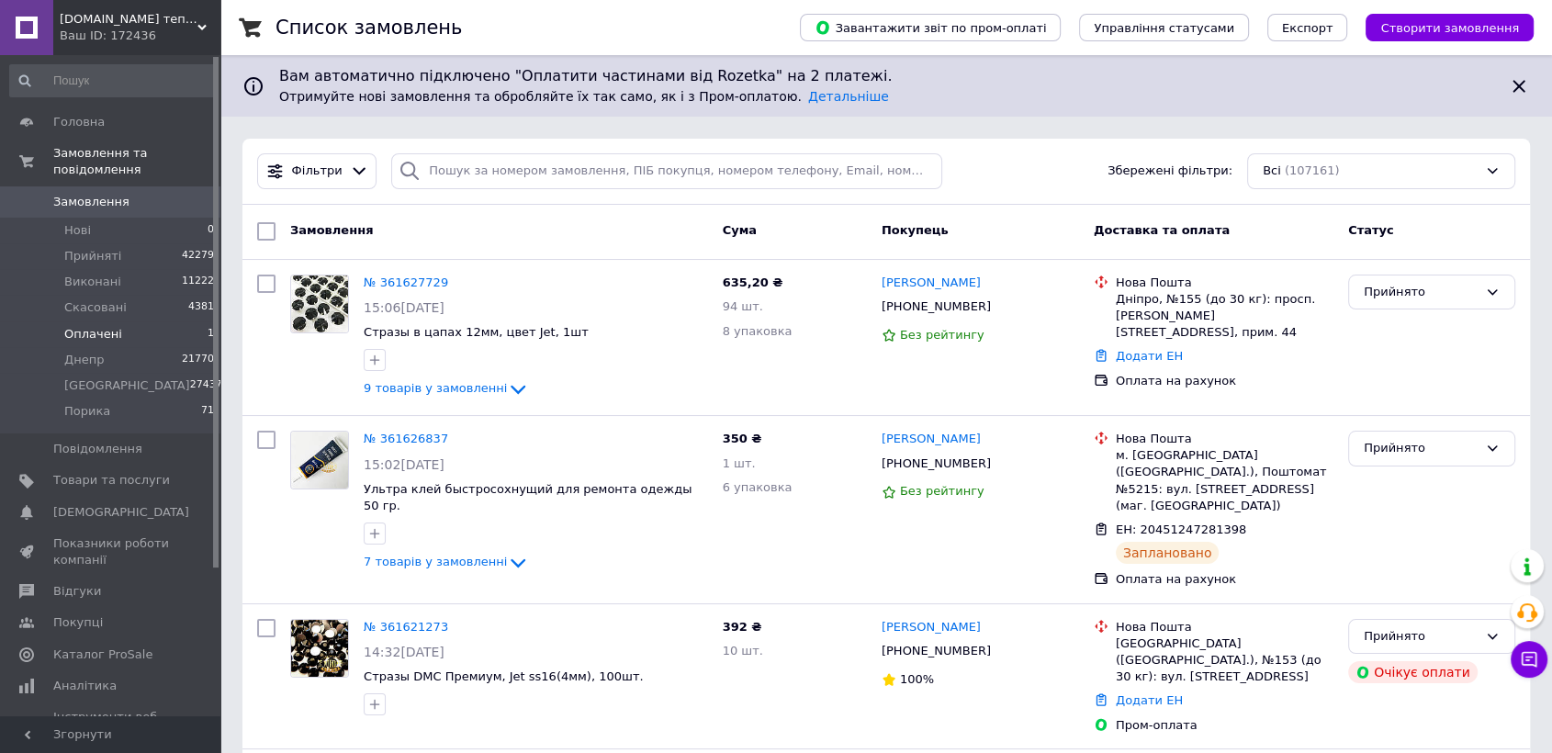
click at [114, 326] on span "Оплачені" at bounding box center [93, 334] width 58 height 17
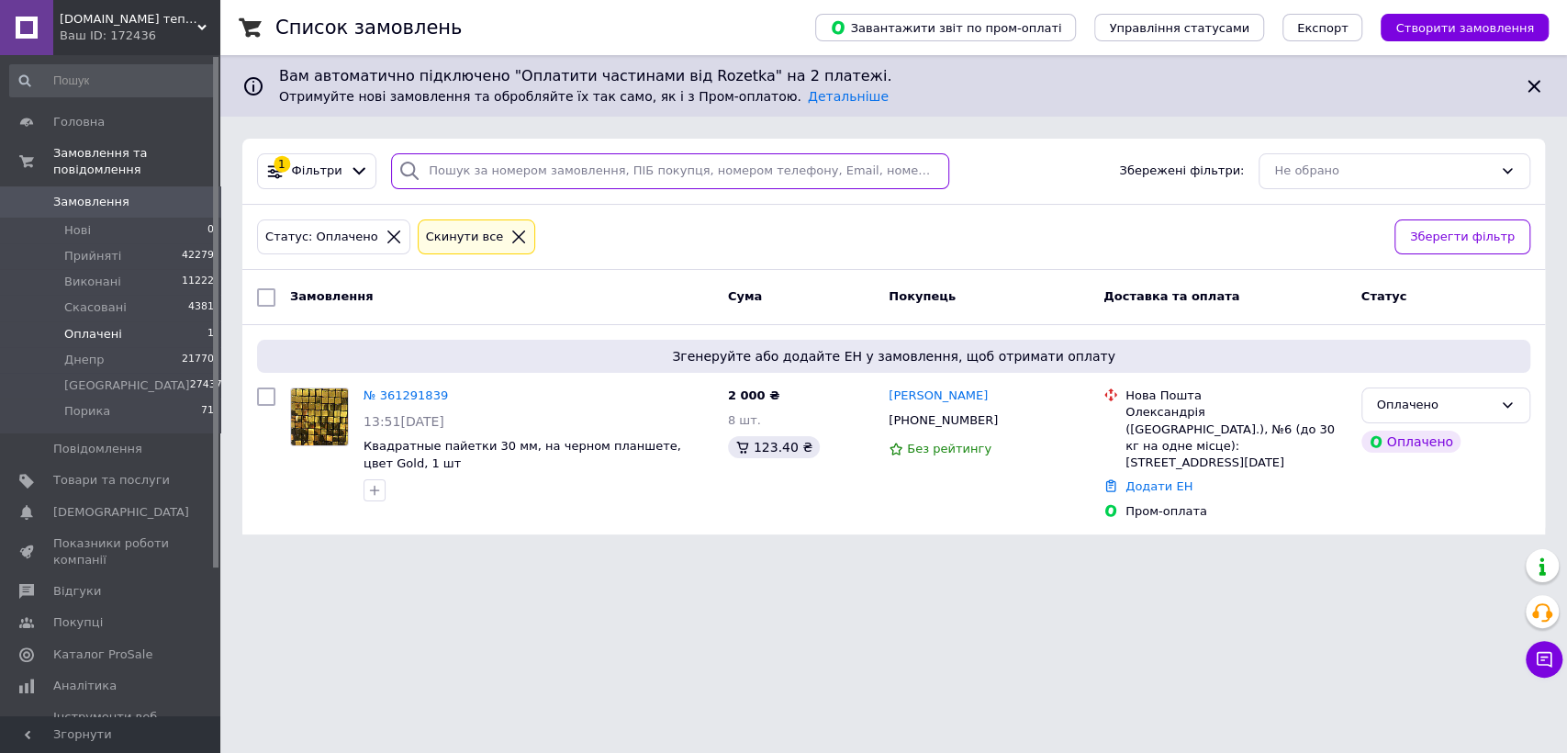
click at [486, 164] on input "search" at bounding box center [670, 171] width 558 height 36
paste input "976951325"
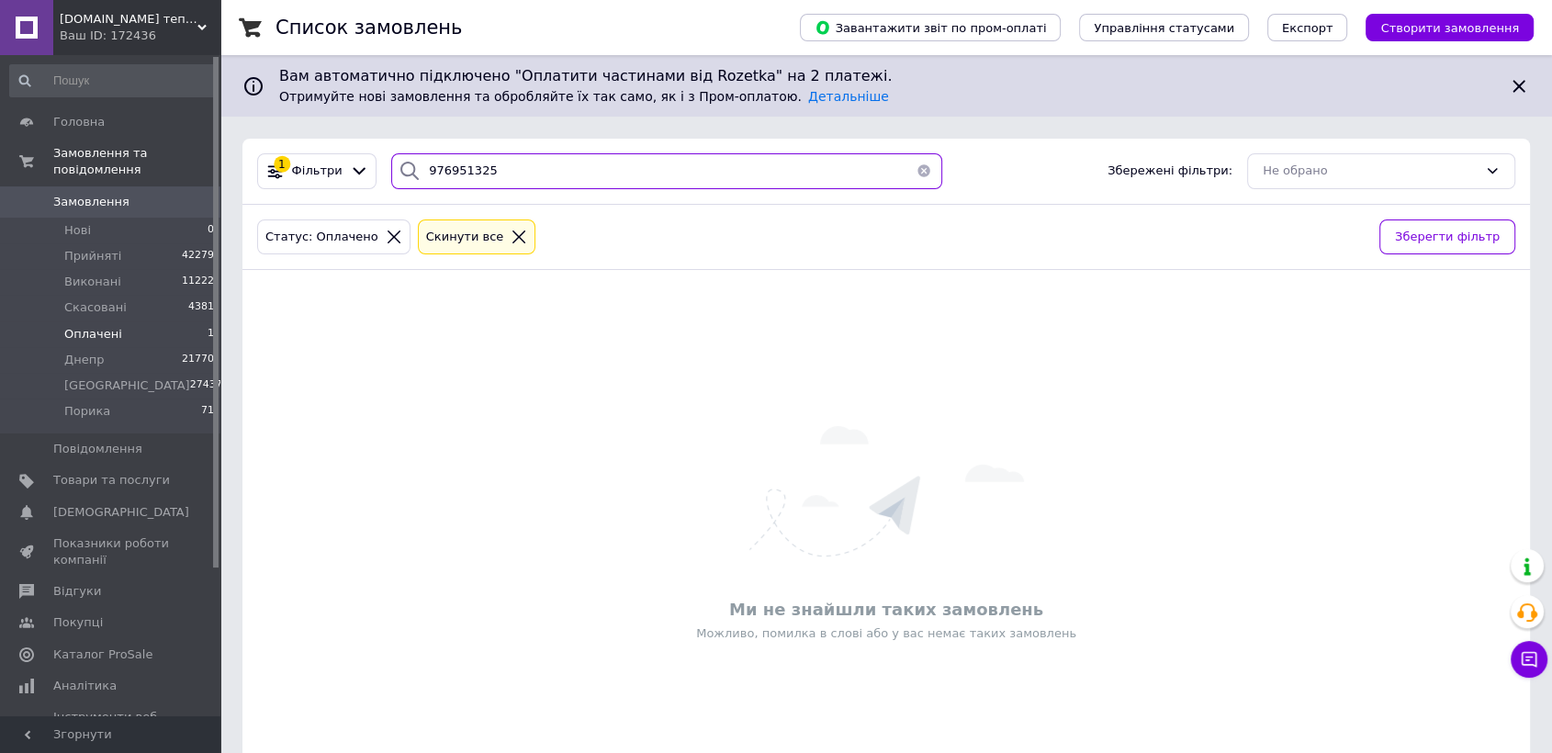
type input "976951325"
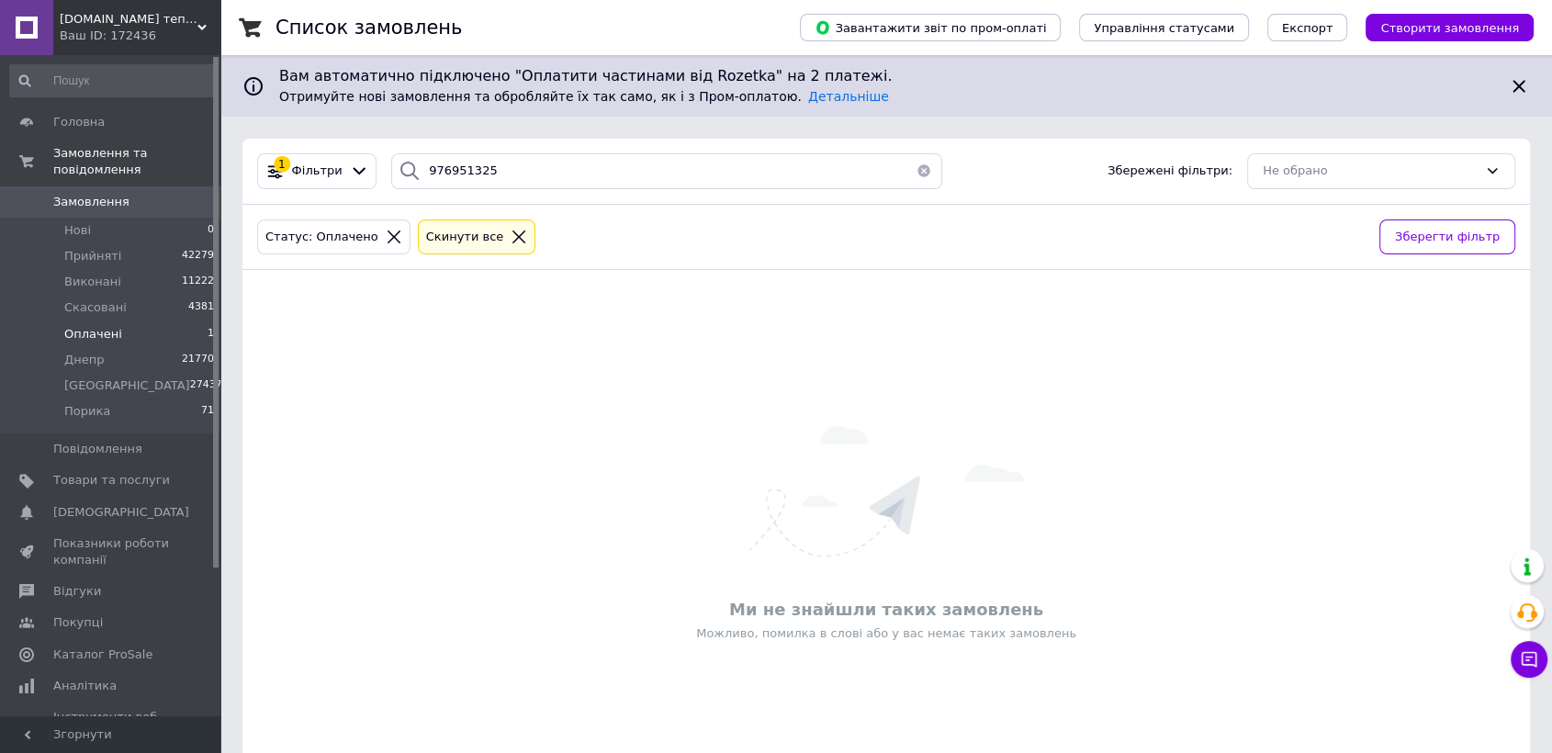
click at [92, 194] on span "Замовлення" at bounding box center [91, 202] width 76 height 17
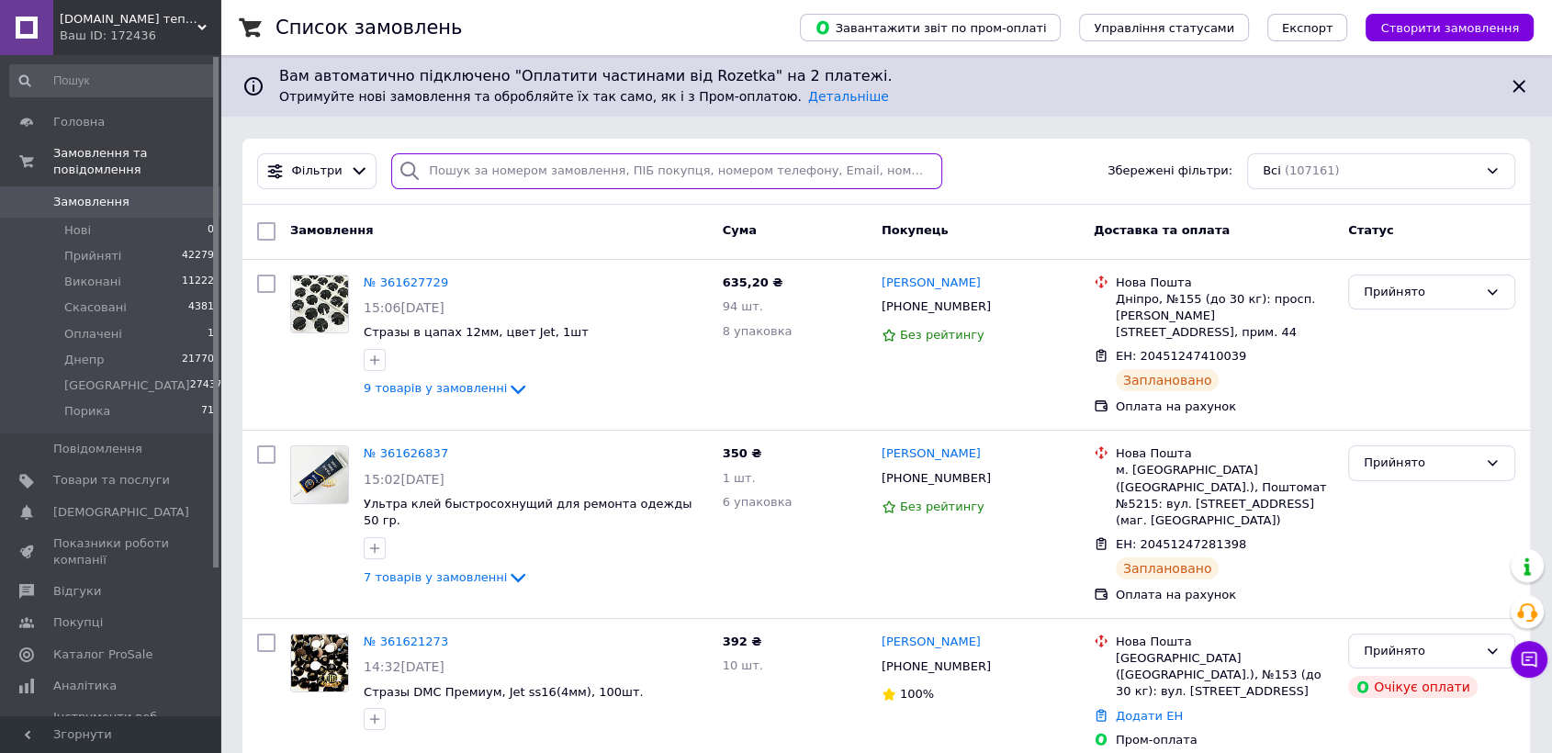
click at [470, 163] on input "search" at bounding box center [666, 171] width 551 height 36
paste input "976951325"
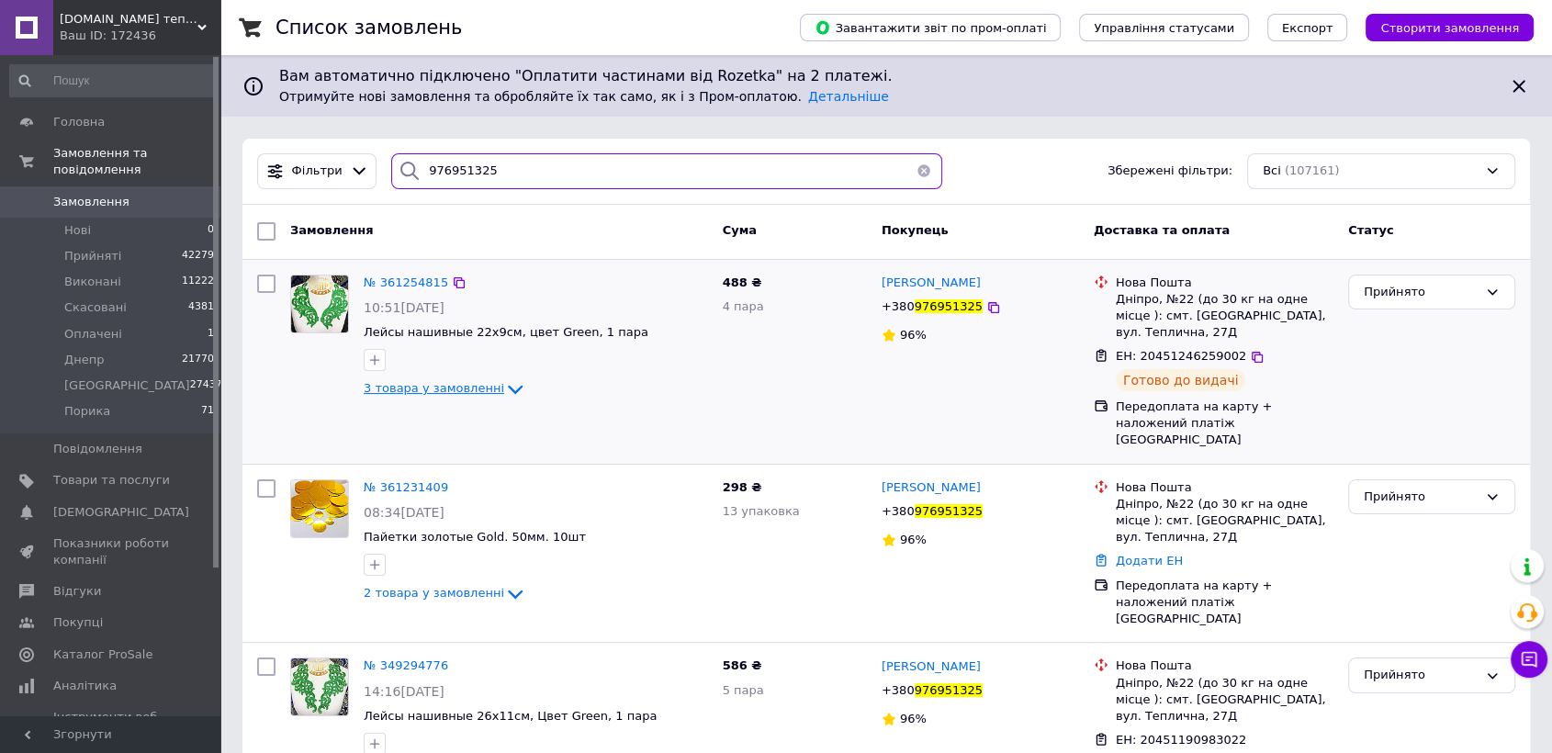
type input "976951325"
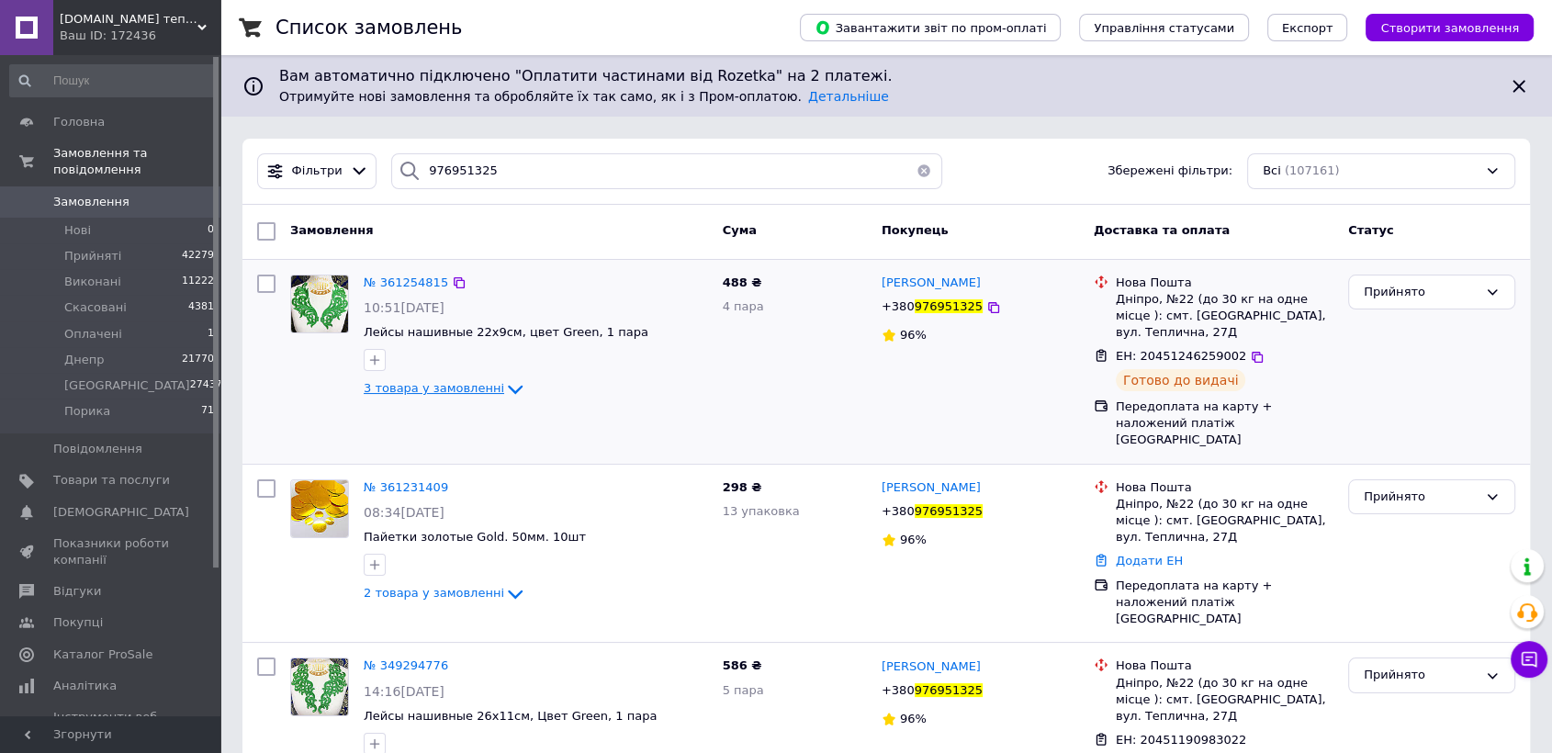
click at [504, 387] on icon at bounding box center [515, 389] width 22 height 22
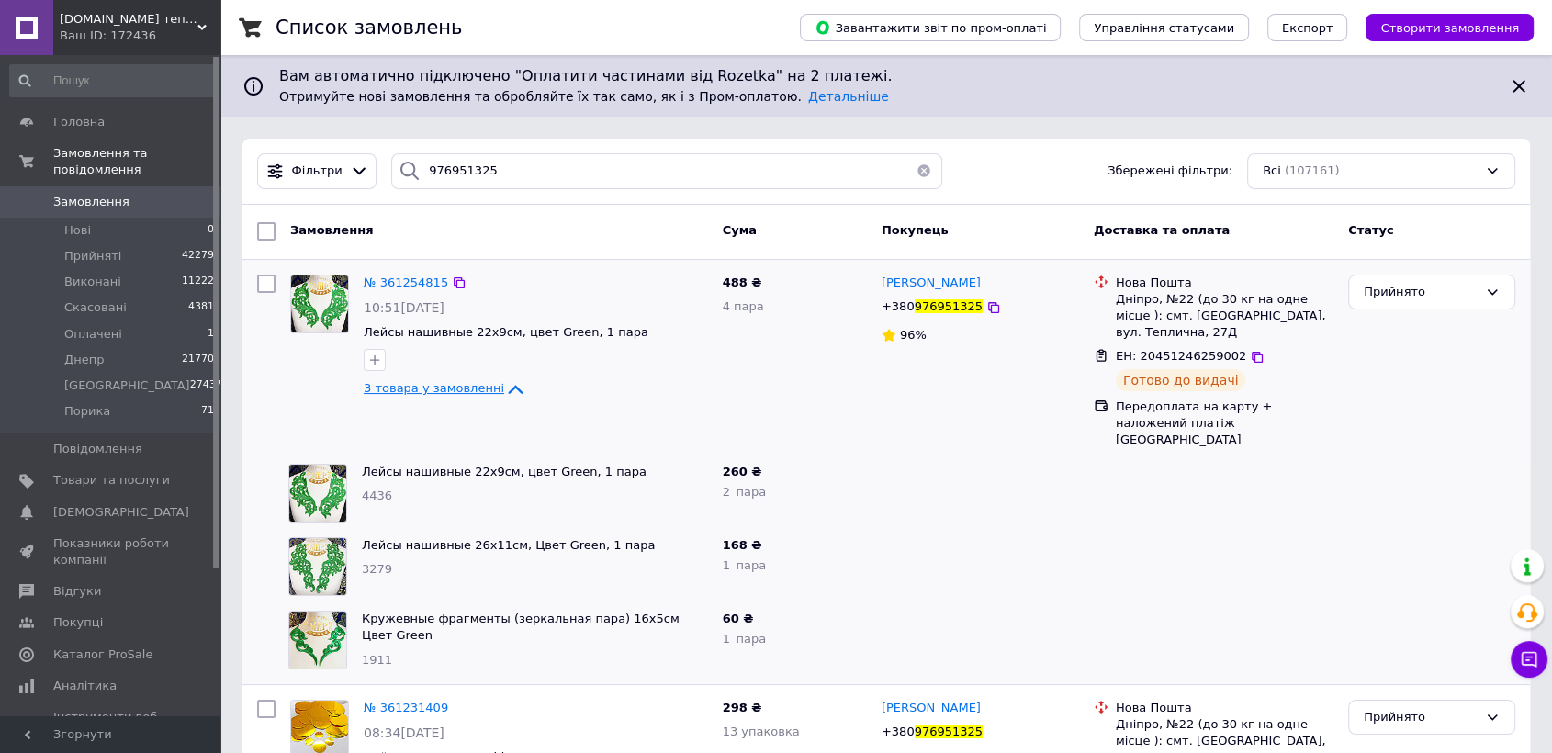
click at [504, 387] on icon at bounding box center [515, 389] width 22 height 22
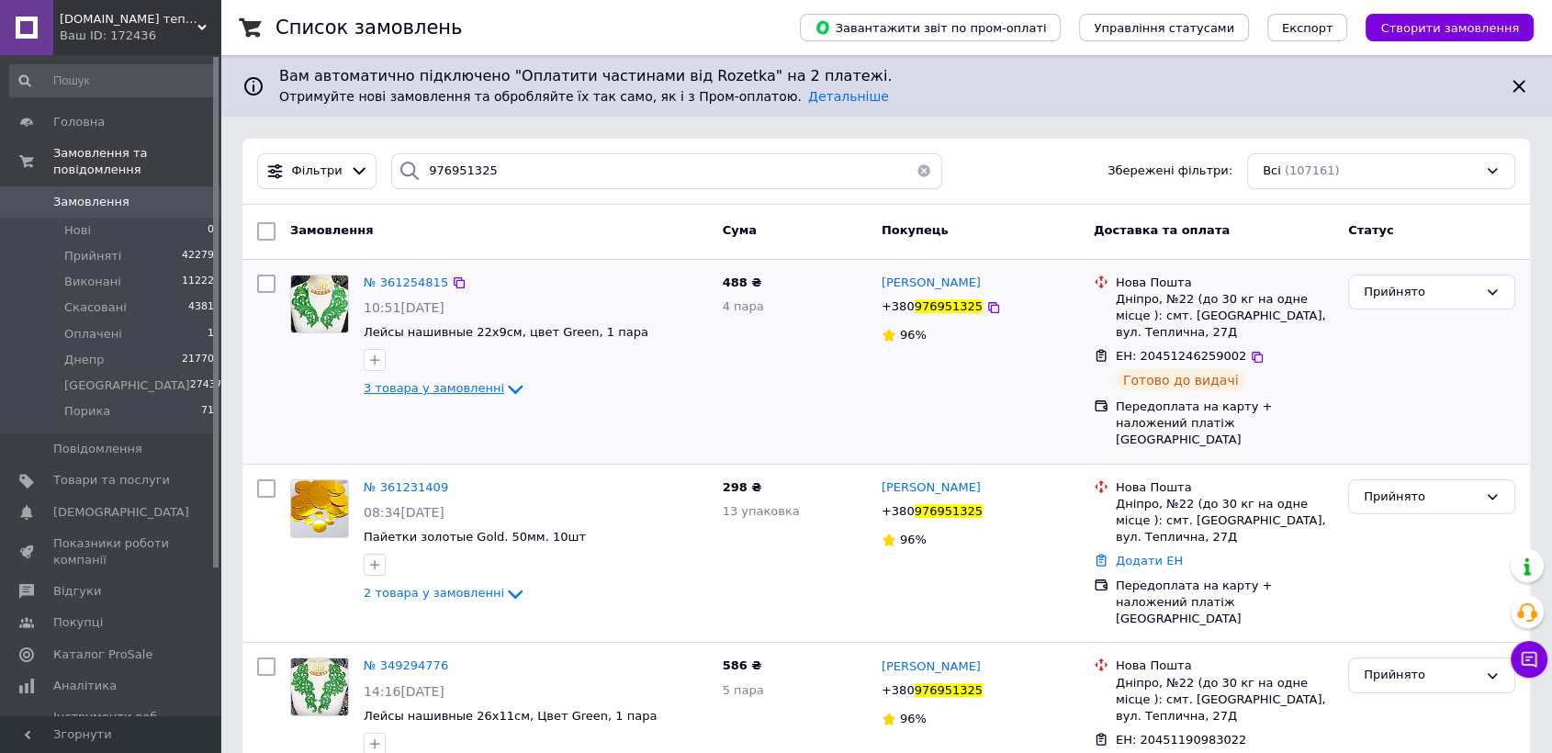
click at [107, 194] on span "Замовлення" at bounding box center [91, 202] width 76 height 17
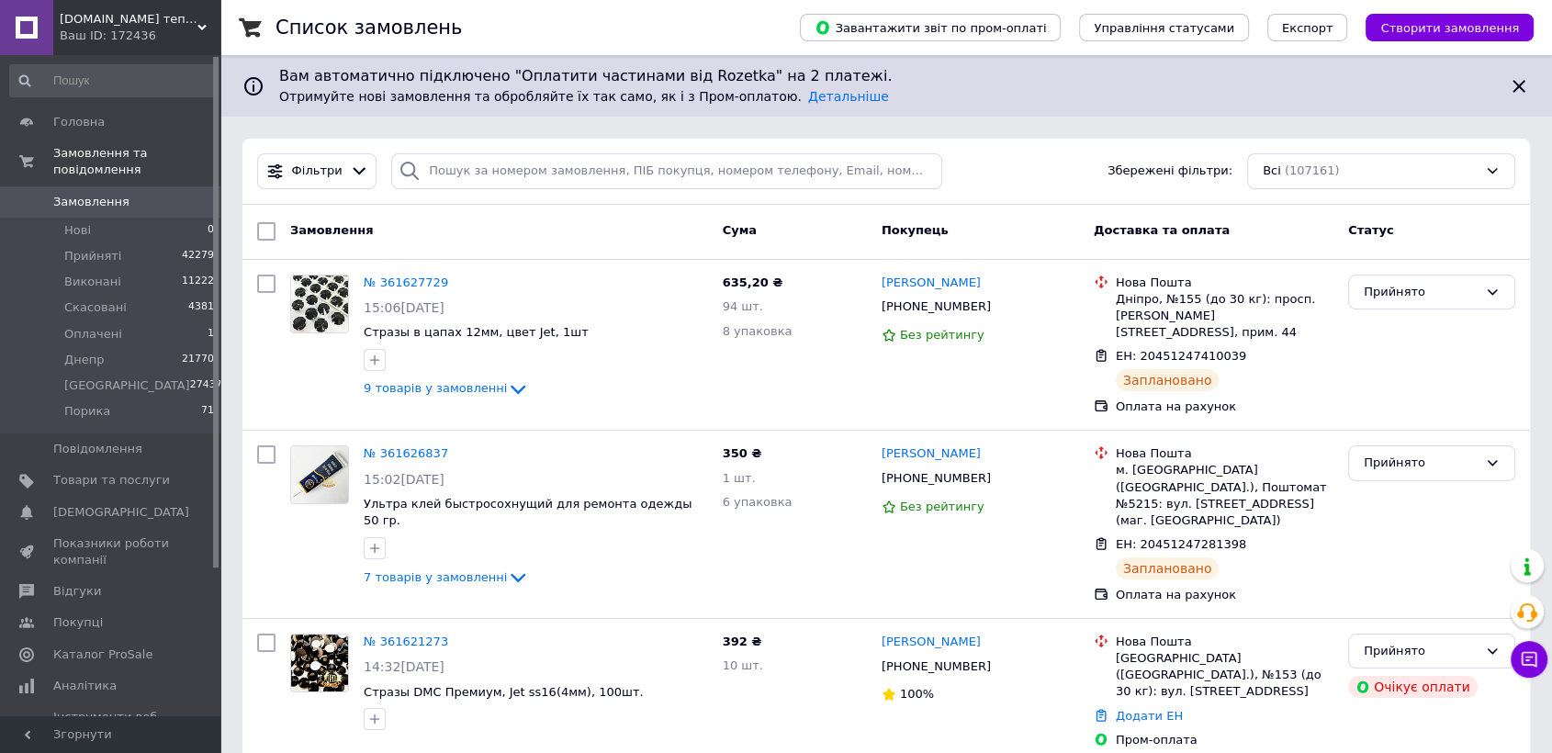
click at [110, 186] on link "Замовлення 0" at bounding box center [112, 201] width 225 height 31
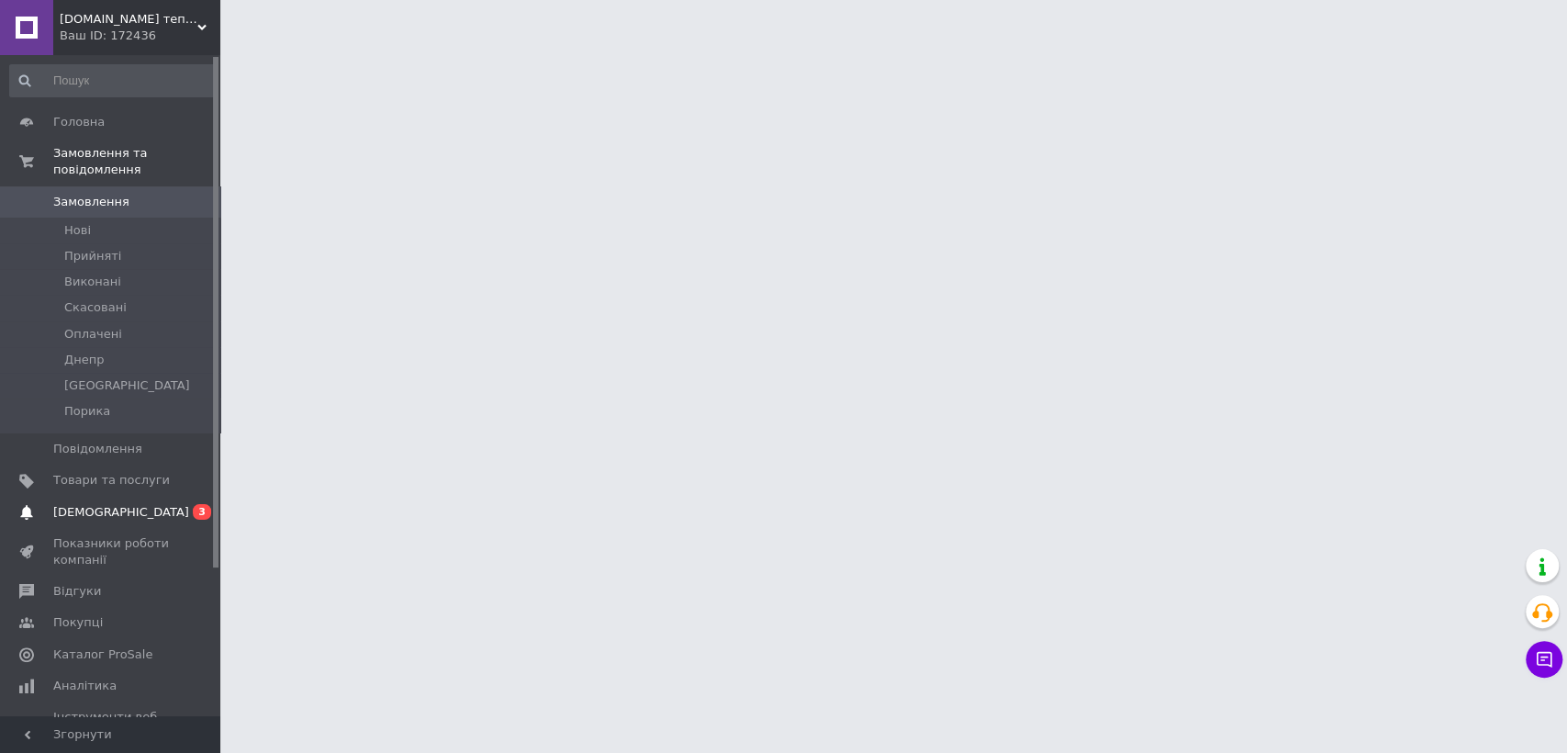
click at [138, 504] on span "[DEMOGRAPHIC_DATA]" at bounding box center [111, 512] width 117 height 17
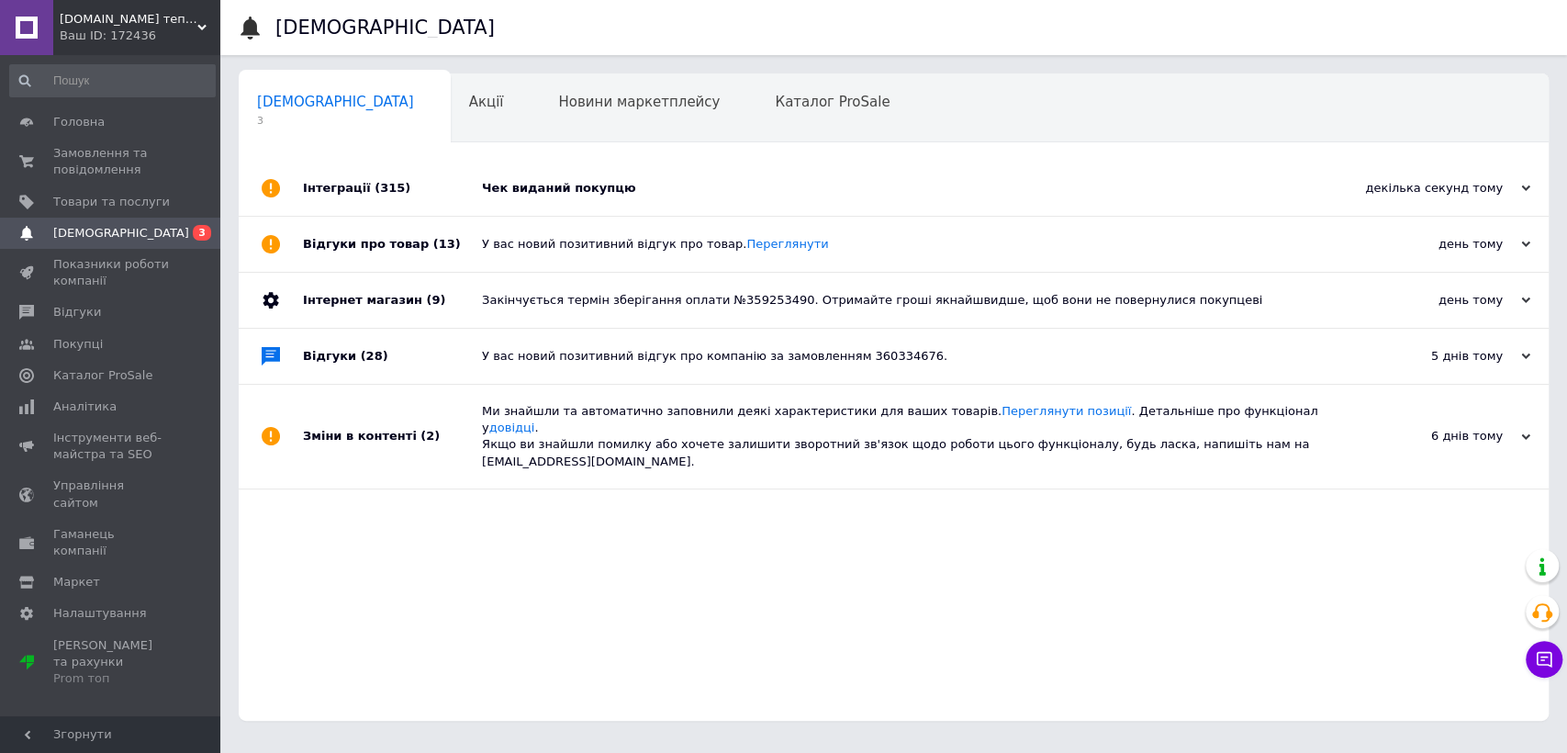
click at [701, 194] on div "Чек виданий покупцю" at bounding box center [914, 188] width 865 height 17
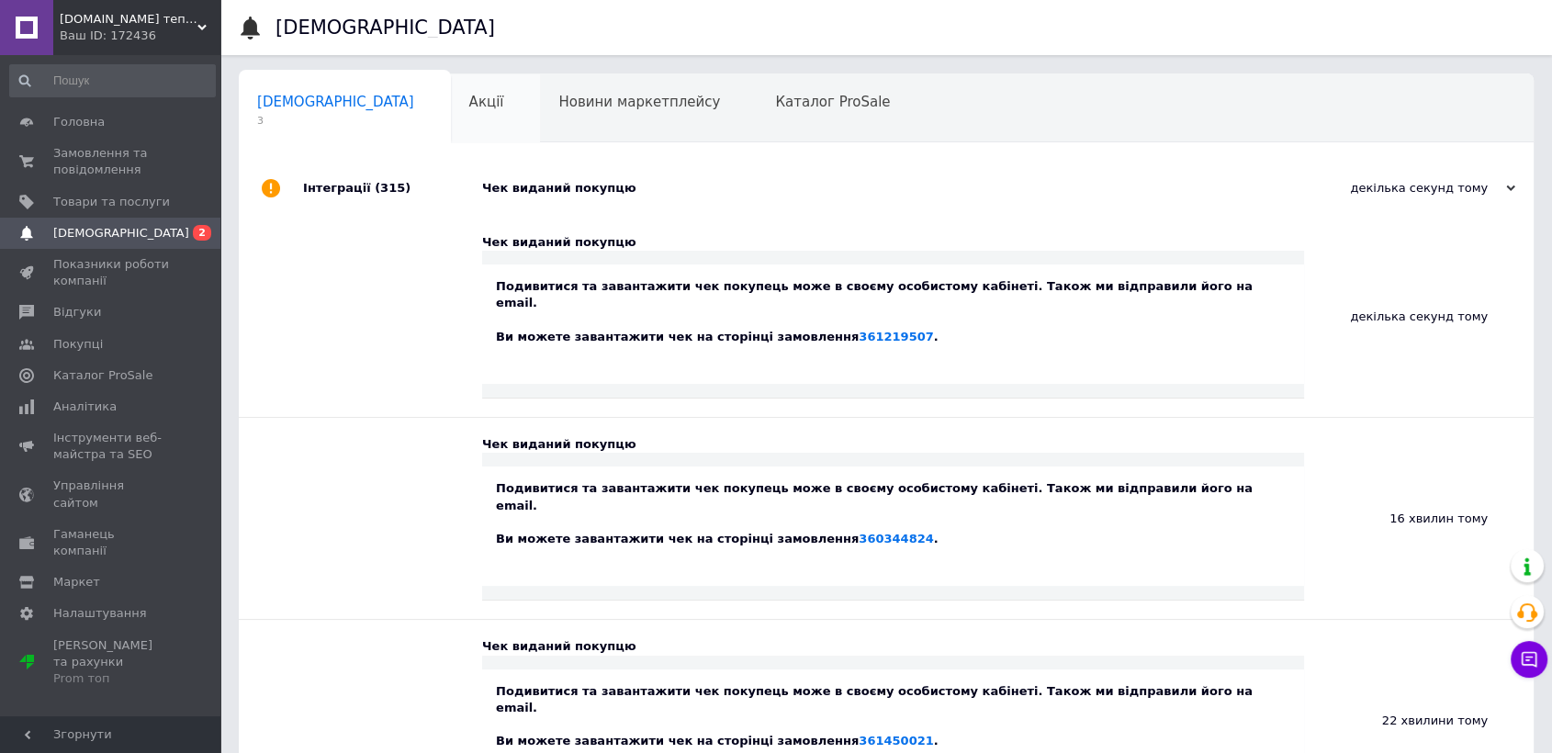
click at [451, 107] on div "Акції 0" at bounding box center [496, 109] width 90 height 70
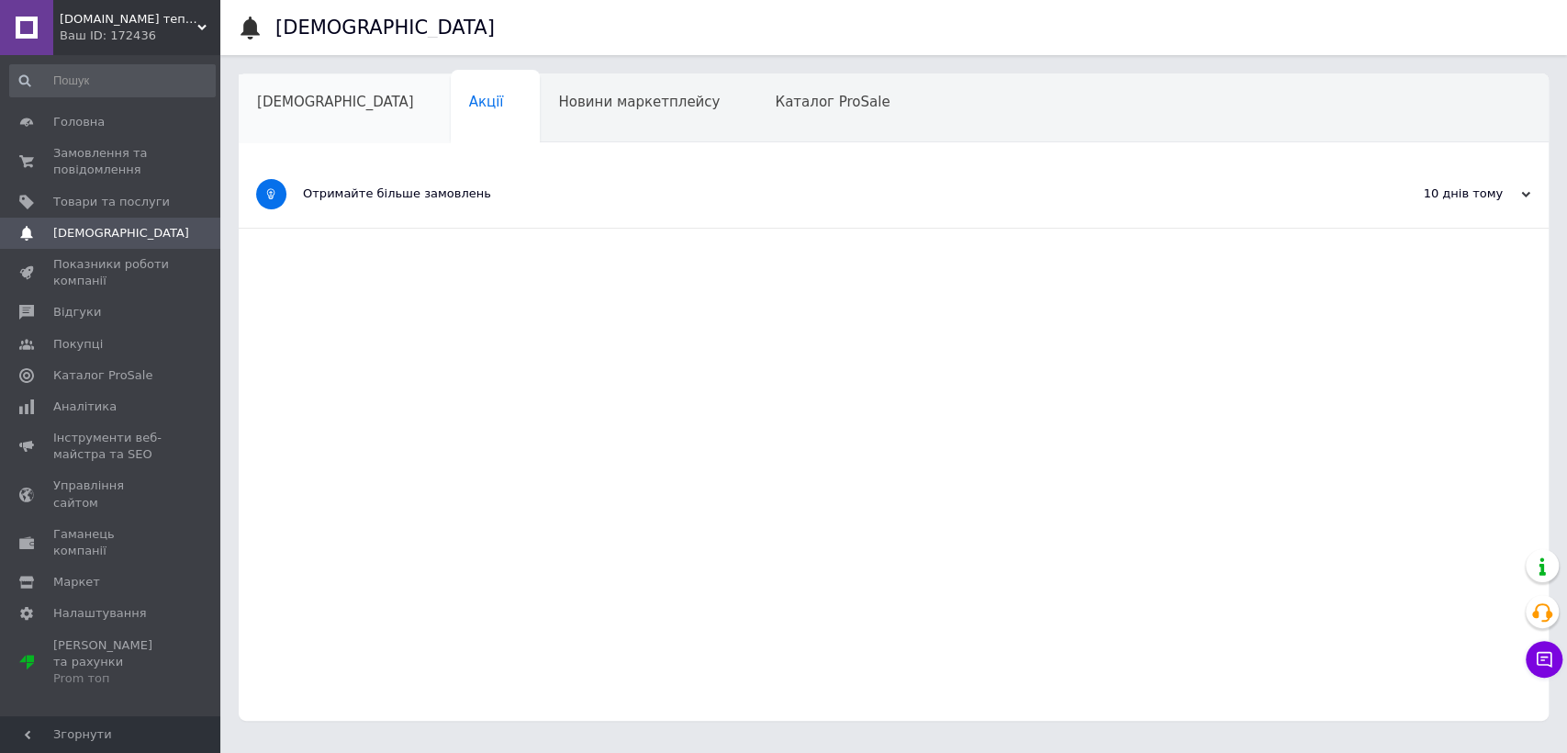
click at [298, 113] on div "[DEMOGRAPHIC_DATA]" at bounding box center [345, 109] width 212 height 70
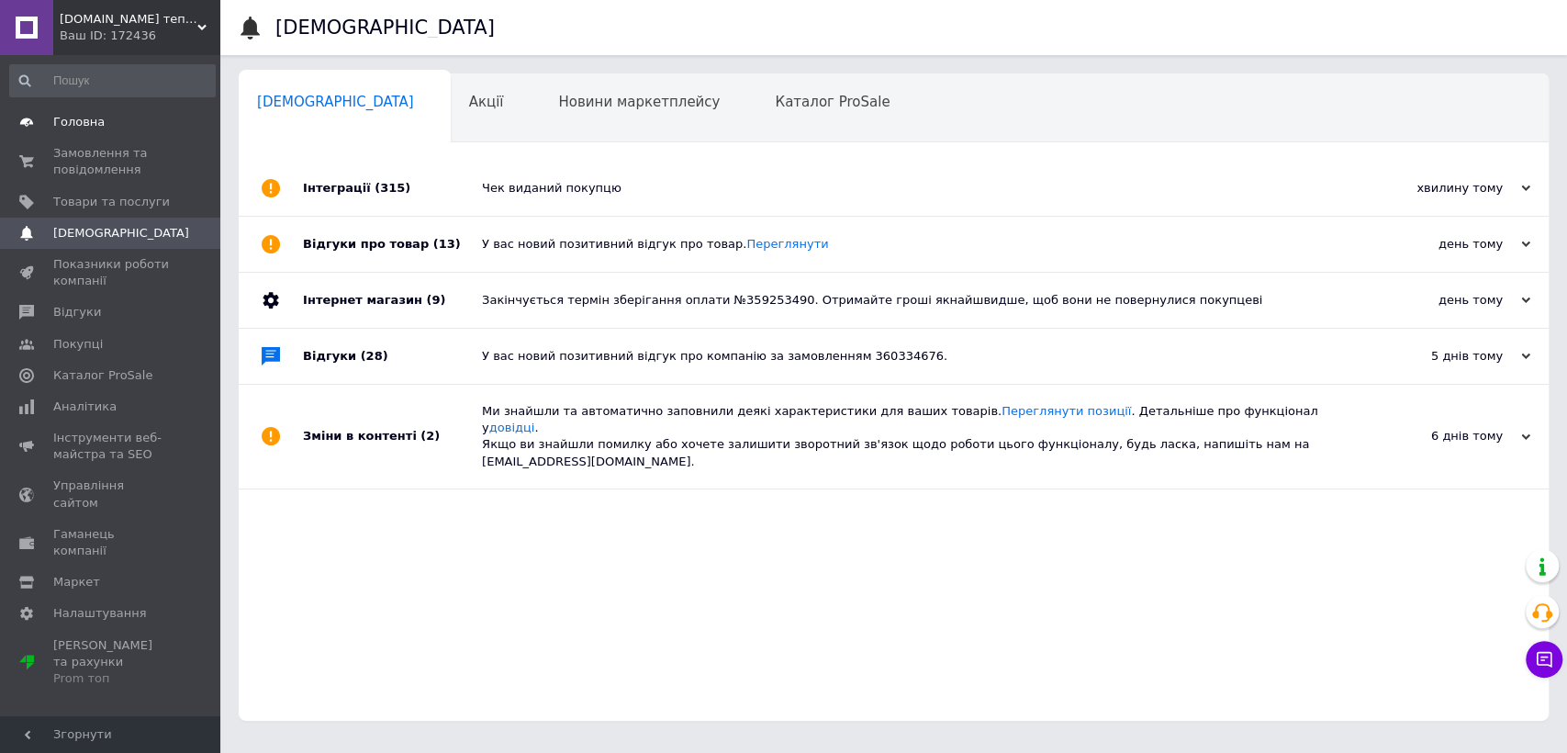
click at [105, 125] on span "Головна" at bounding box center [111, 122] width 117 height 17
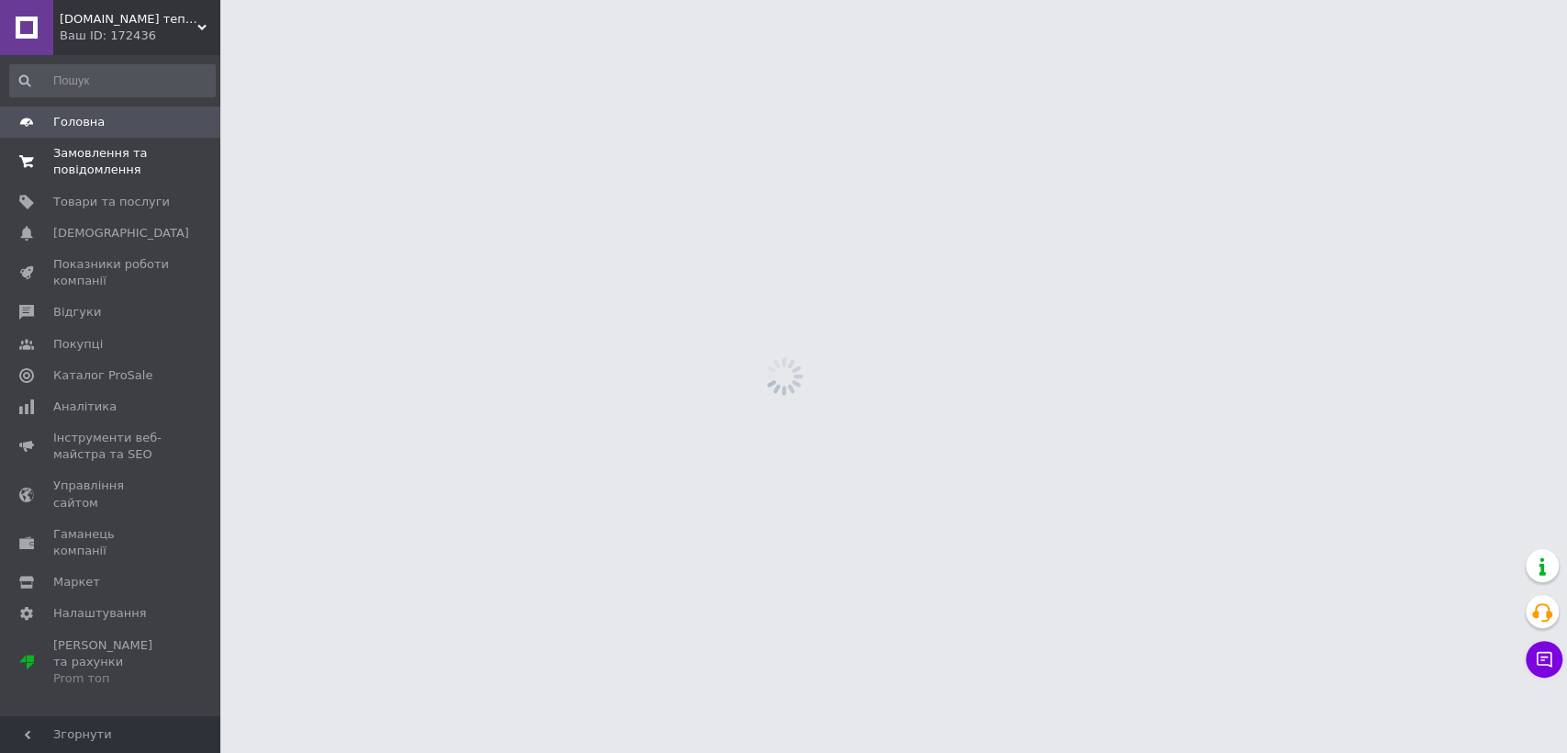
click at [99, 156] on span "Замовлення та повідомлення" at bounding box center [111, 161] width 117 height 33
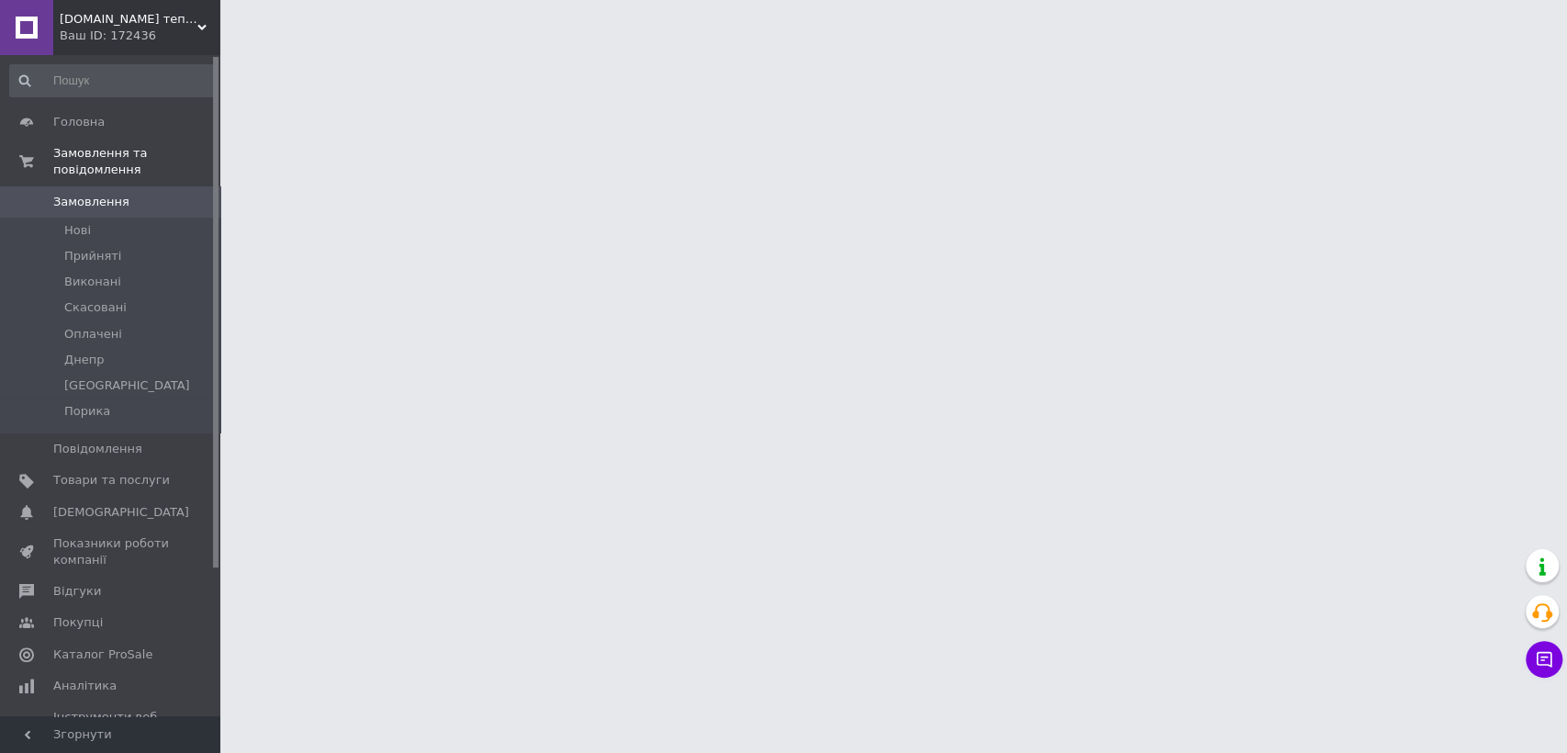
click at [88, 194] on span "Замовлення" at bounding box center [91, 202] width 76 height 17
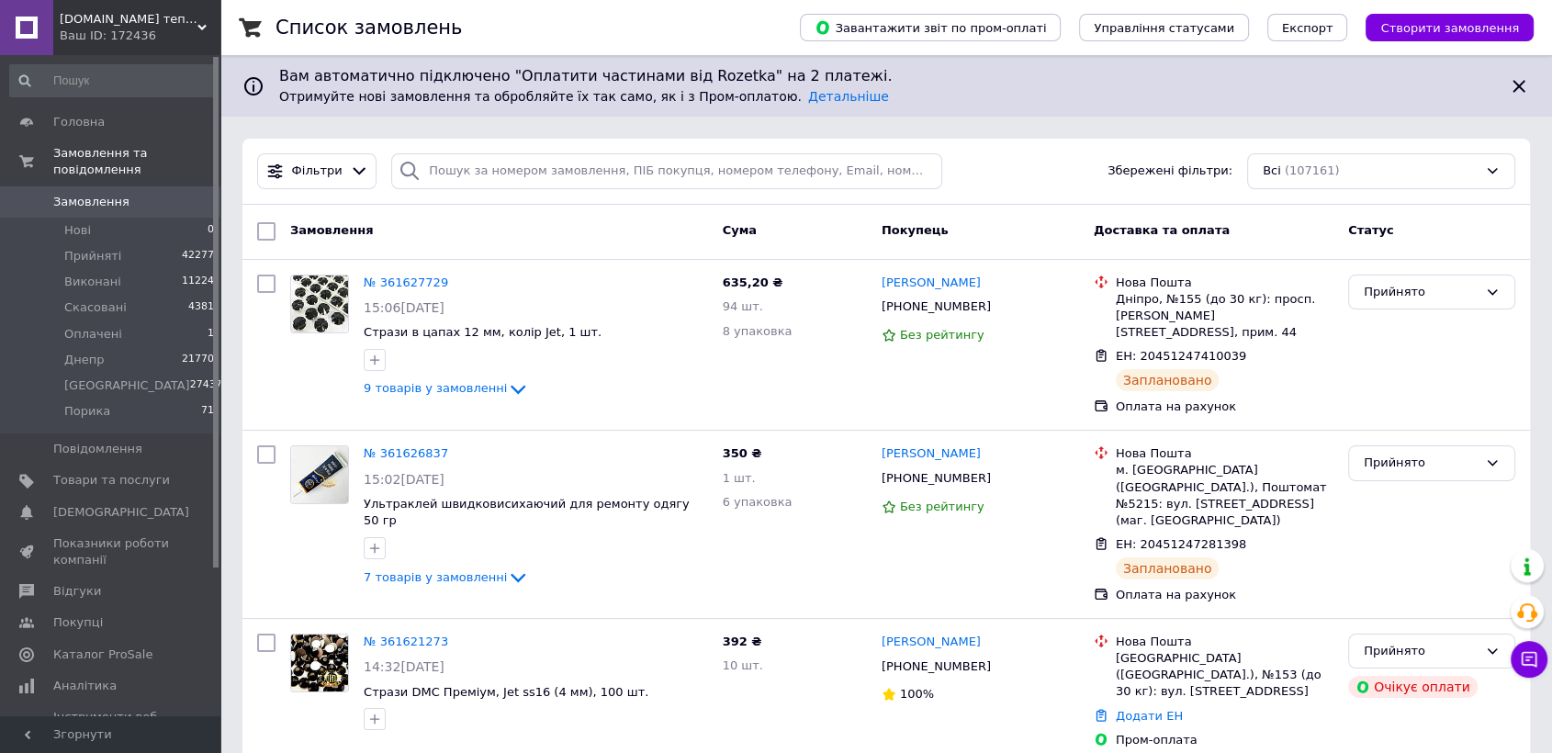
click at [89, 40] on div "Ваш ID: 172436" at bounding box center [140, 36] width 161 height 17
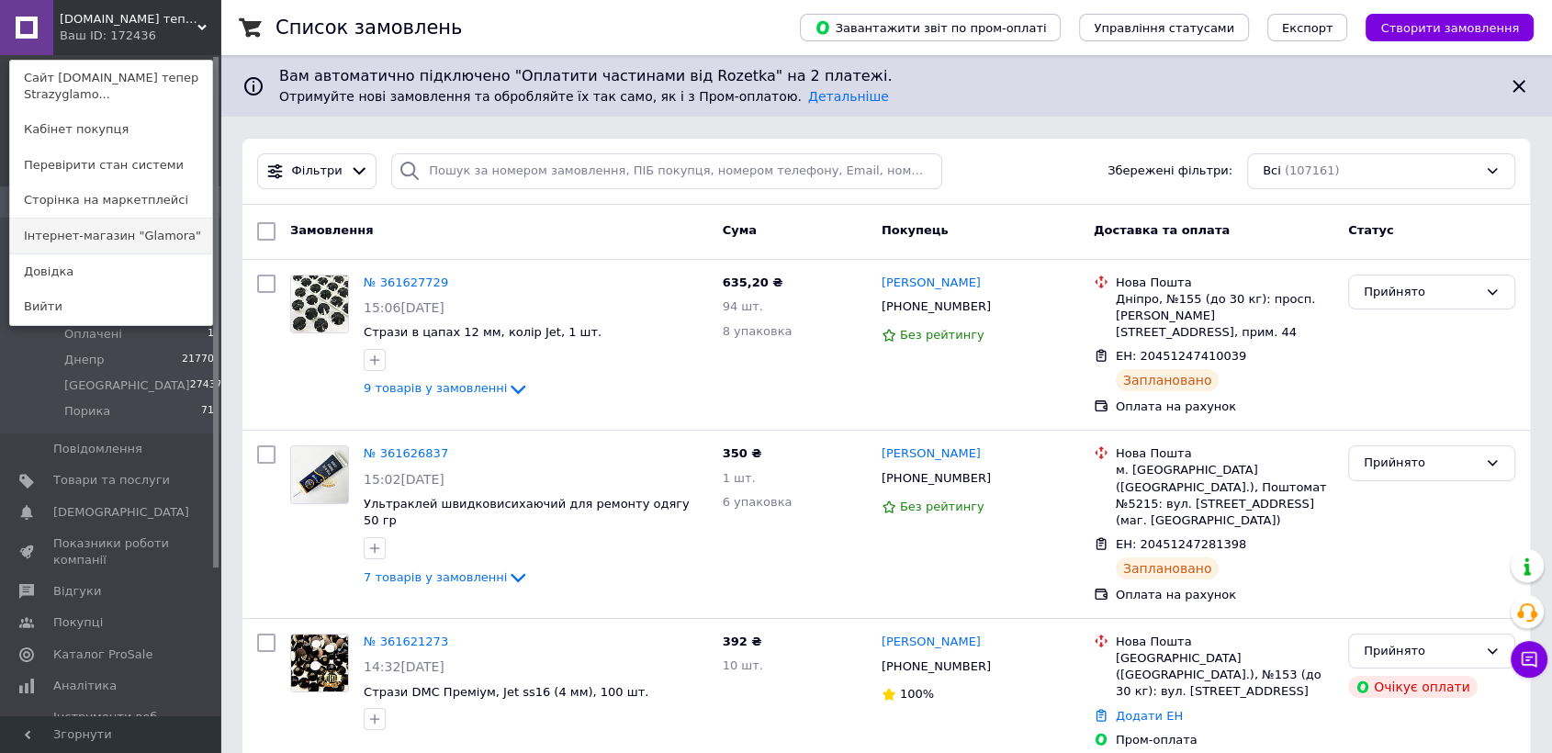
click at [108, 226] on link "Інтернет-магазин "Glamora"" at bounding box center [111, 236] width 202 height 35
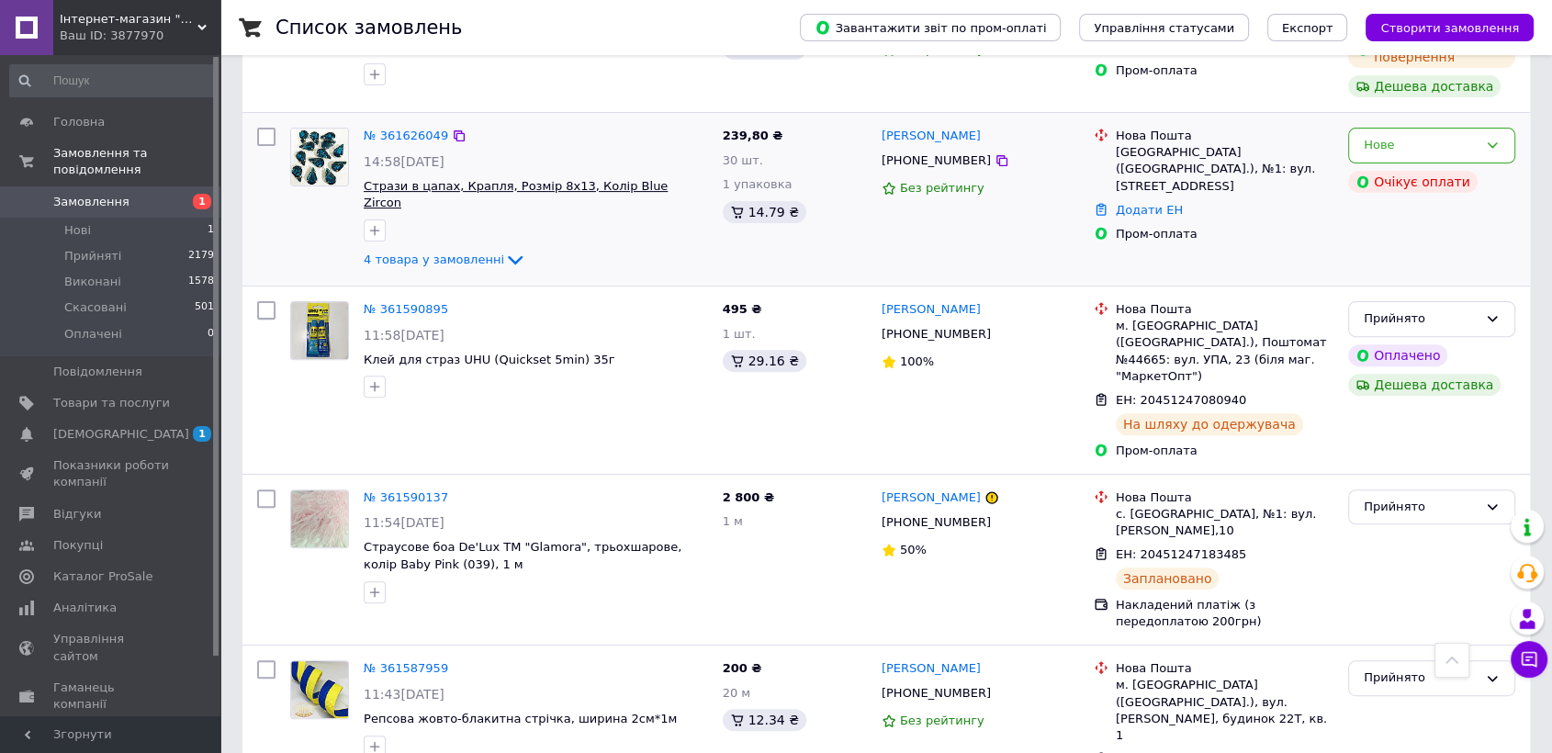
scroll to position [815, 0]
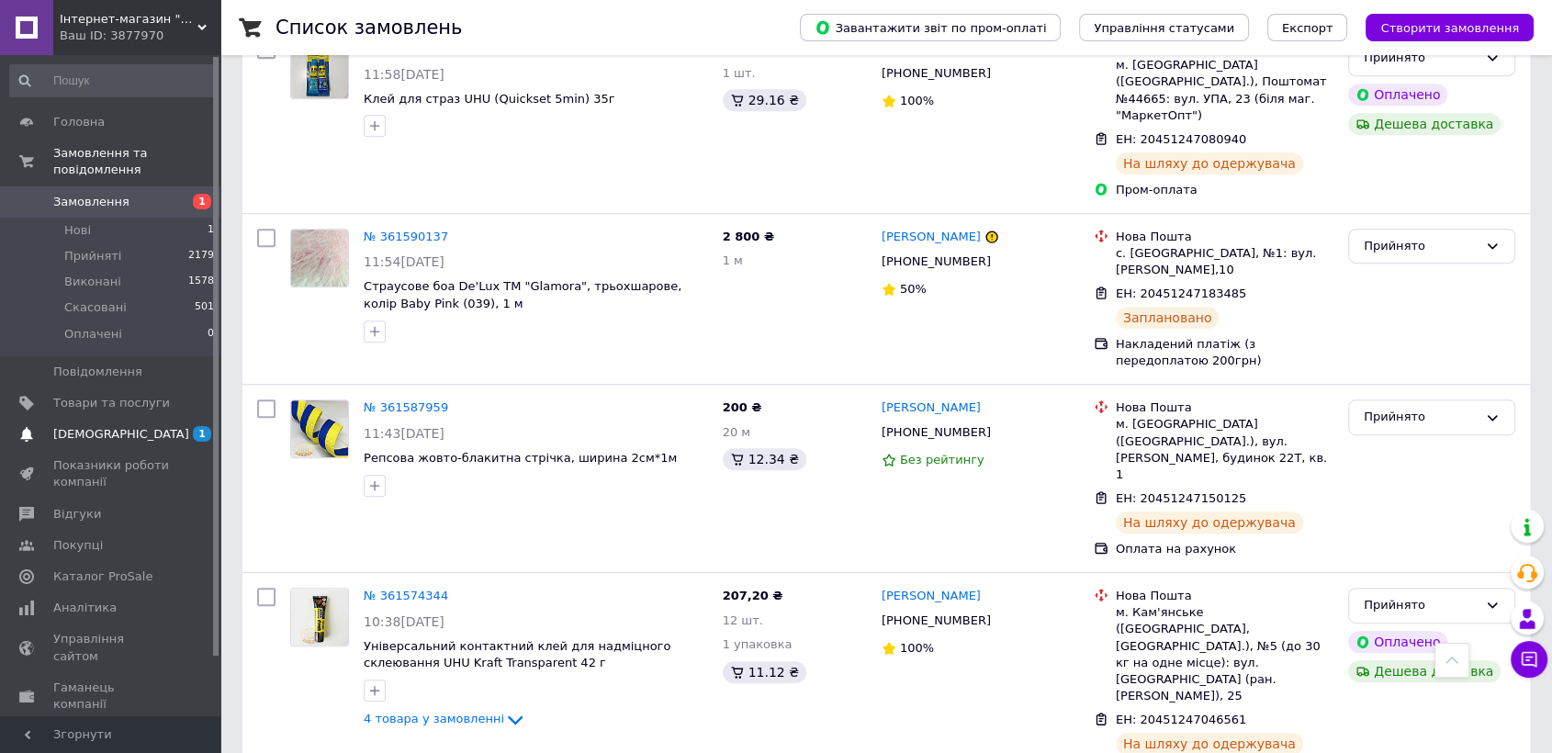
click at [73, 426] on span "[DEMOGRAPHIC_DATA]" at bounding box center [121, 434] width 136 height 17
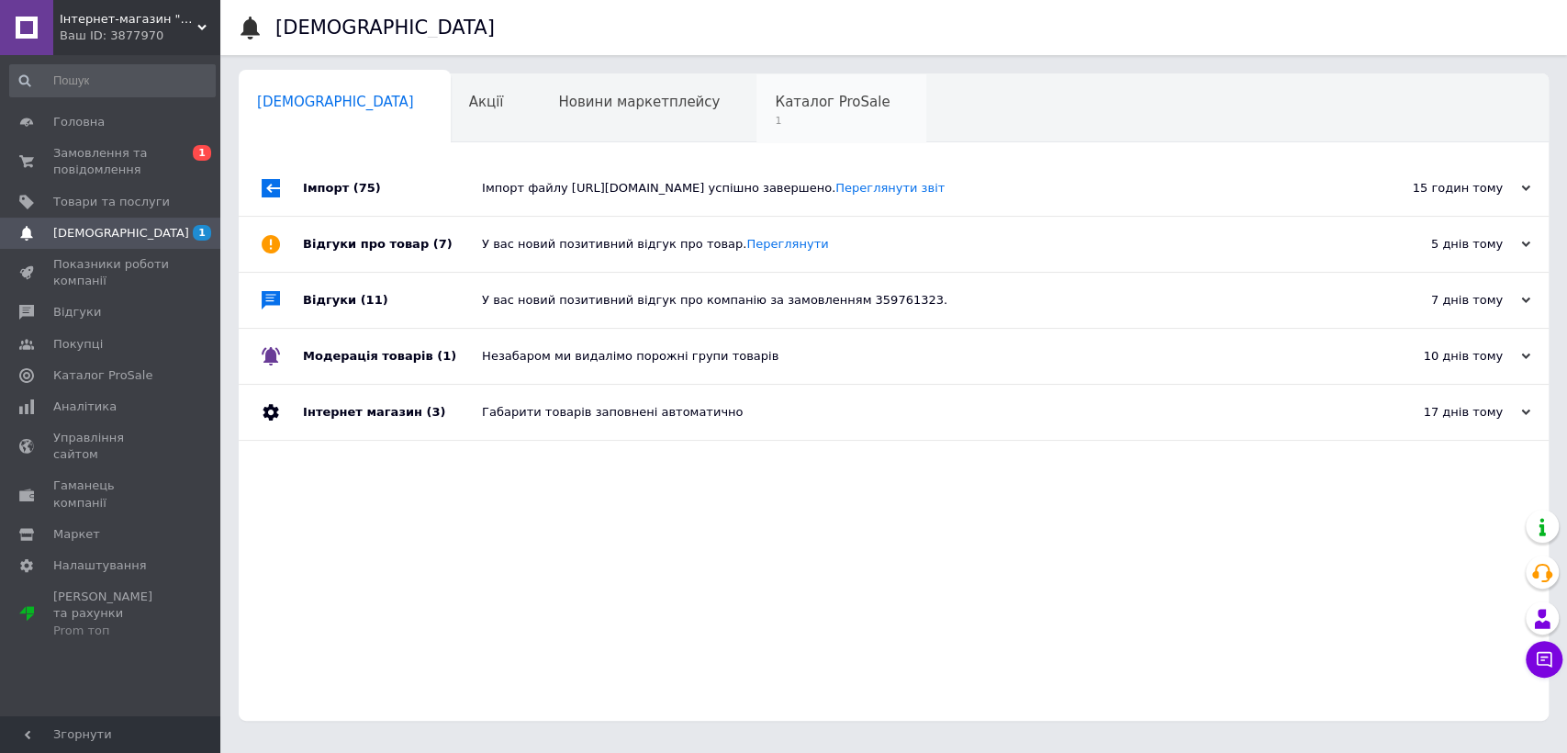
click at [775, 114] on span "1" at bounding box center [832, 121] width 115 height 14
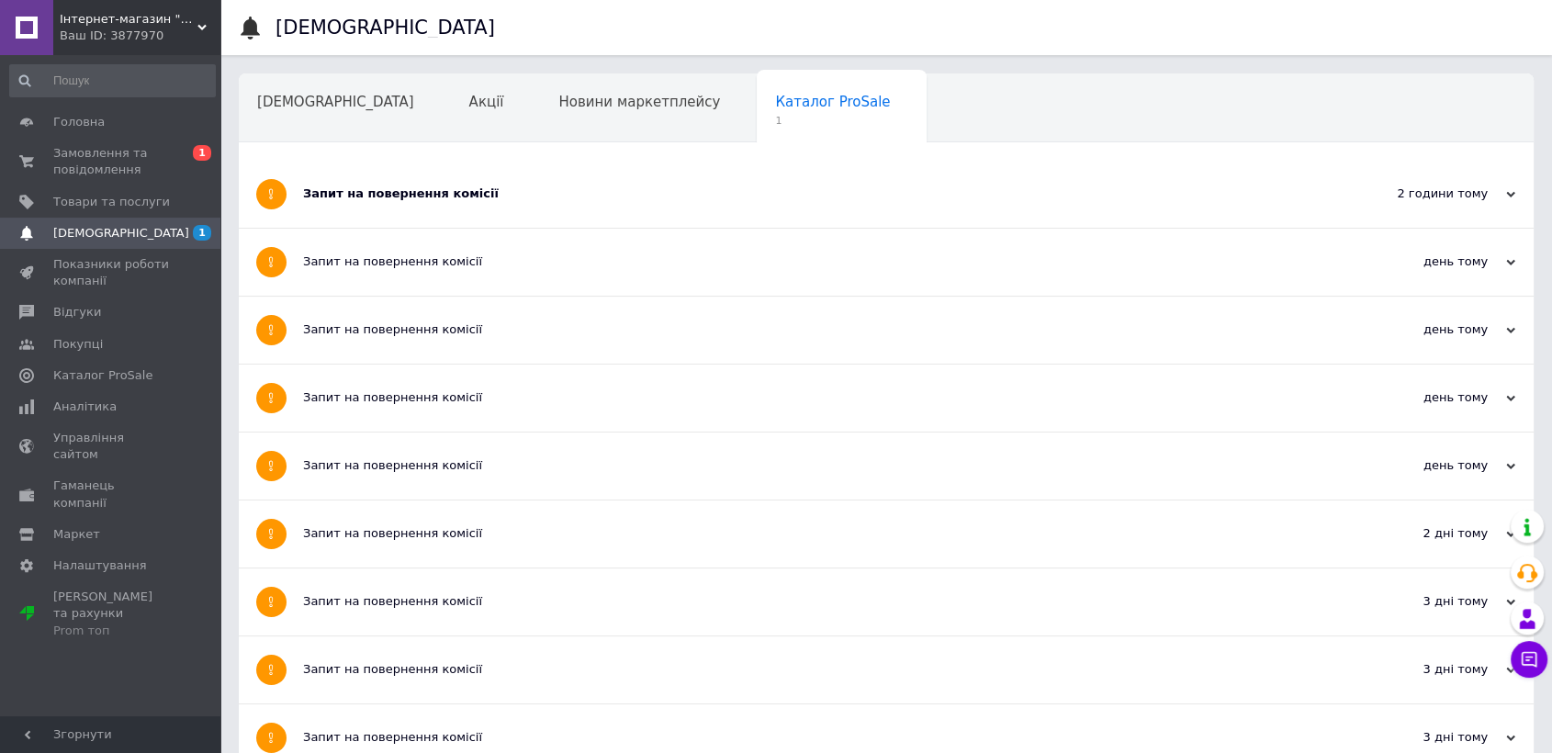
click at [654, 222] on div "Запит на повернення комісії" at bounding box center [817, 194] width 1028 height 67
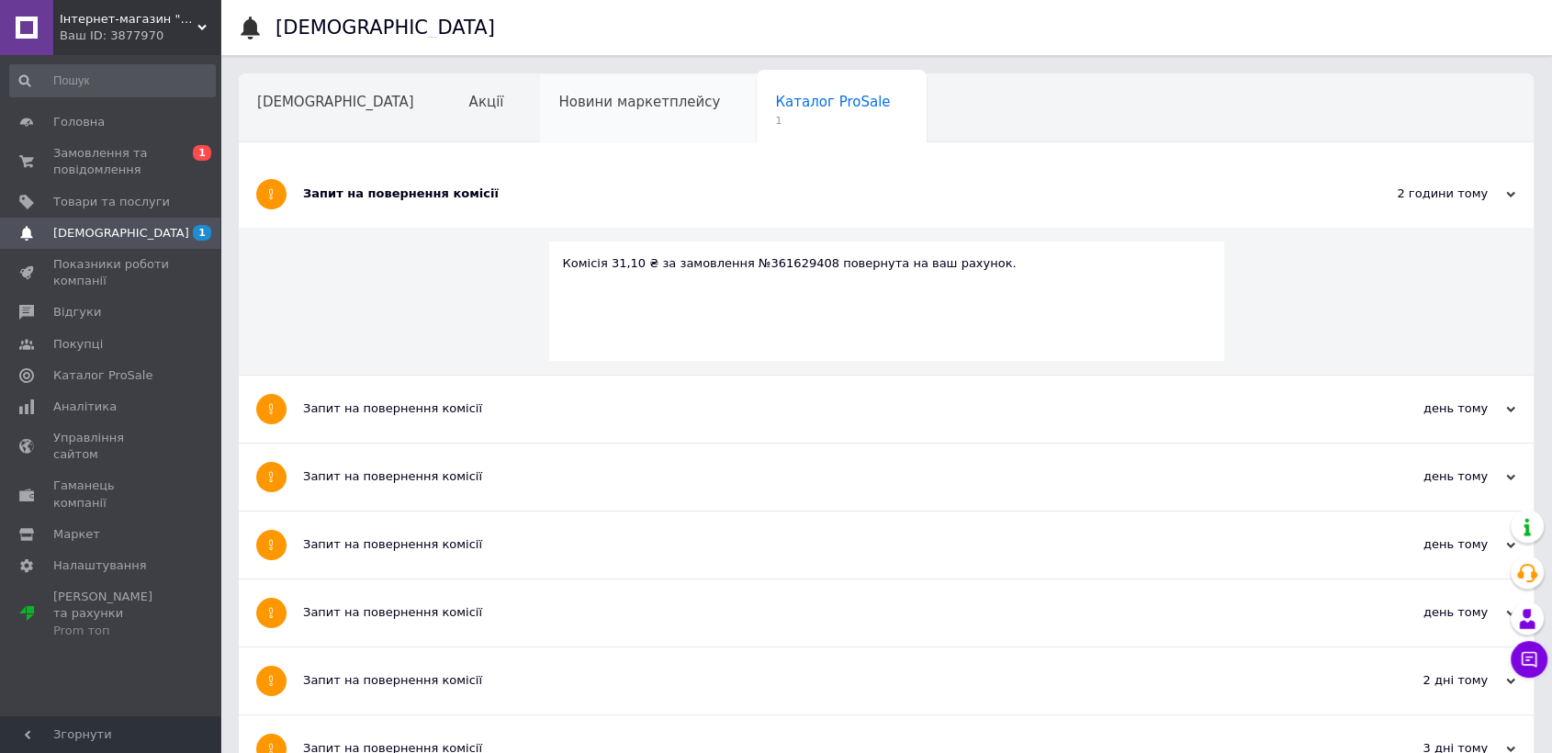
click at [540, 130] on div "Новини маркетплейсу" at bounding box center [648, 109] width 217 height 70
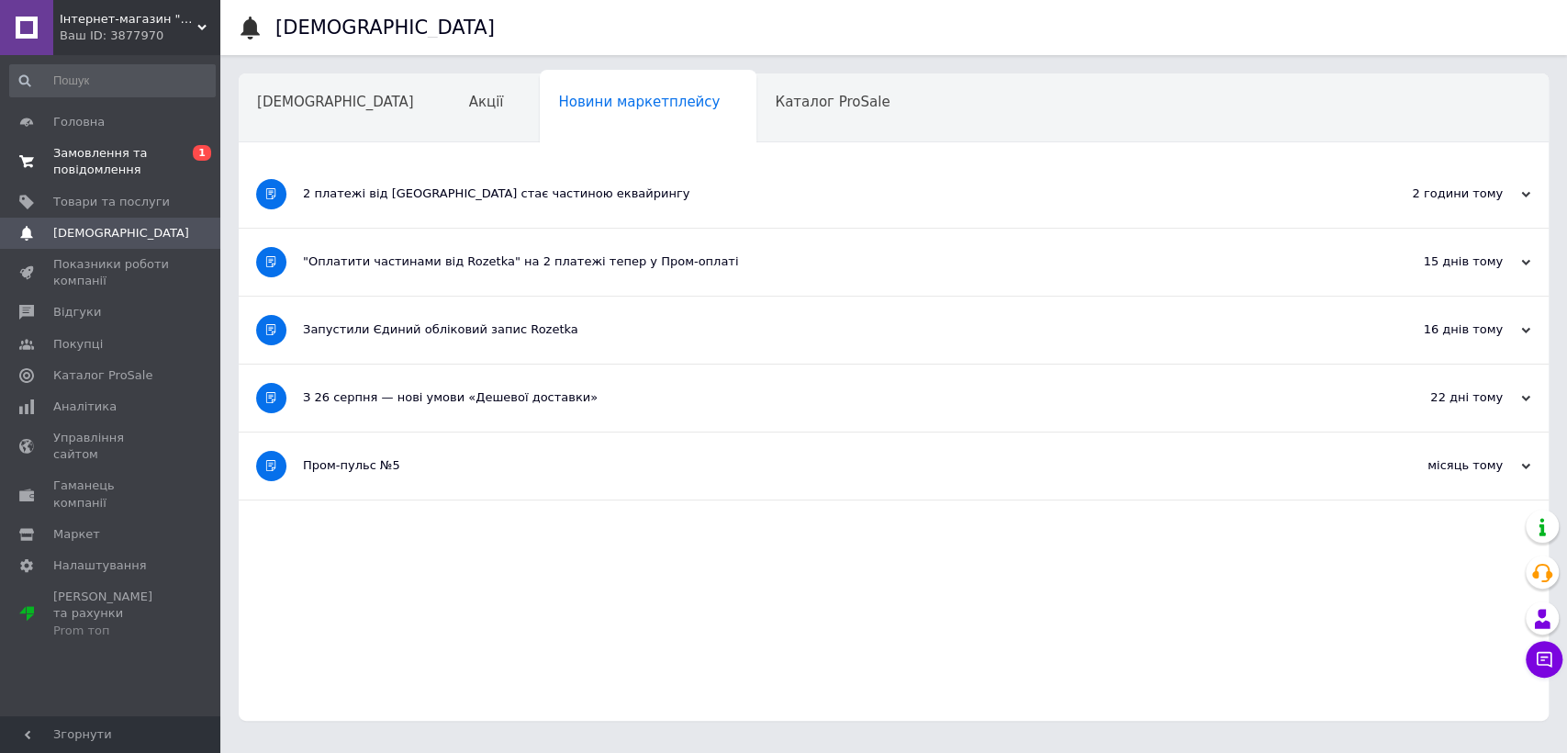
click at [181, 174] on span "0 1" at bounding box center [195, 161] width 51 height 33
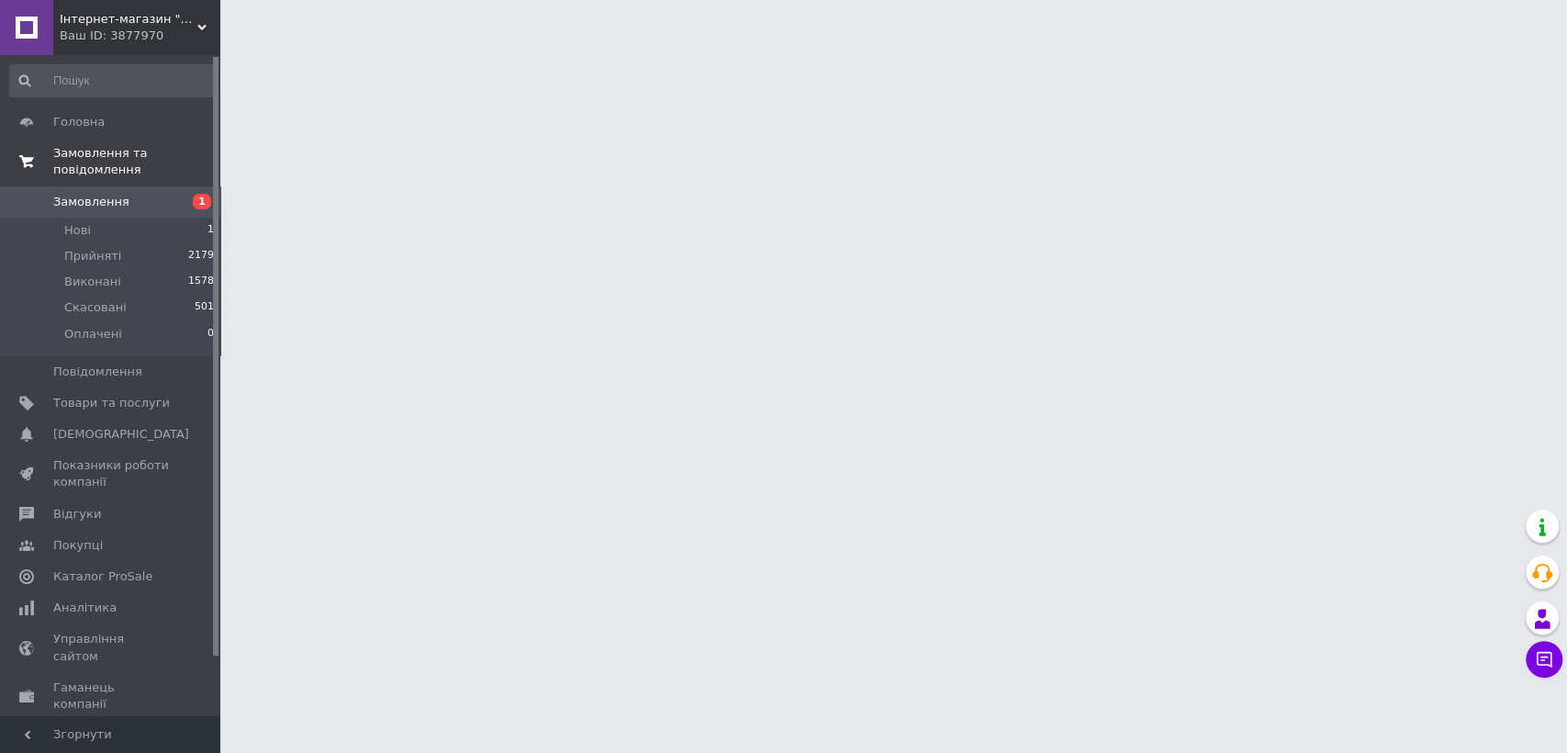
click at [156, 194] on span "Замовлення" at bounding box center [111, 202] width 117 height 17
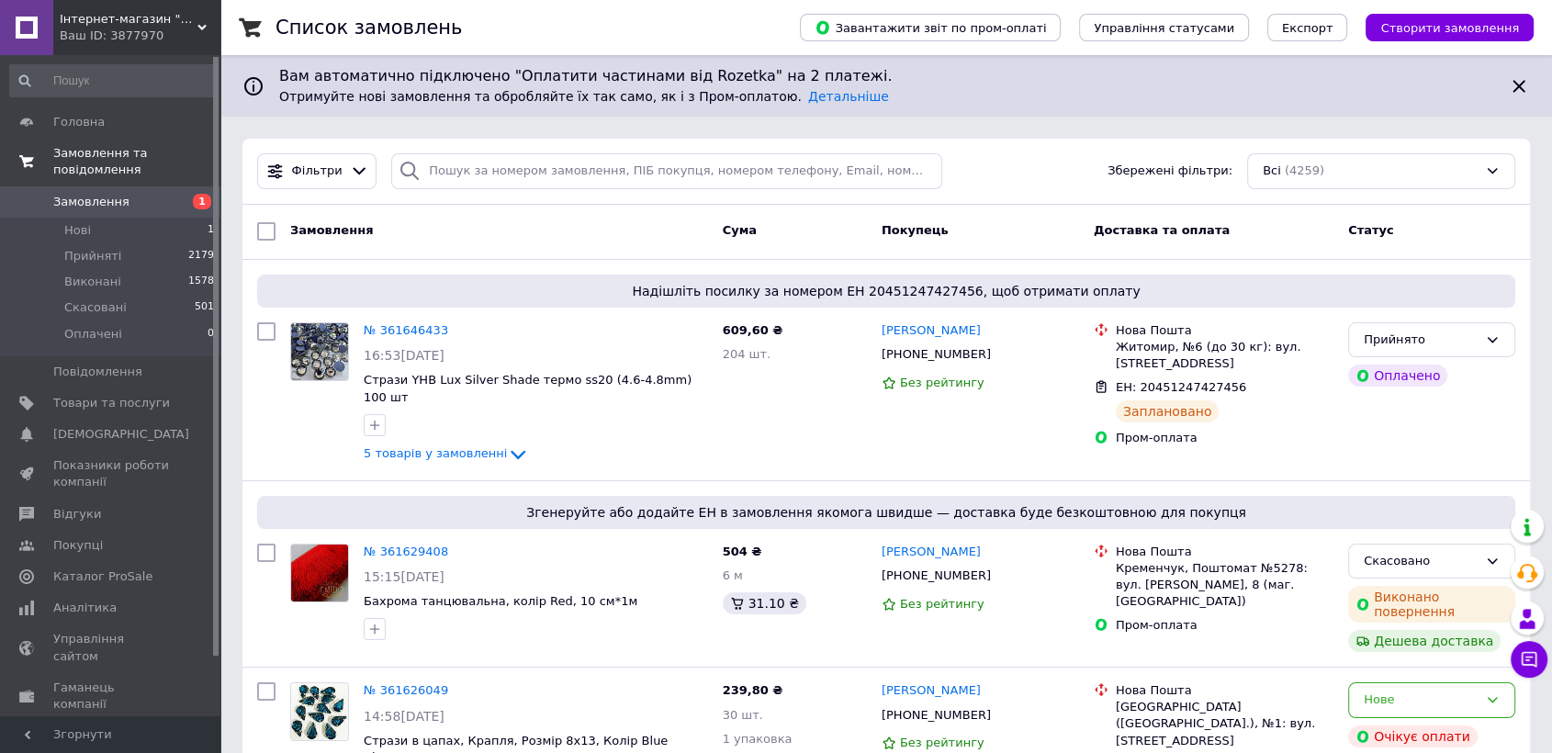
click at [157, 194] on span "Замовлення" at bounding box center [111, 202] width 117 height 17
